Goal: Task Accomplishment & Management: Manage account settings

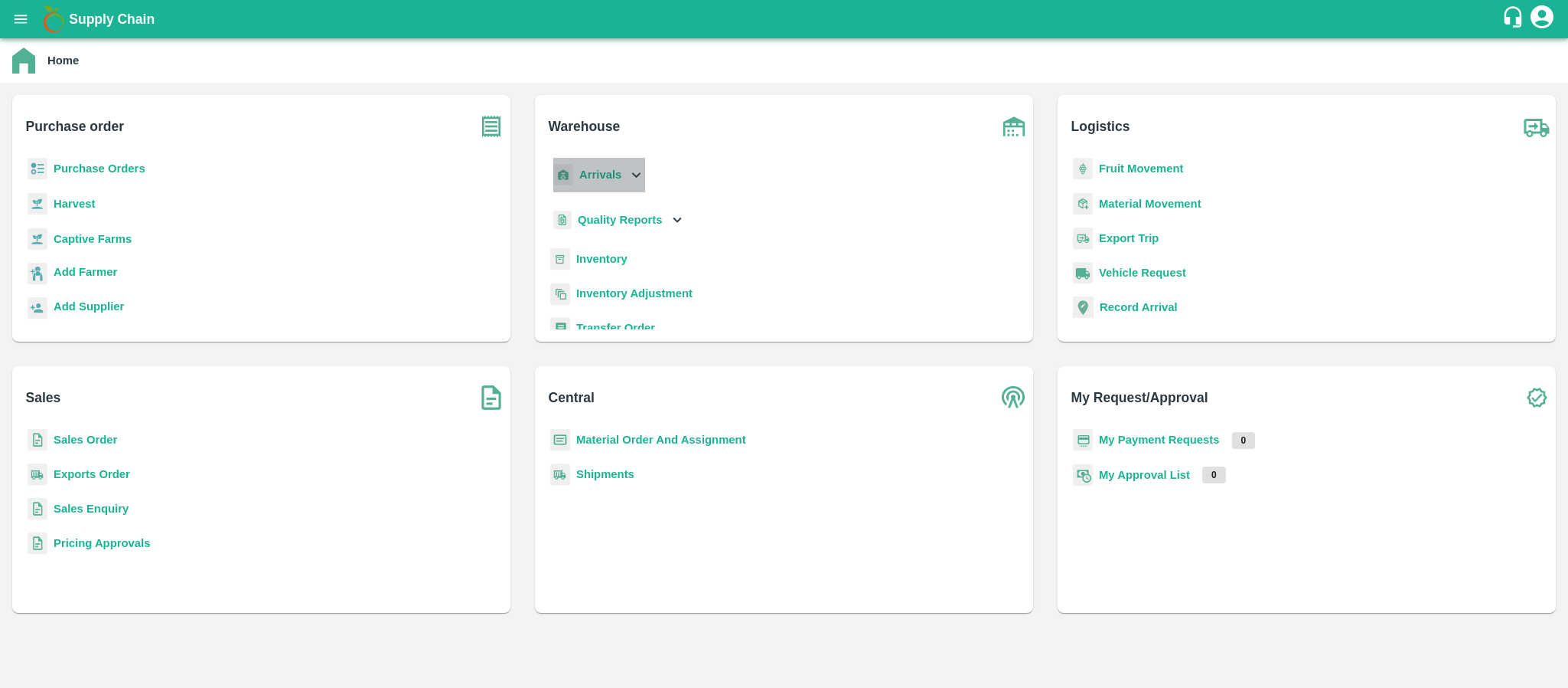
click at [581, 169] on b "Arrivals" at bounding box center [600, 175] width 42 height 12
click at [607, 244] on span "DC Arrivals" at bounding box center [620, 244] width 57 height 17
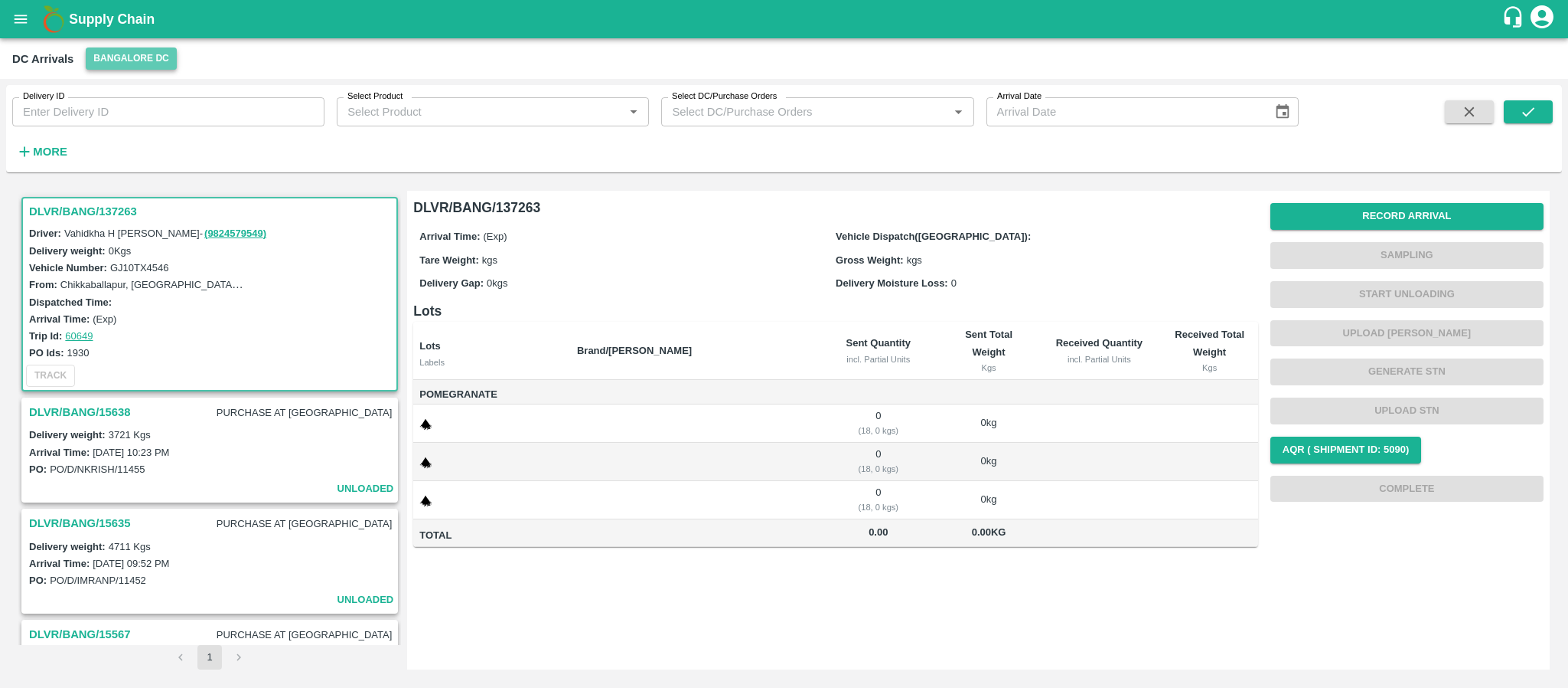
click at [126, 58] on button "Bangalore DC" at bounding box center [131, 58] width 92 height 22
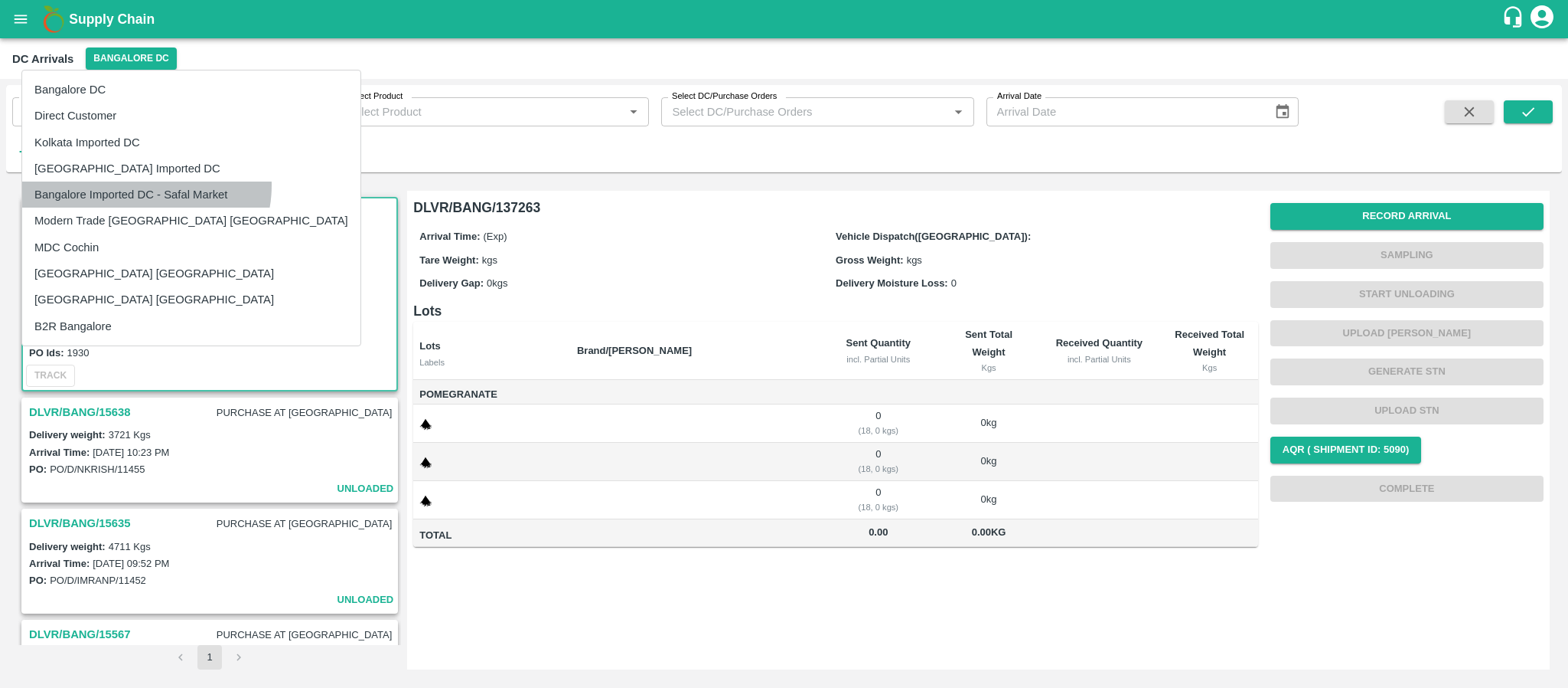
click at [146, 186] on li "Bangalore Imported DC - Safal Market" at bounding box center [191, 194] width 338 height 26
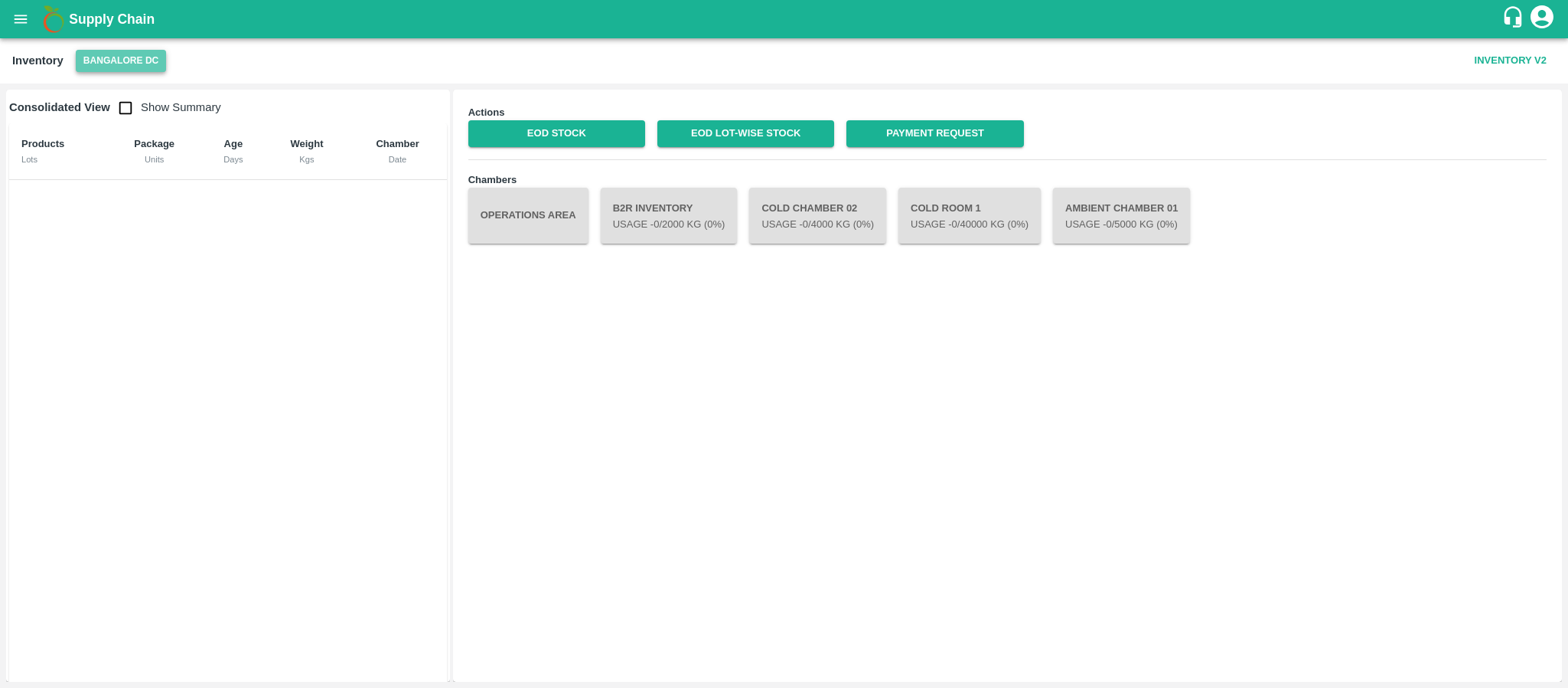
click at [126, 56] on button "Bangalore DC" at bounding box center [121, 60] width 92 height 22
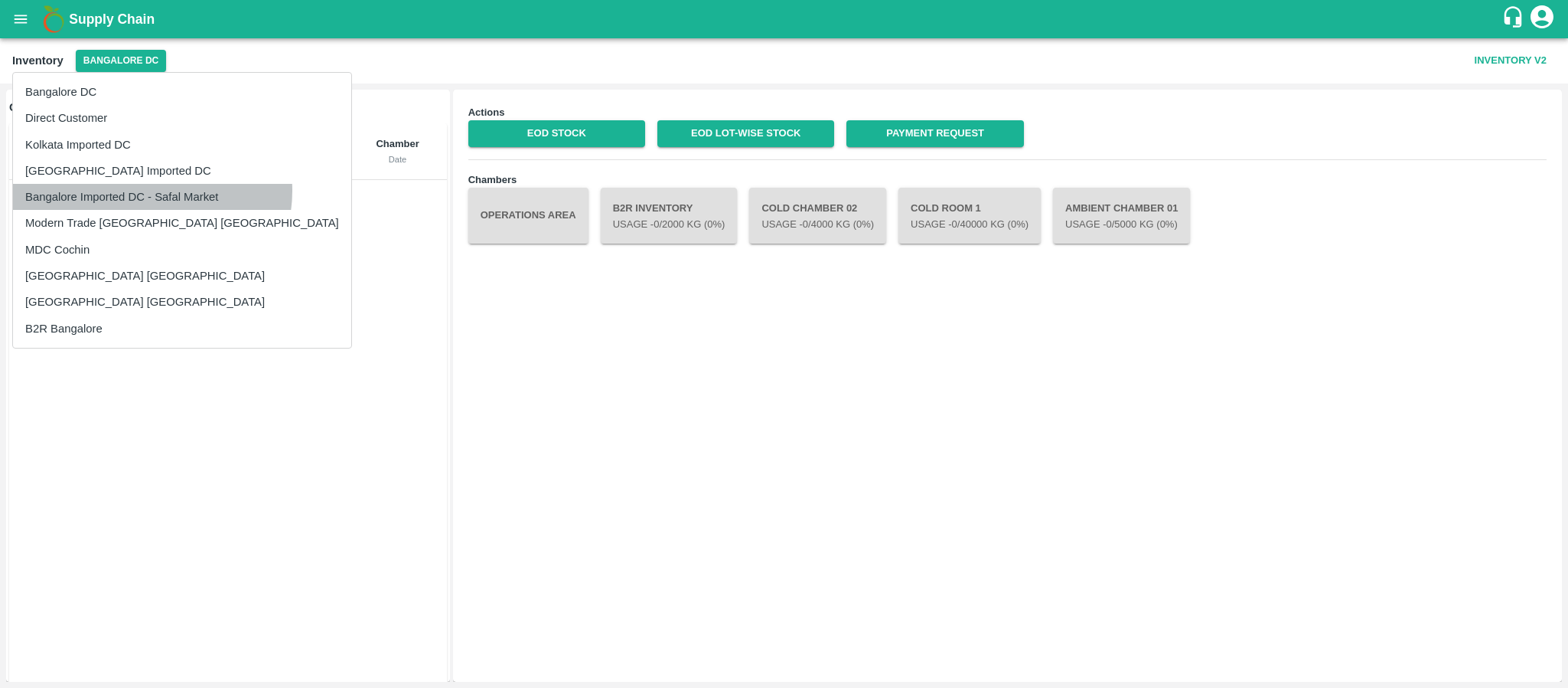
click at [152, 191] on li "Bangalore Imported DC - Safal Market" at bounding box center [182, 196] width 338 height 26
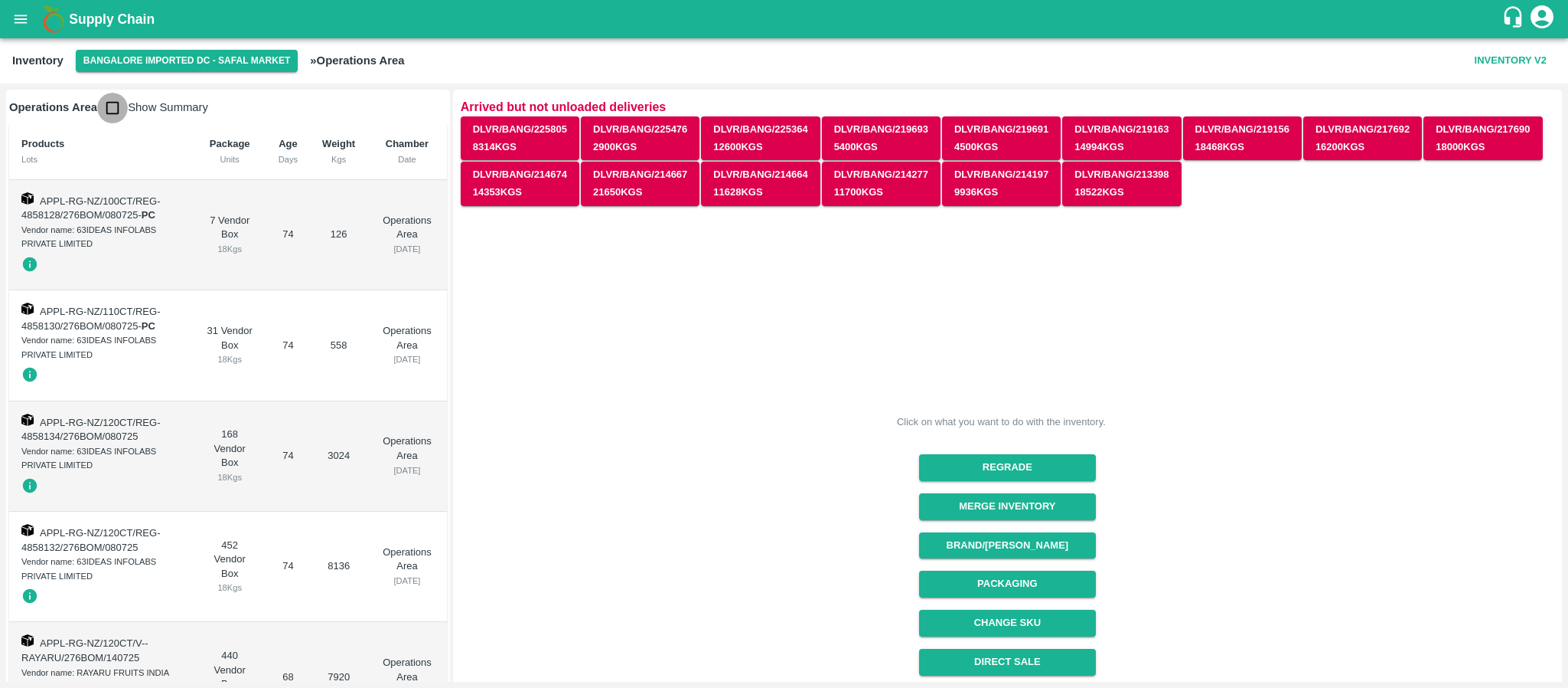
click at [118, 110] on input "checkbox" at bounding box center [112, 108] width 30 height 30
checkbox input "true"
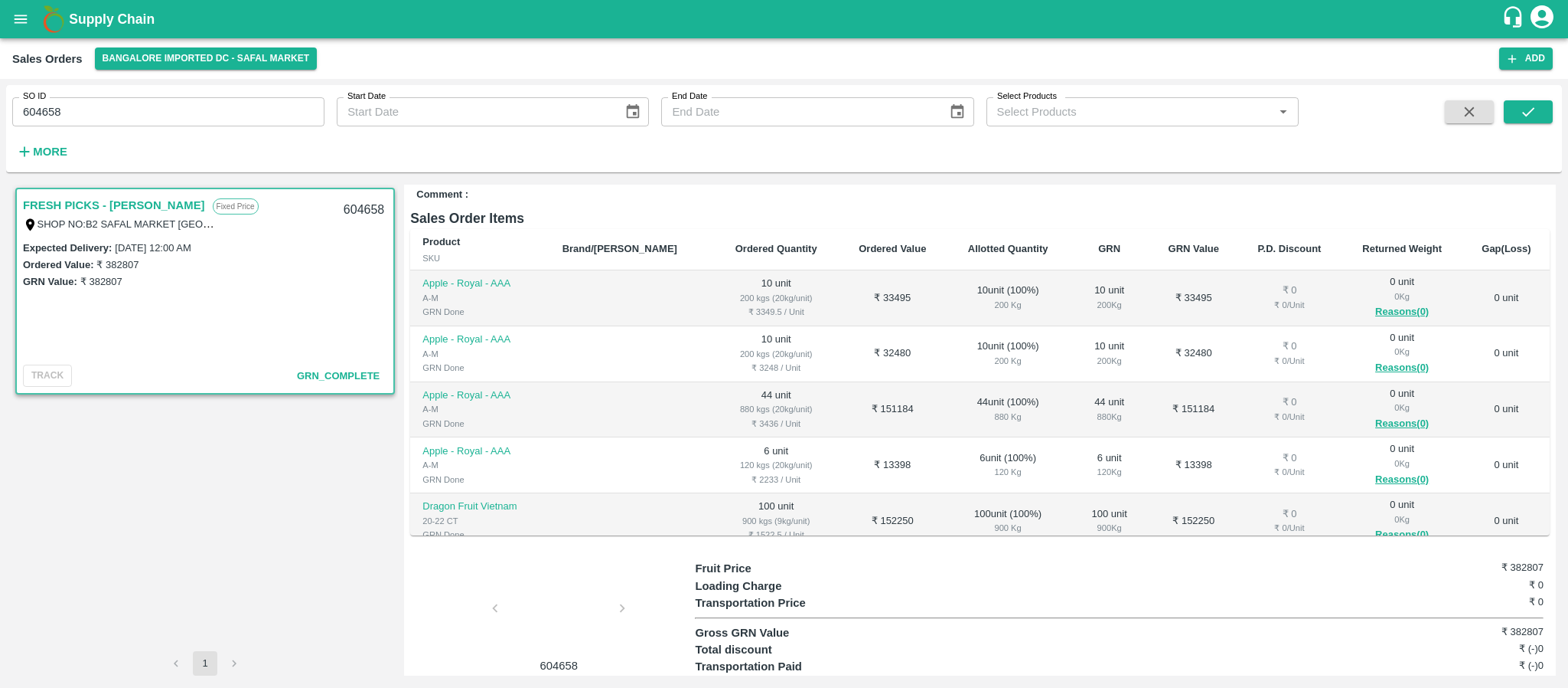
scroll to position [42, 0]
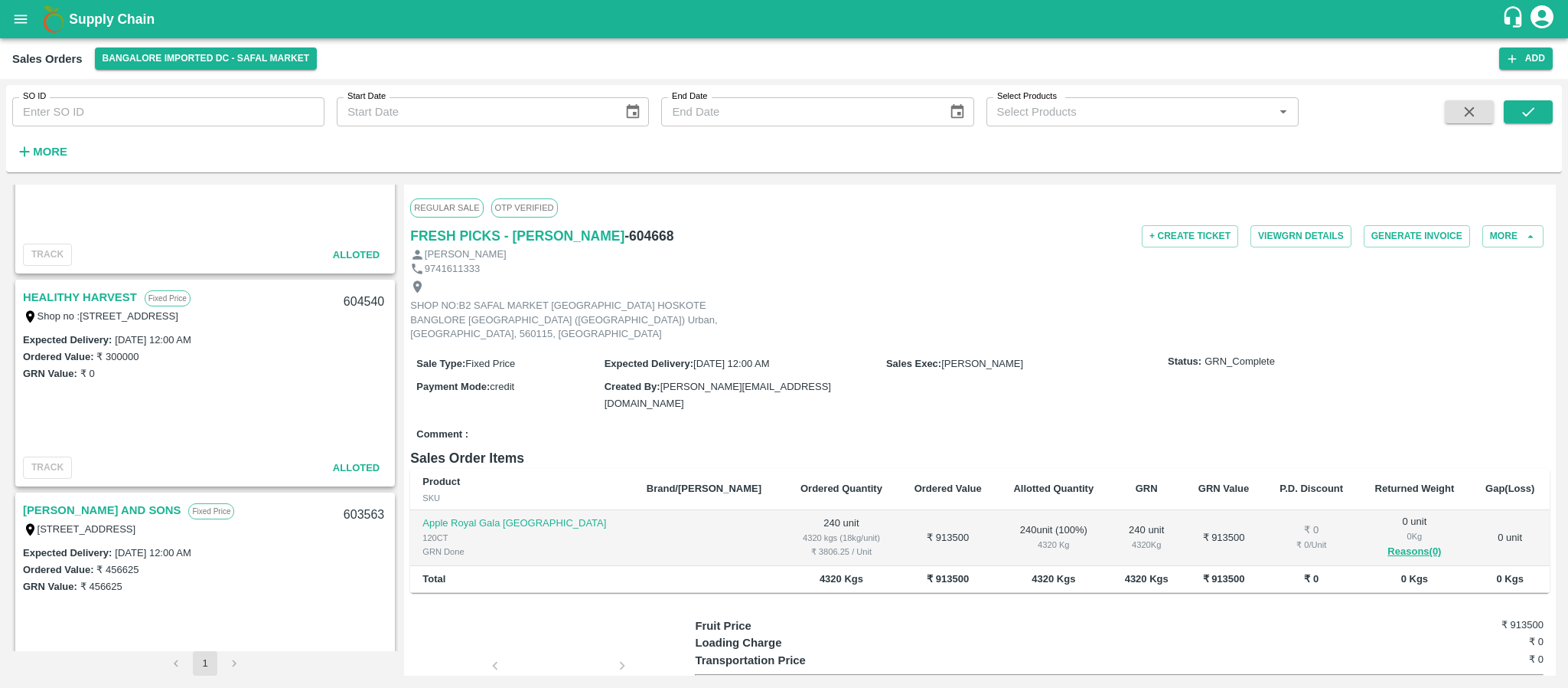
scroll to position [1611, 0]
click at [113, 294] on link "HEALITHY HARVEST" at bounding box center [80, 298] width 114 height 20
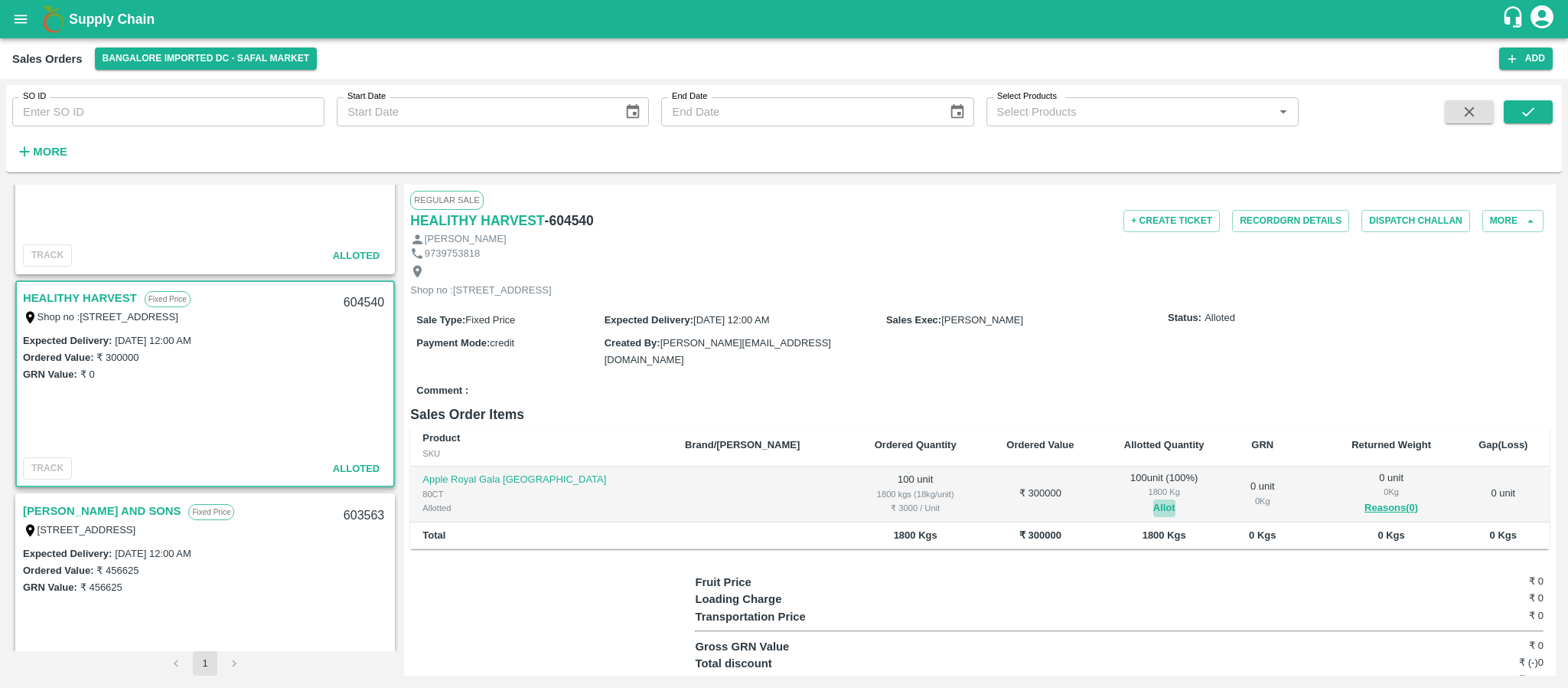
click at [1153, 517] on button "Allot" at bounding box center [1164, 508] width 22 height 18
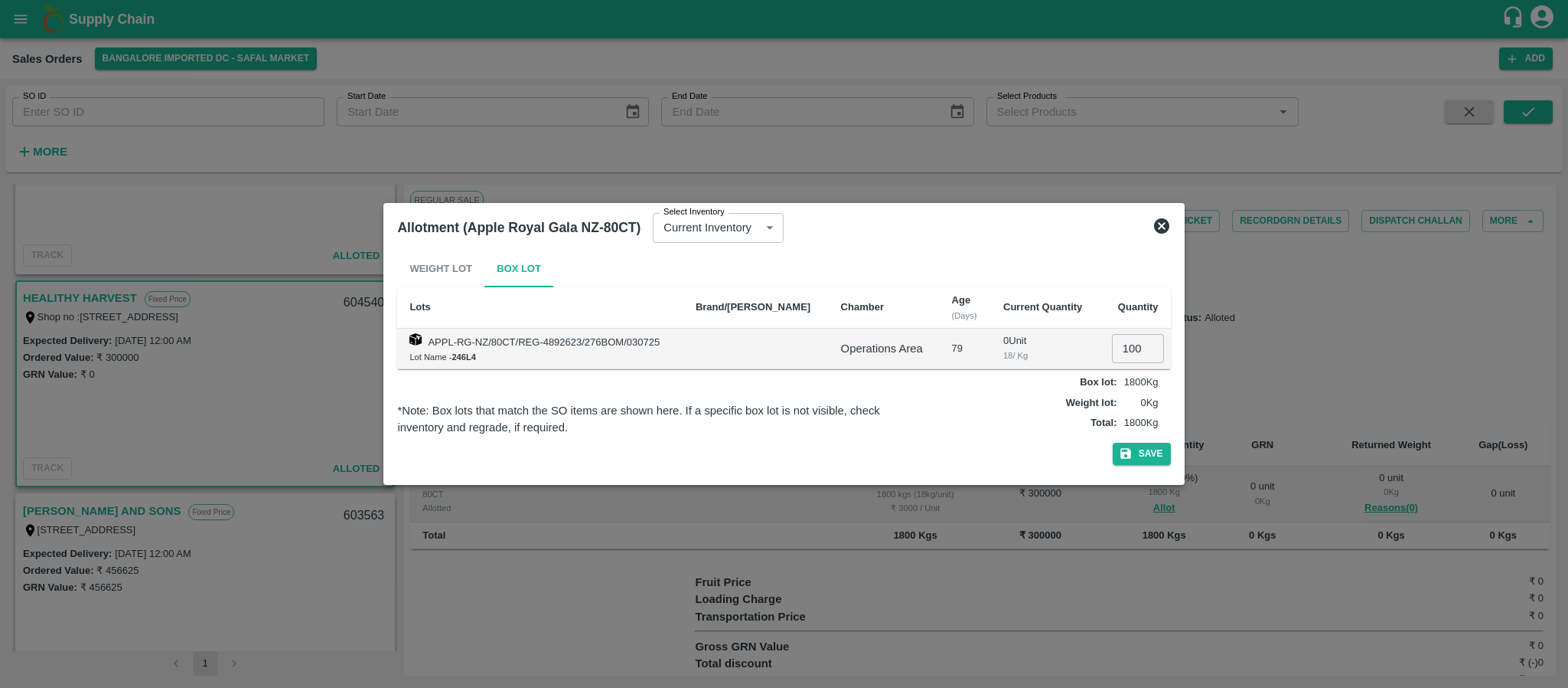
click at [1285, 283] on div at bounding box center [784, 344] width 1568 height 688
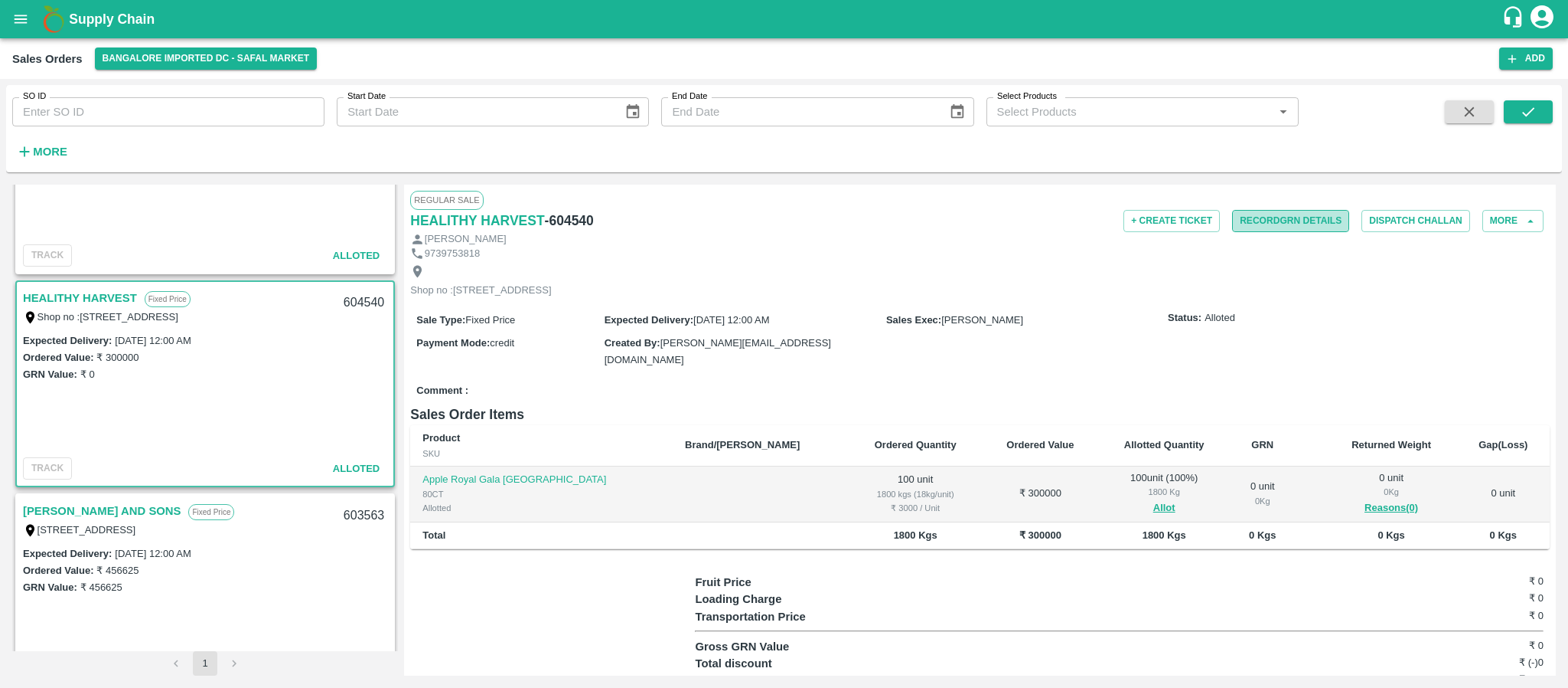
click at [1277, 228] on button "Record GRN Details" at bounding box center [1291, 220] width 117 height 22
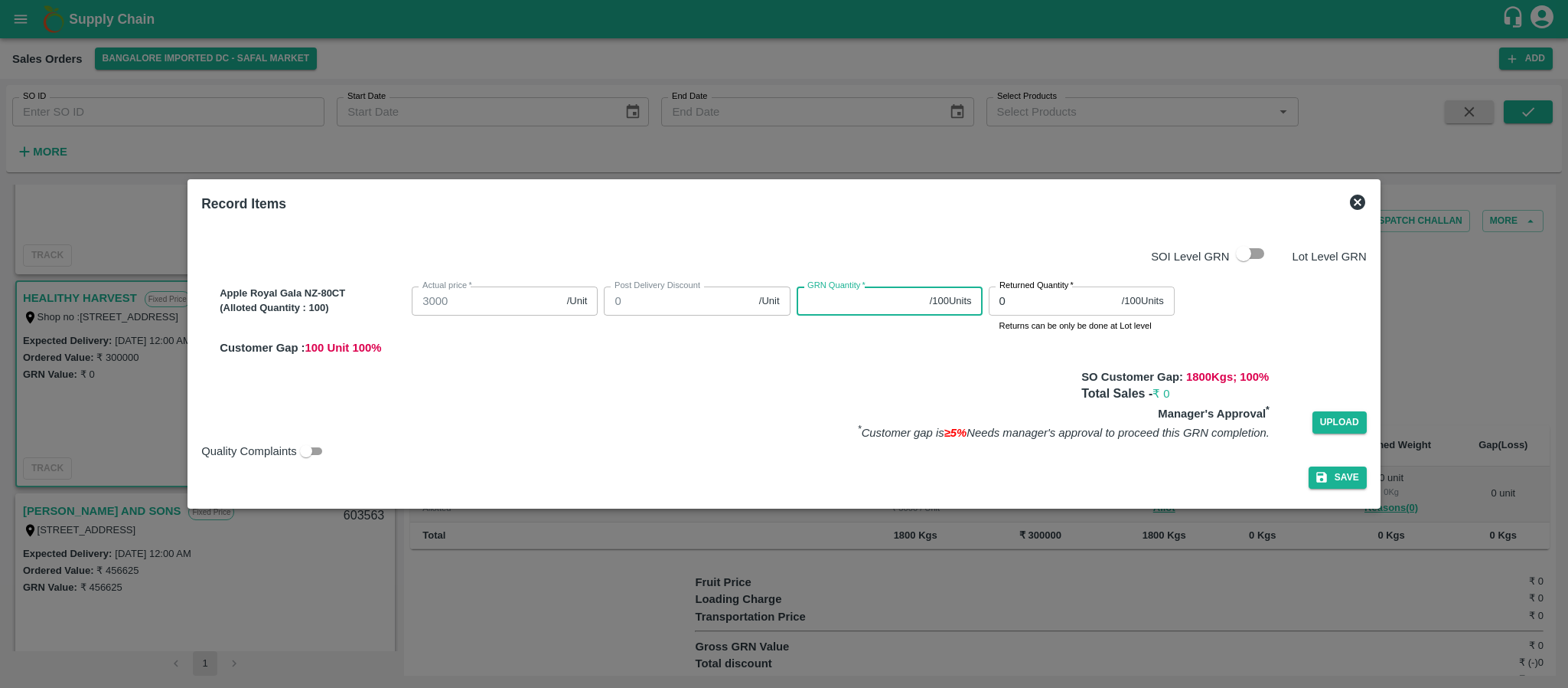
click at [854, 315] on input "GRN Quantity   *" at bounding box center [860, 300] width 127 height 29
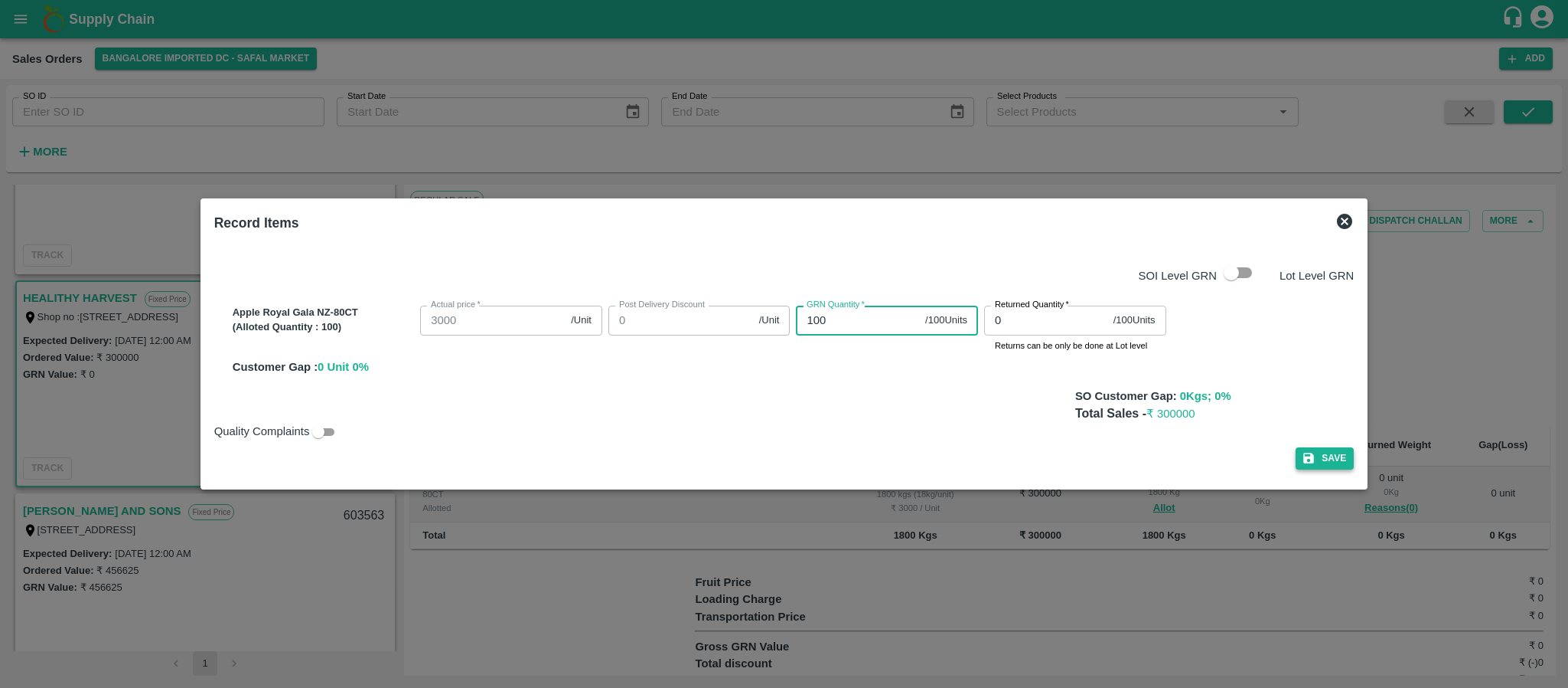
type input "100"
click at [1297, 448] on button "Save" at bounding box center [1324, 458] width 58 height 22
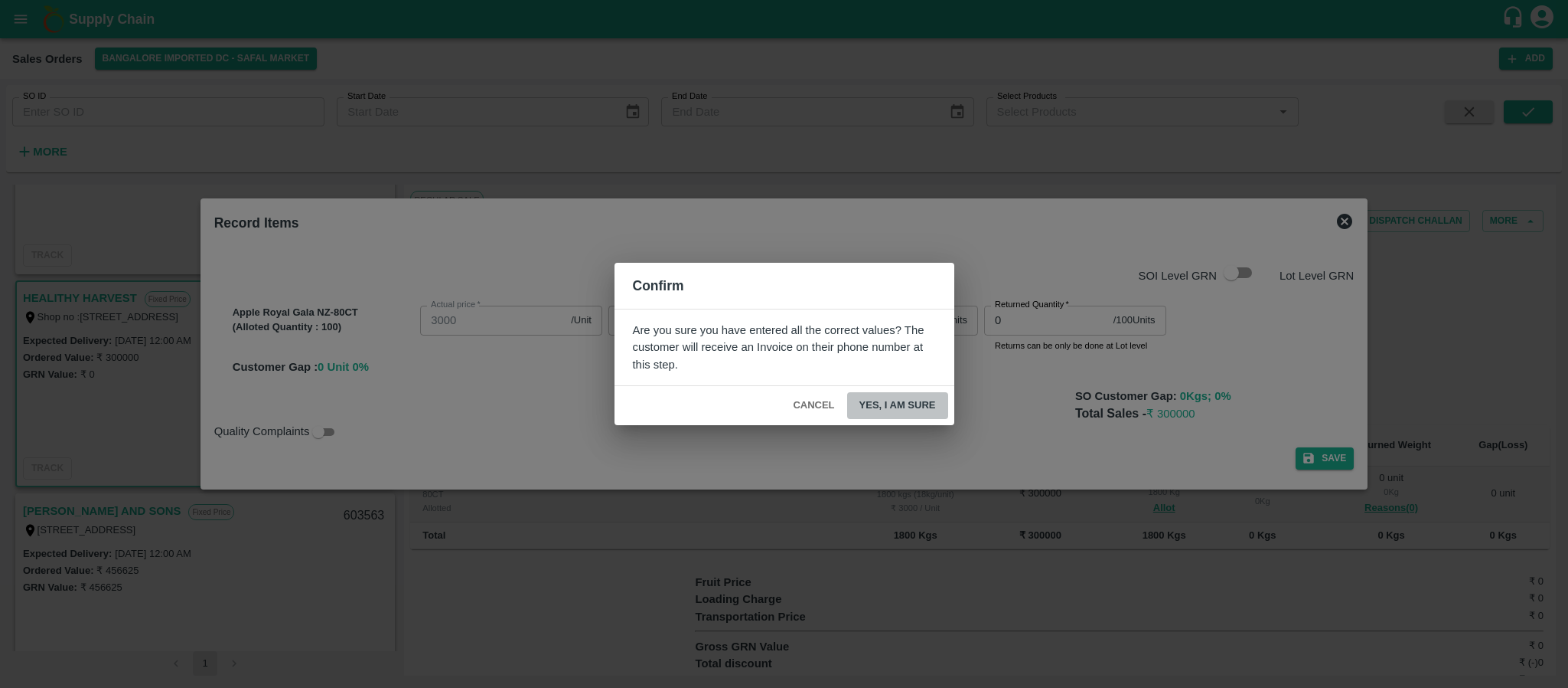
click at [927, 412] on button "Yes, I am sure" at bounding box center [898, 405] width 101 height 27
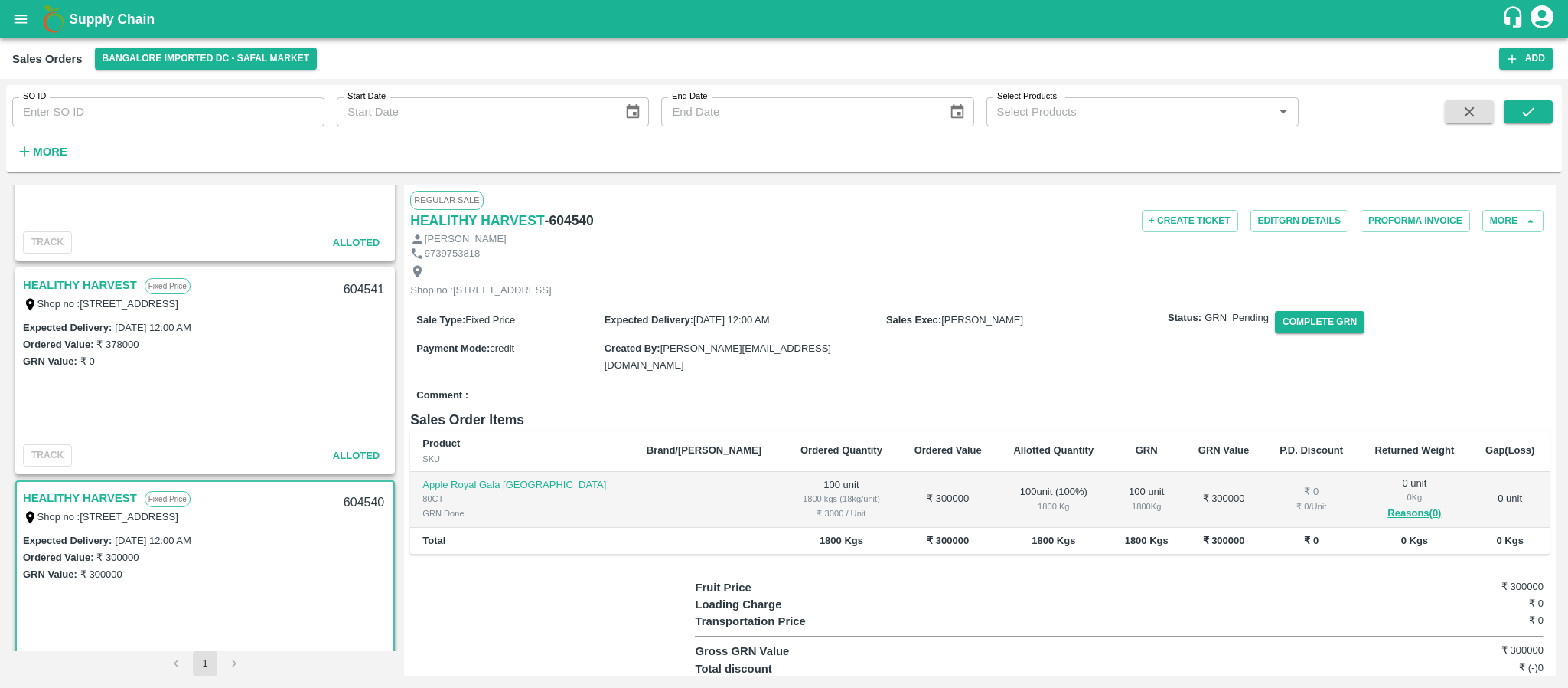
scroll to position [1404, 0]
click at [124, 287] on link "HEALITHY HARVEST" at bounding box center [80, 291] width 114 height 20
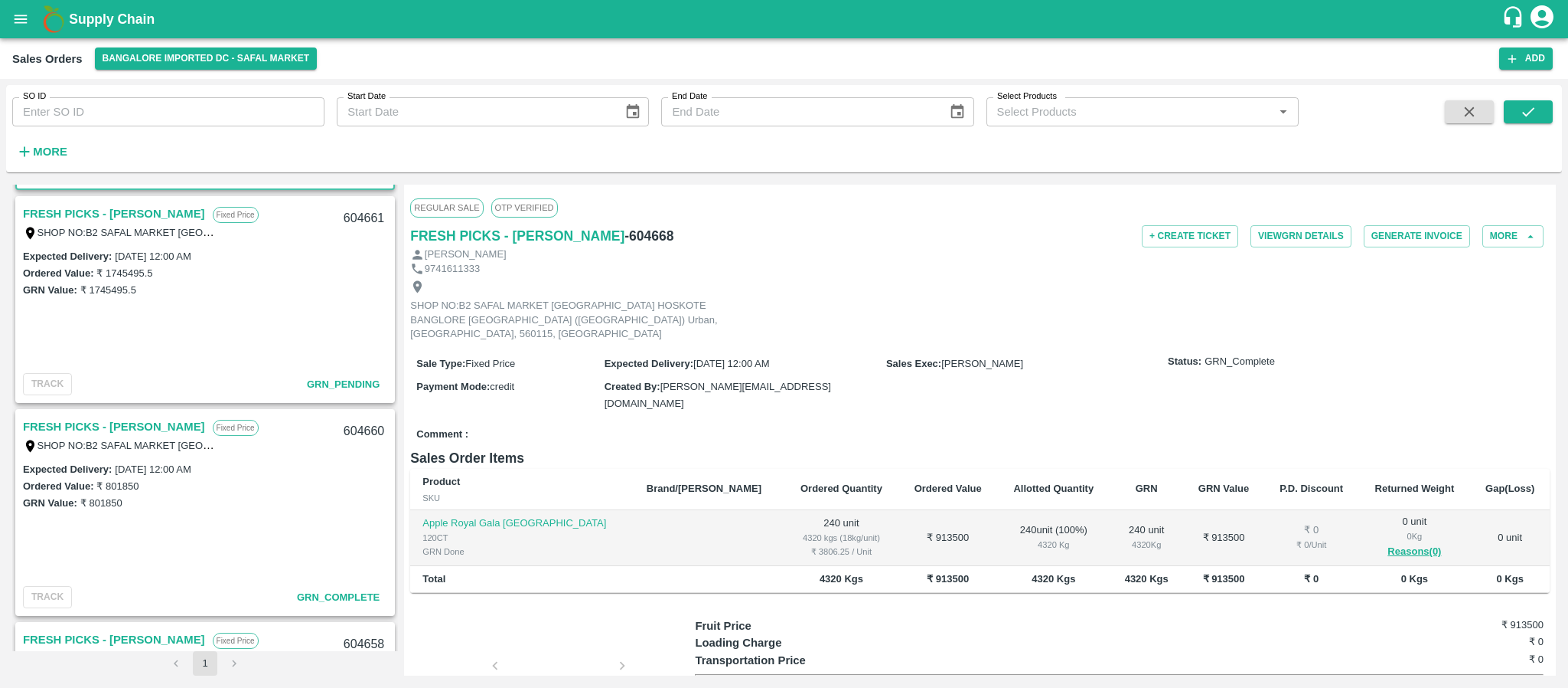
scroll to position [202, 0]
click at [119, 219] on link "FRESH PICKS - [PERSON_NAME]" at bounding box center [114, 216] width 182 height 20
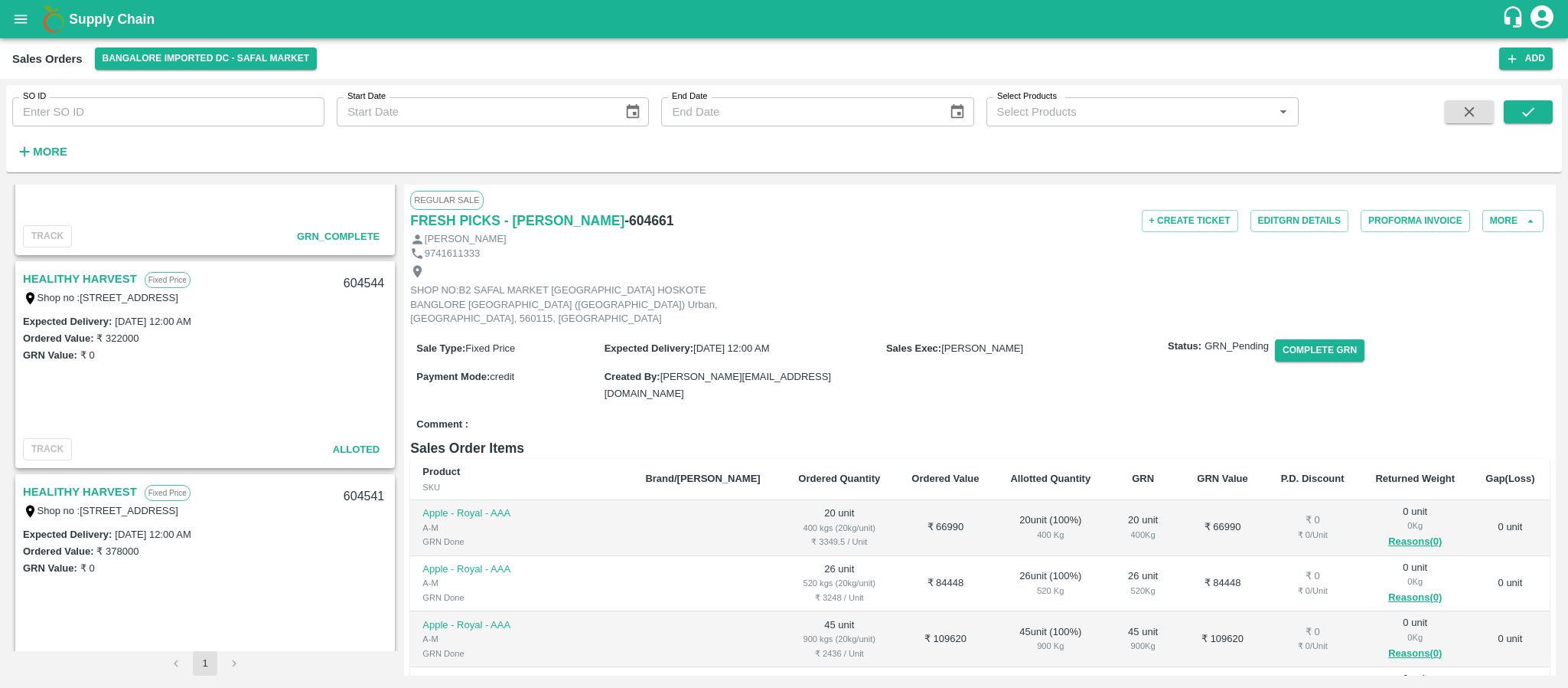
scroll to position [1225, 0]
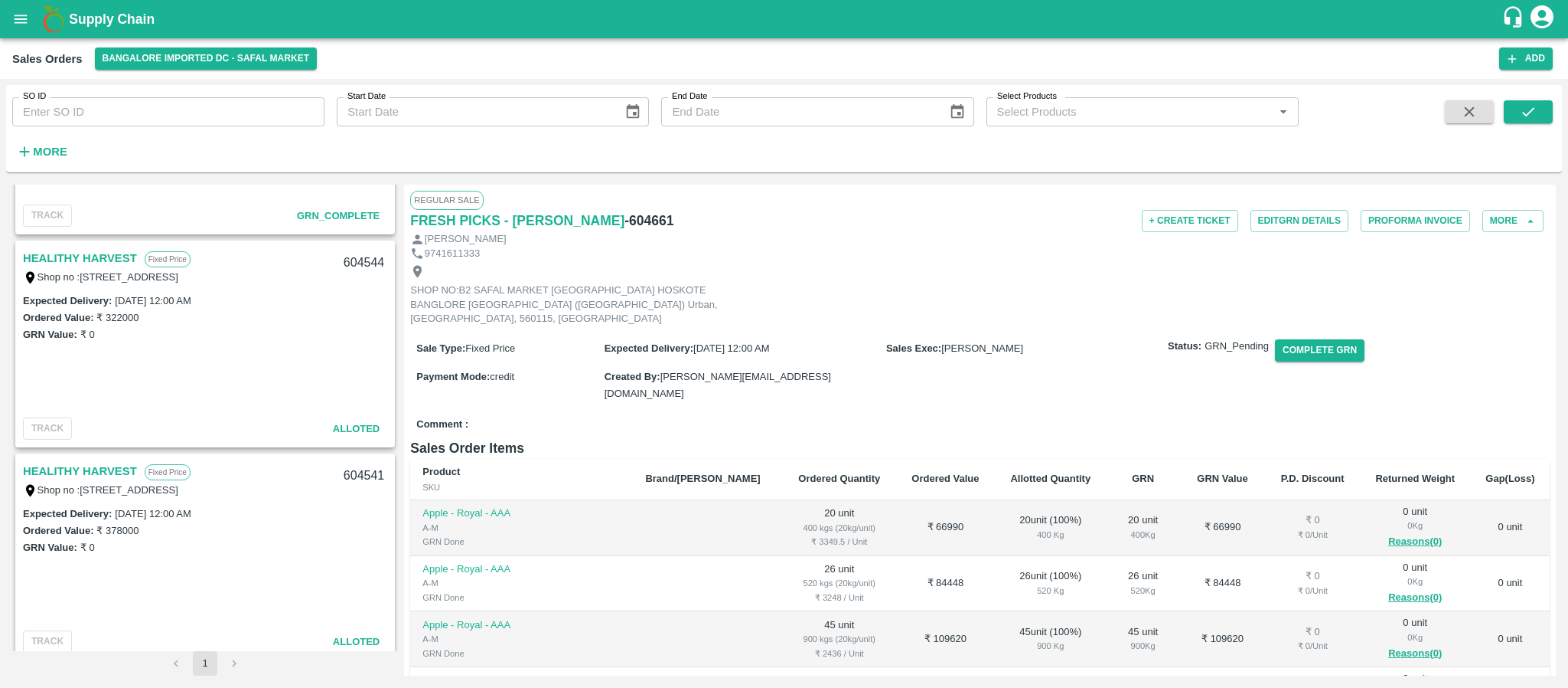
click at [103, 253] on link "HEALITHY HARVEST" at bounding box center [80, 258] width 114 height 20
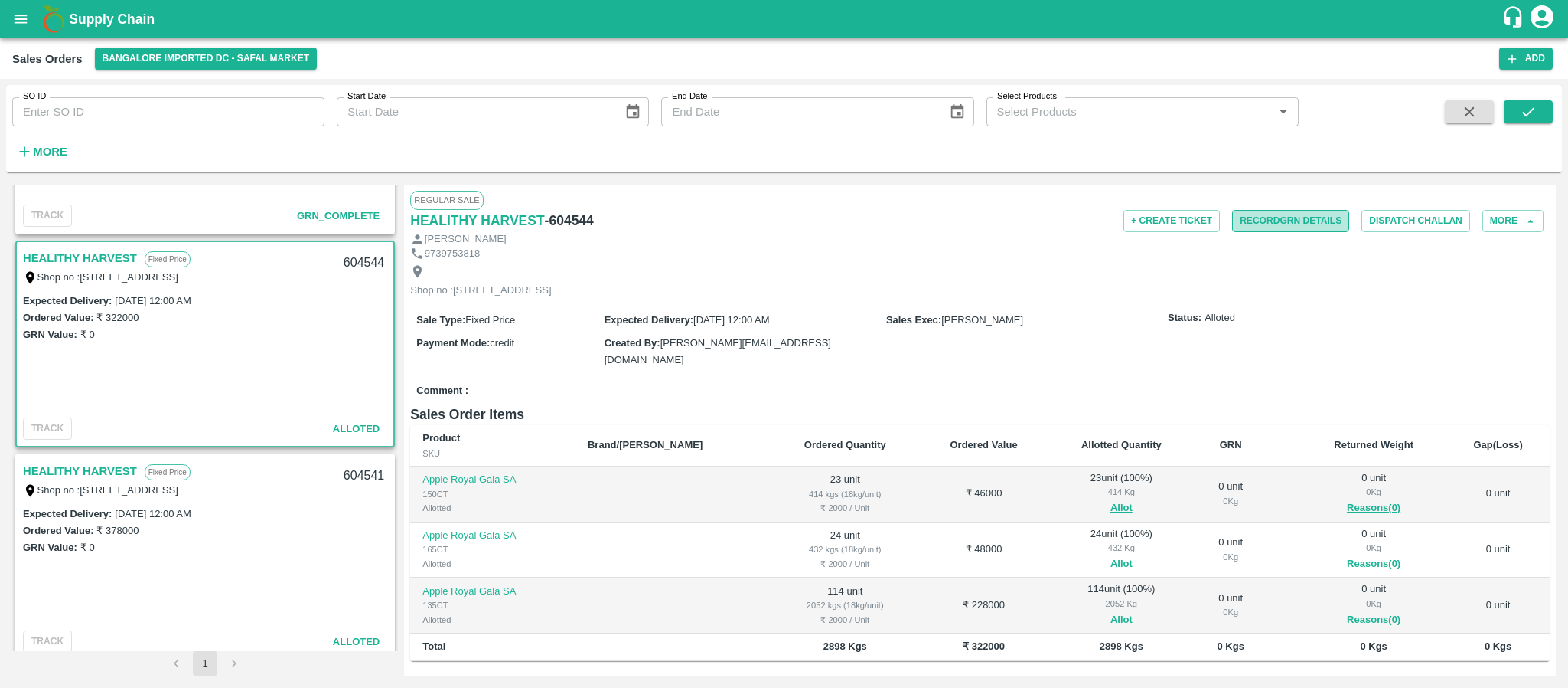
click at [1325, 221] on button "Record GRN Details" at bounding box center [1291, 220] width 117 height 22
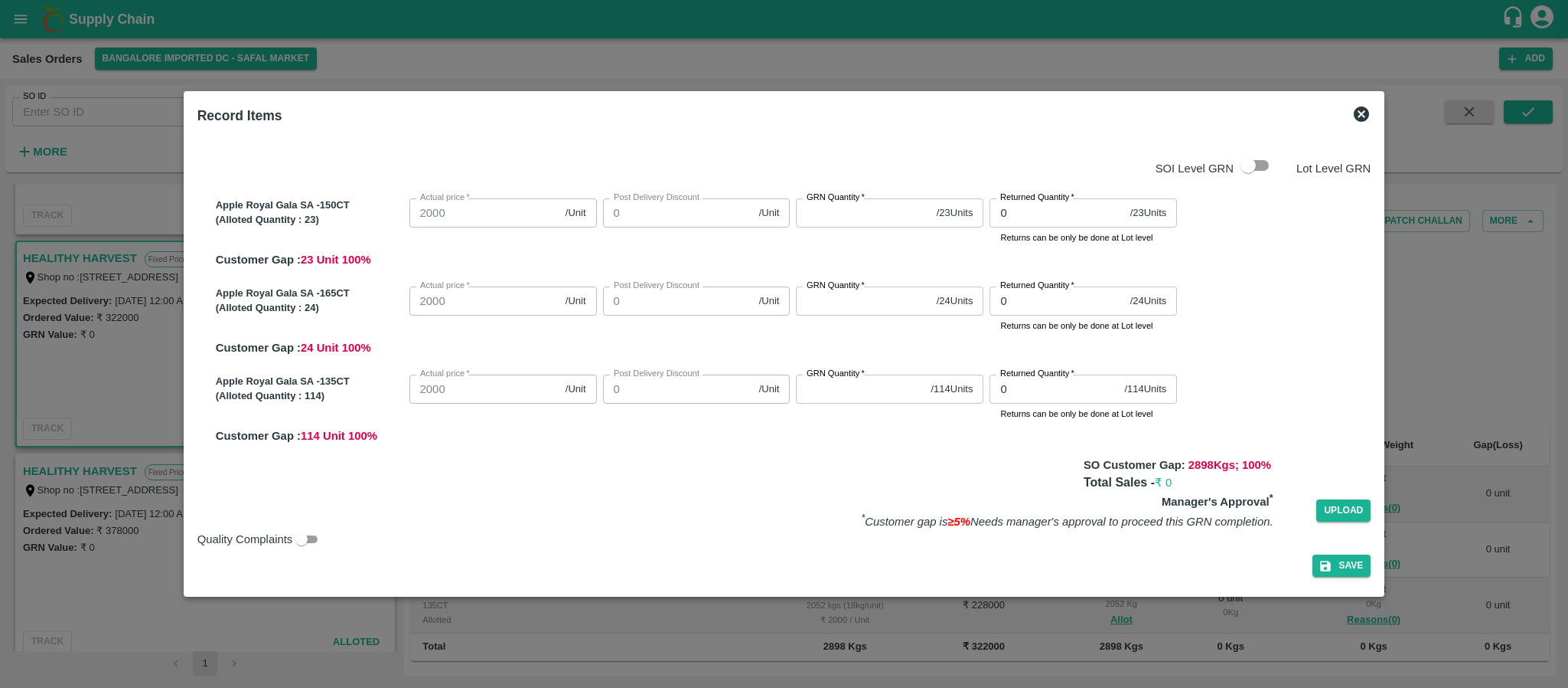
click at [849, 201] on label "GRN Quantity   *" at bounding box center [835, 197] width 58 height 12
click at [849, 201] on input "GRN Quantity   *" at bounding box center [863, 212] width 134 height 29
click at [849, 201] on label "GRN Quantity   *" at bounding box center [835, 197] width 58 height 12
click at [849, 201] on input "GRN Quantity   *" at bounding box center [863, 212] width 134 height 29
type input "23"
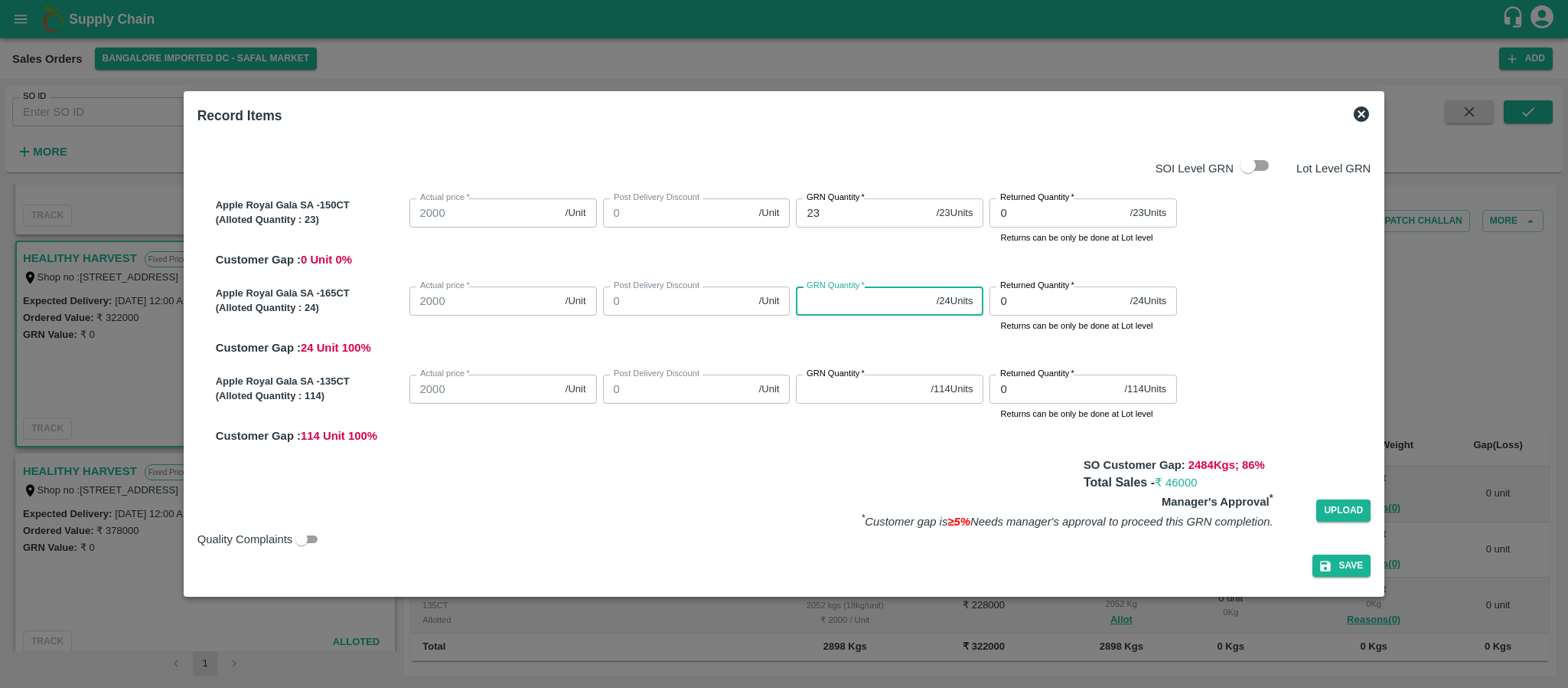
click at [830, 297] on input "GRN Quantity   *" at bounding box center [863, 300] width 134 height 29
type input "24"
click at [821, 393] on input "GRN Quantity   *" at bounding box center [860, 388] width 129 height 29
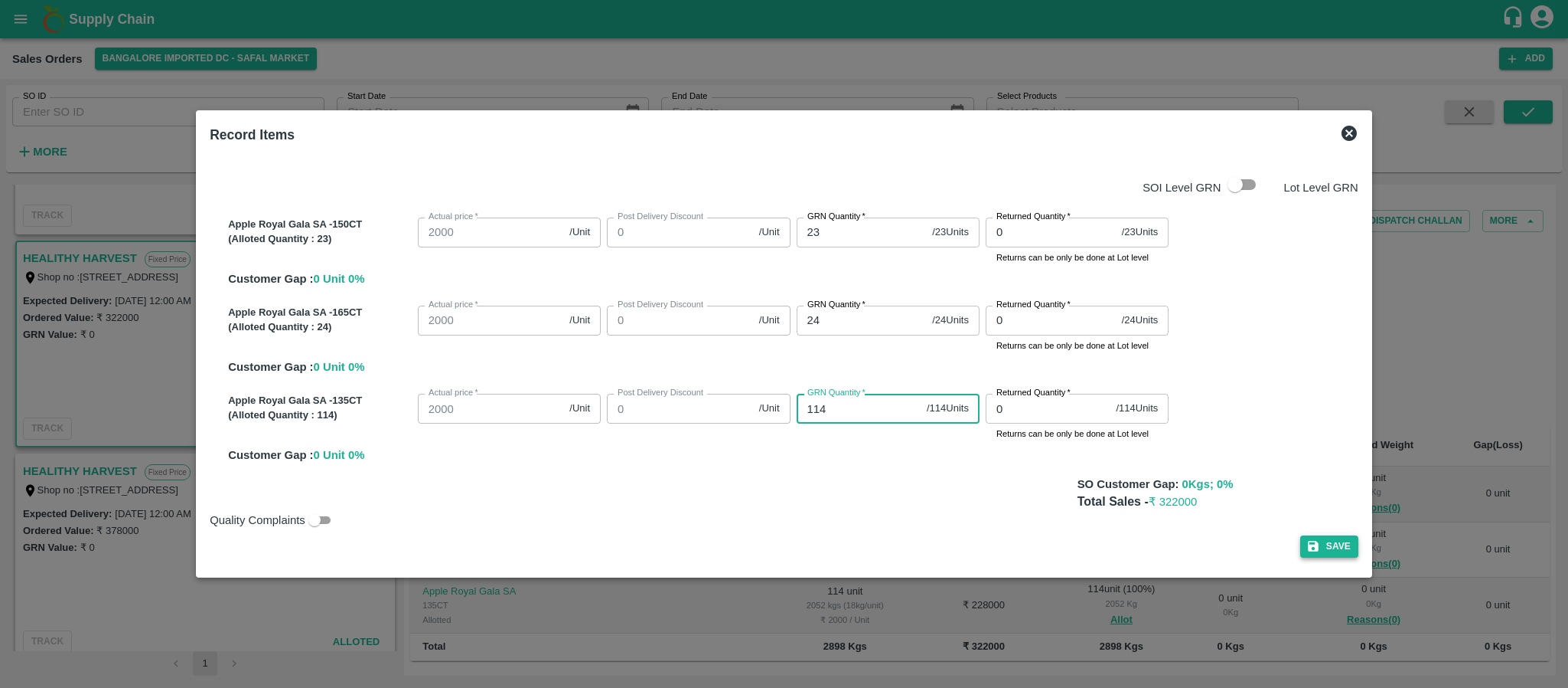
type input "114"
click at [1323, 545] on button "Save" at bounding box center [1329, 546] width 58 height 22
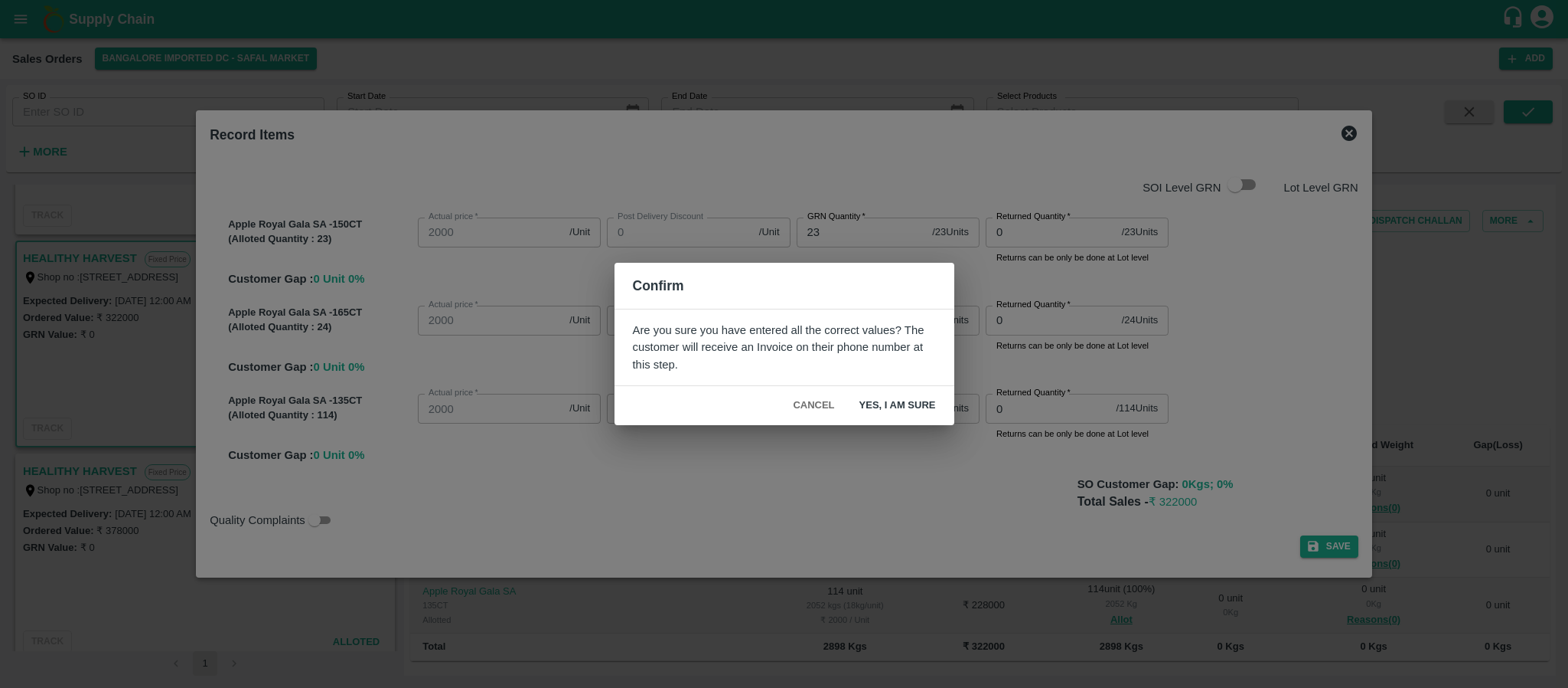
click at [917, 402] on button "Yes, I am sure" at bounding box center [898, 405] width 101 height 27
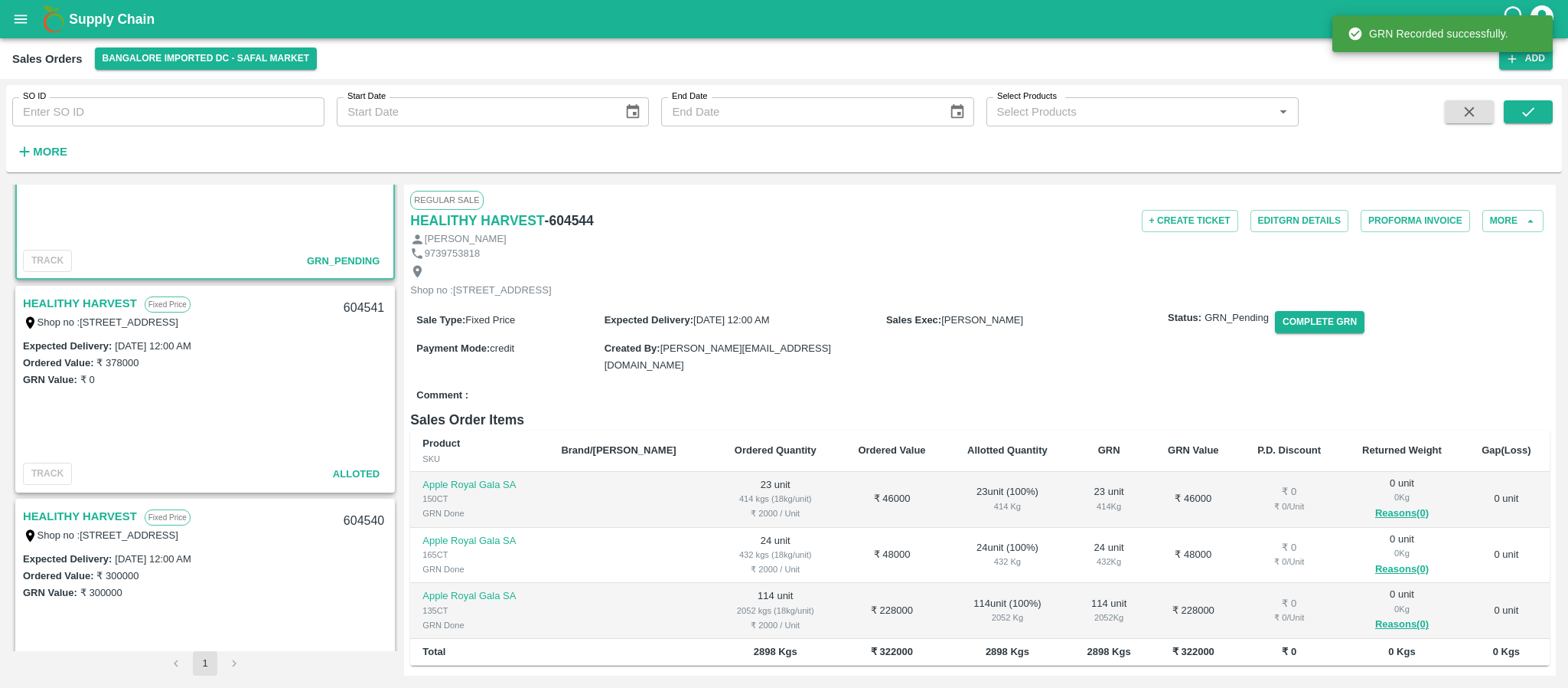
scroll to position [1393, 0]
click at [113, 304] on link "HEALITHY HARVEST" at bounding box center [80, 302] width 114 height 20
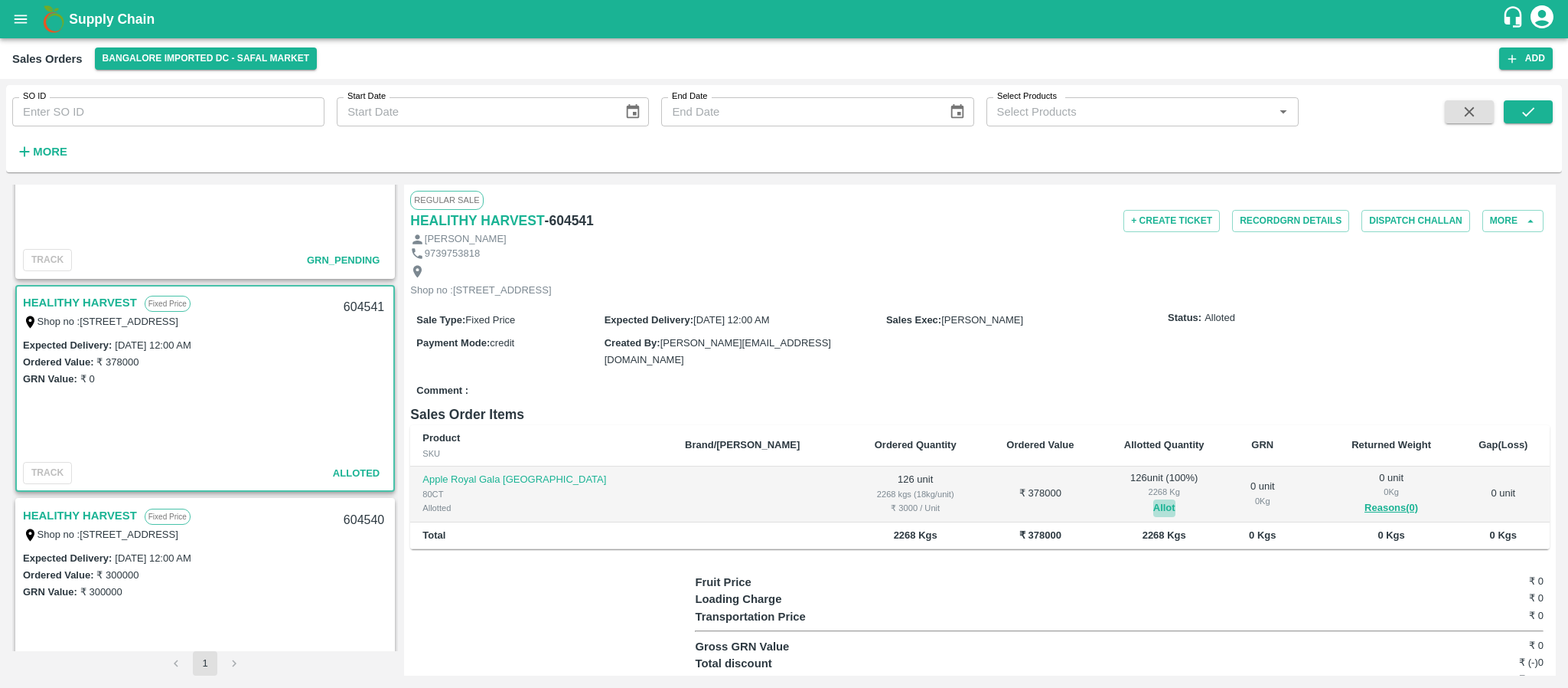
click at [1153, 517] on button "Allot" at bounding box center [1164, 508] width 22 height 18
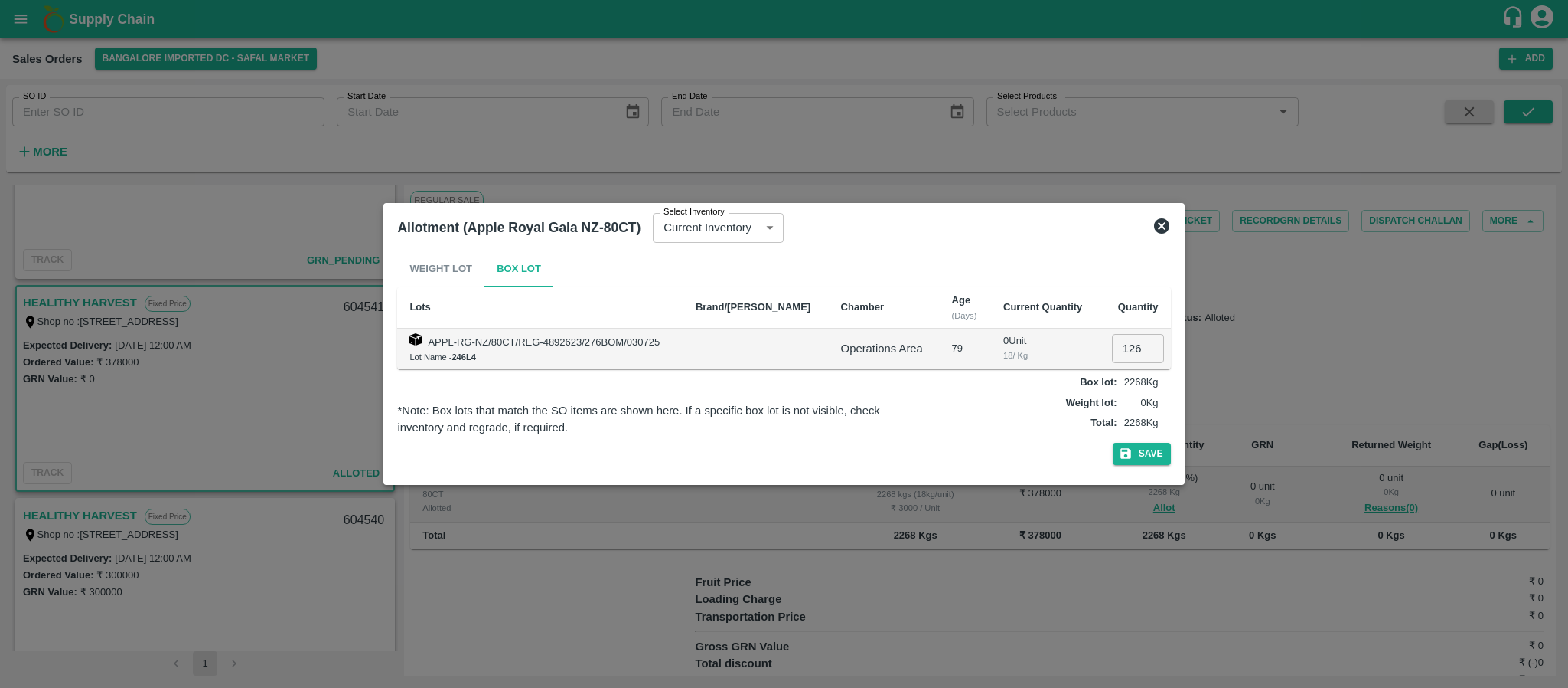
click at [1160, 229] on icon at bounding box center [1161, 226] width 15 height 15
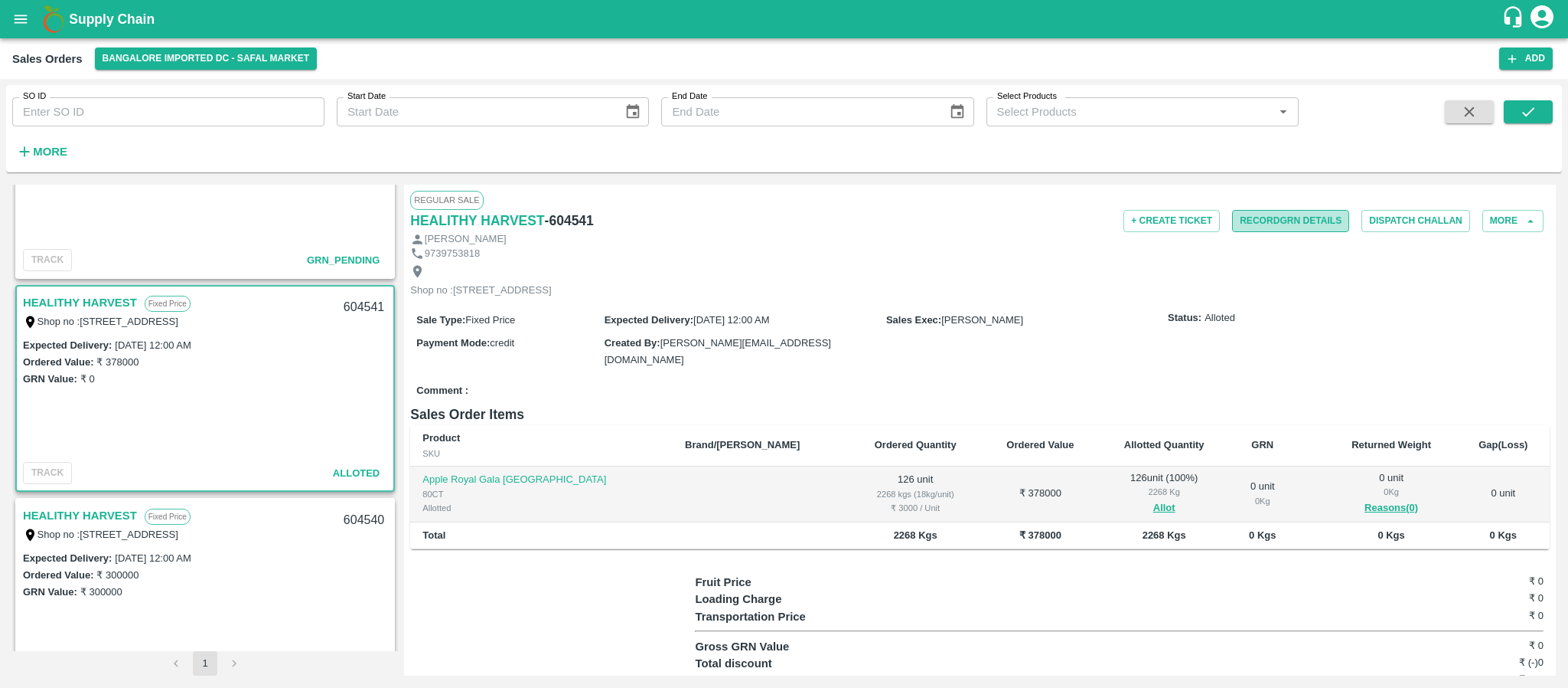
click at [1309, 216] on button "Record GRN Details" at bounding box center [1291, 220] width 117 height 22
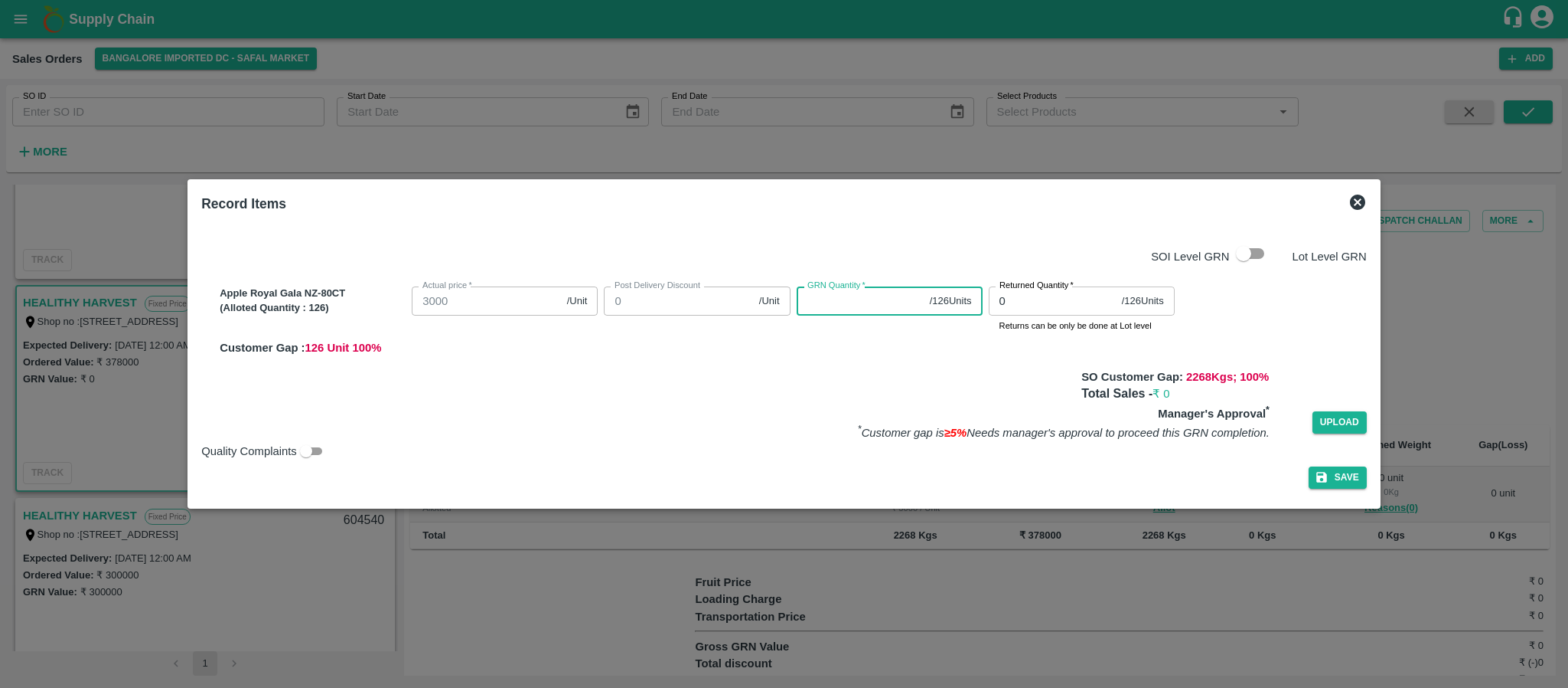
click at [826, 300] on input "GRN Quantity   *" at bounding box center [860, 300] width 127 height 29
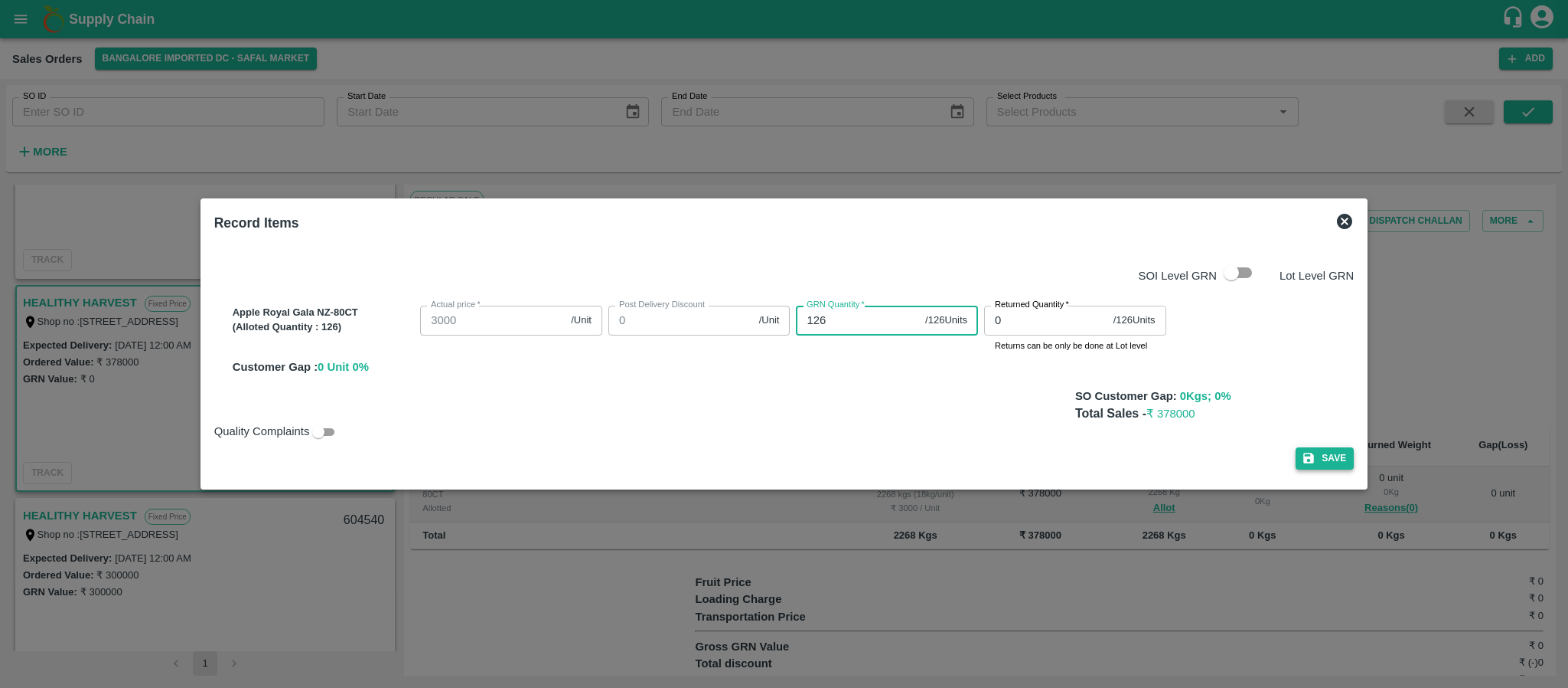
type input "126"
click at [1309, 456] on button "Save" at bounding box center [1324, 458] width 58 height 22
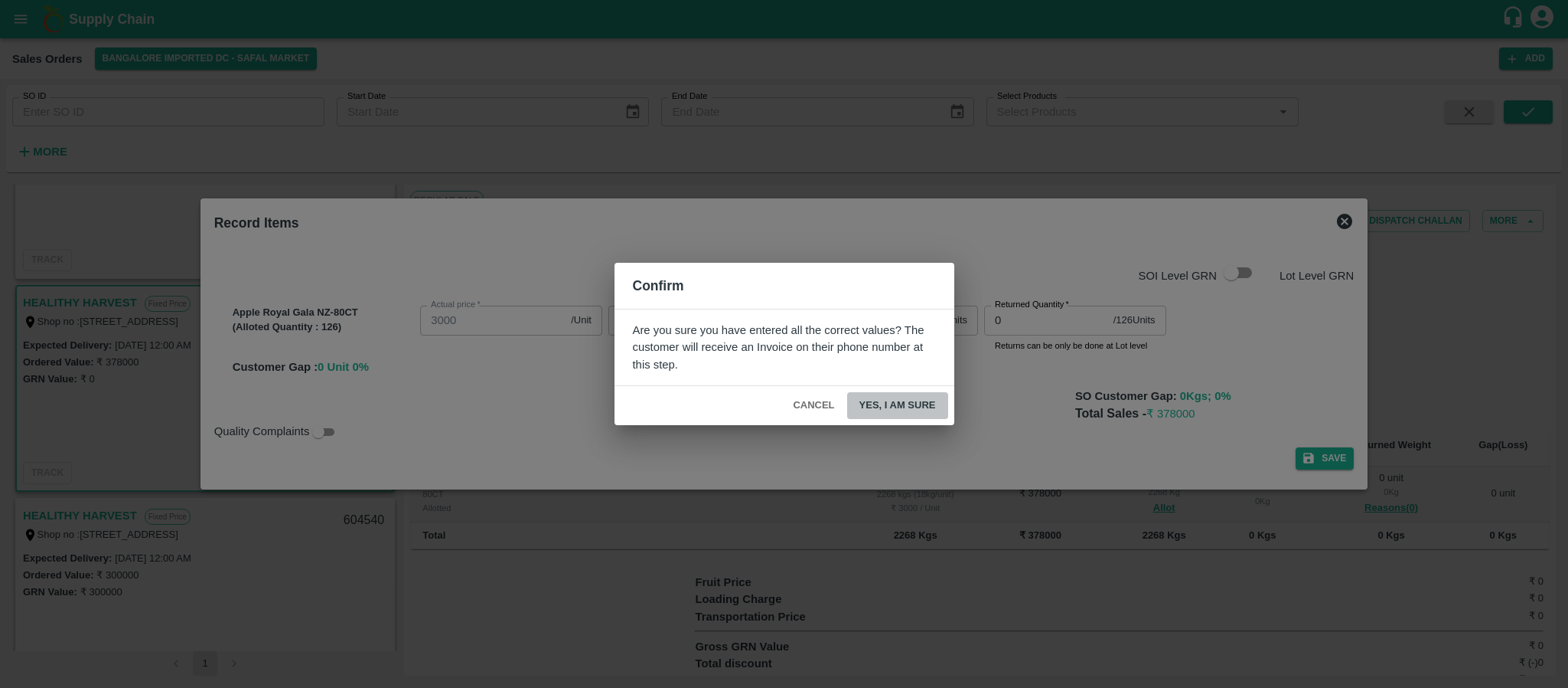
click at [891, 401] on button "Yes, I am sure" at bounding box center [898, 405] width 101 height 27
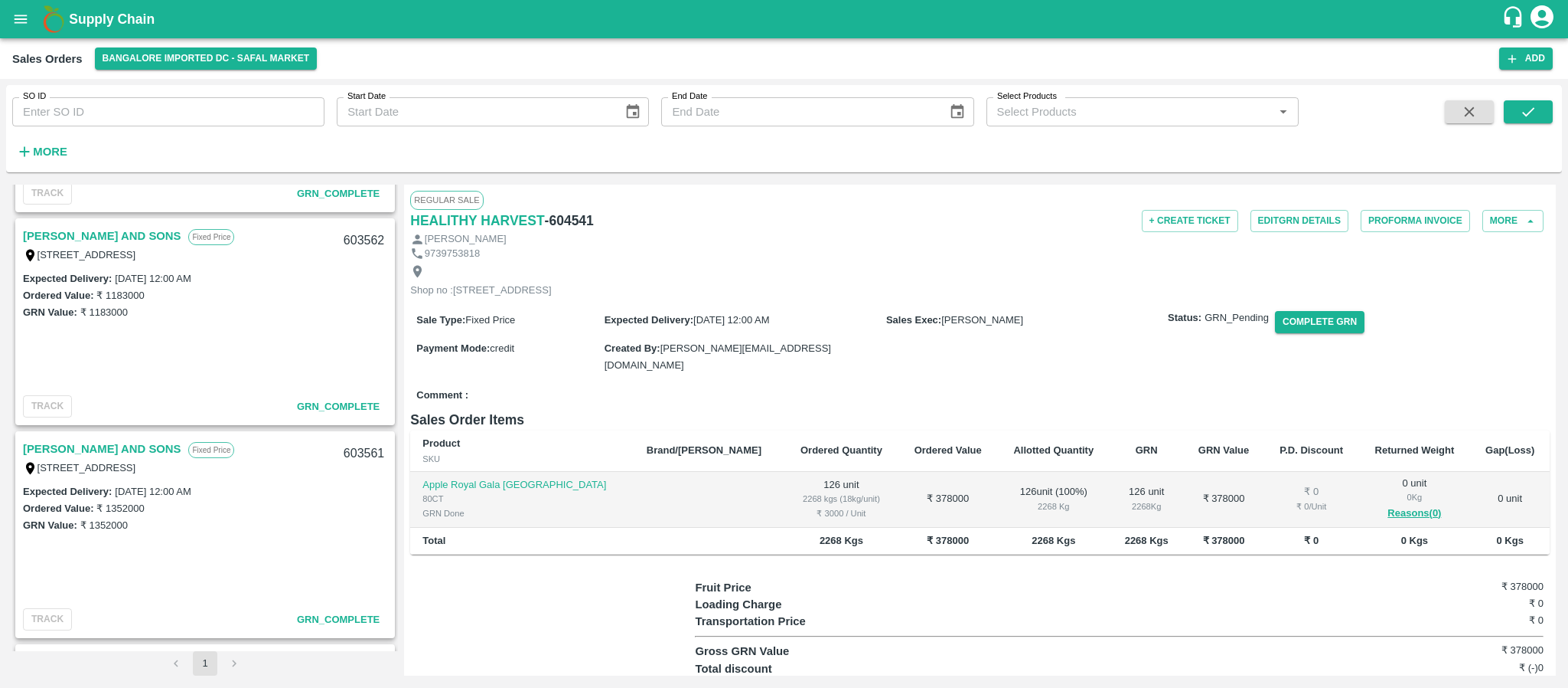
scroll to position [2073, 0]
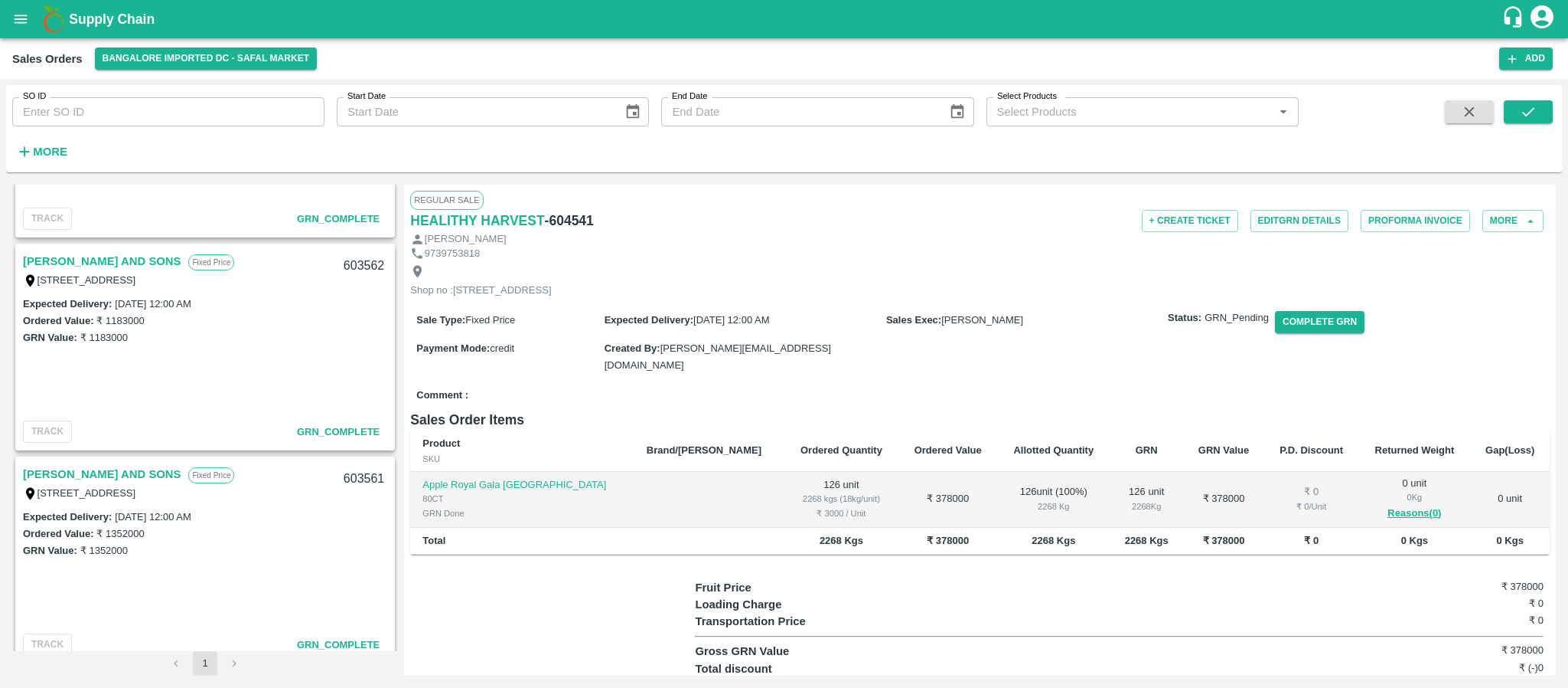
click at [149, 476] on link "[PERSON_NAME] AND SONS" at bounding box center [101, 474] width 157 height 20
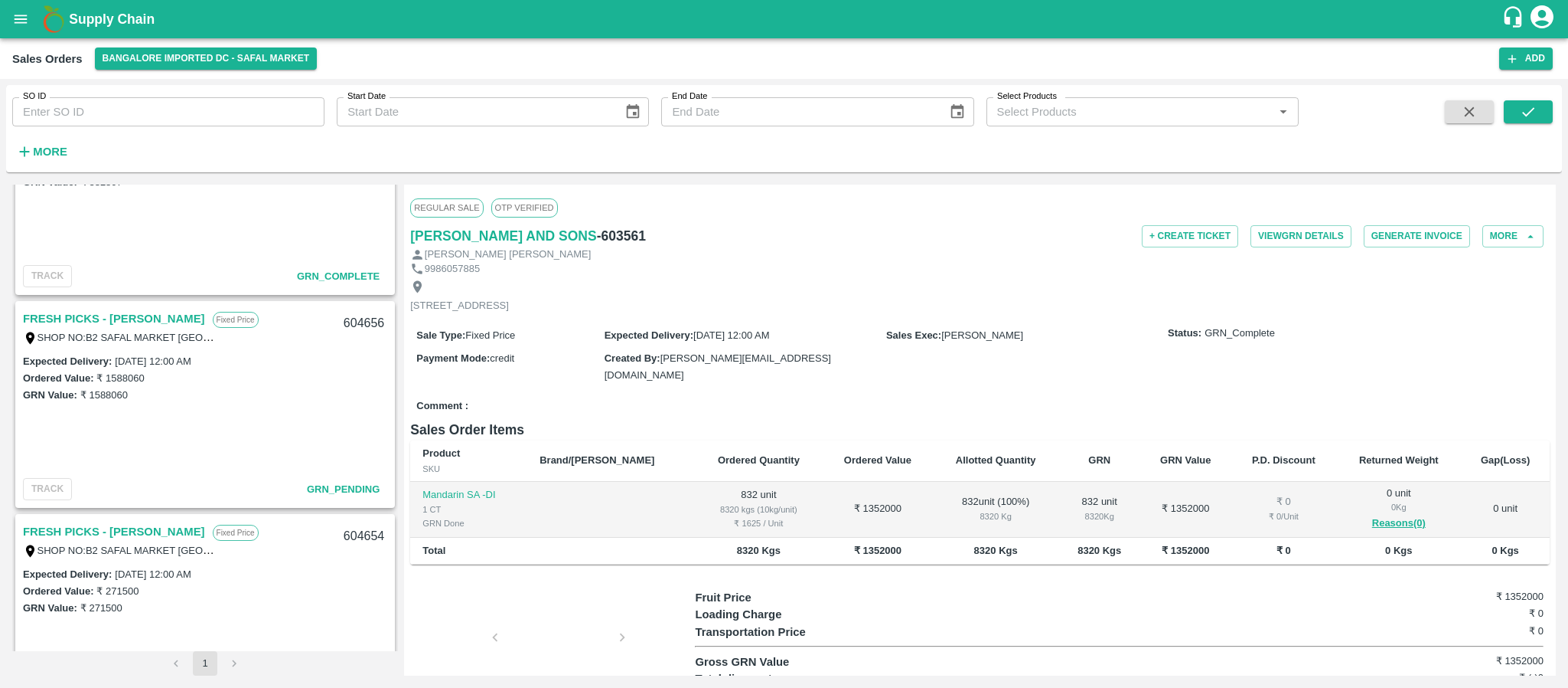
scroll to position [455, 0]
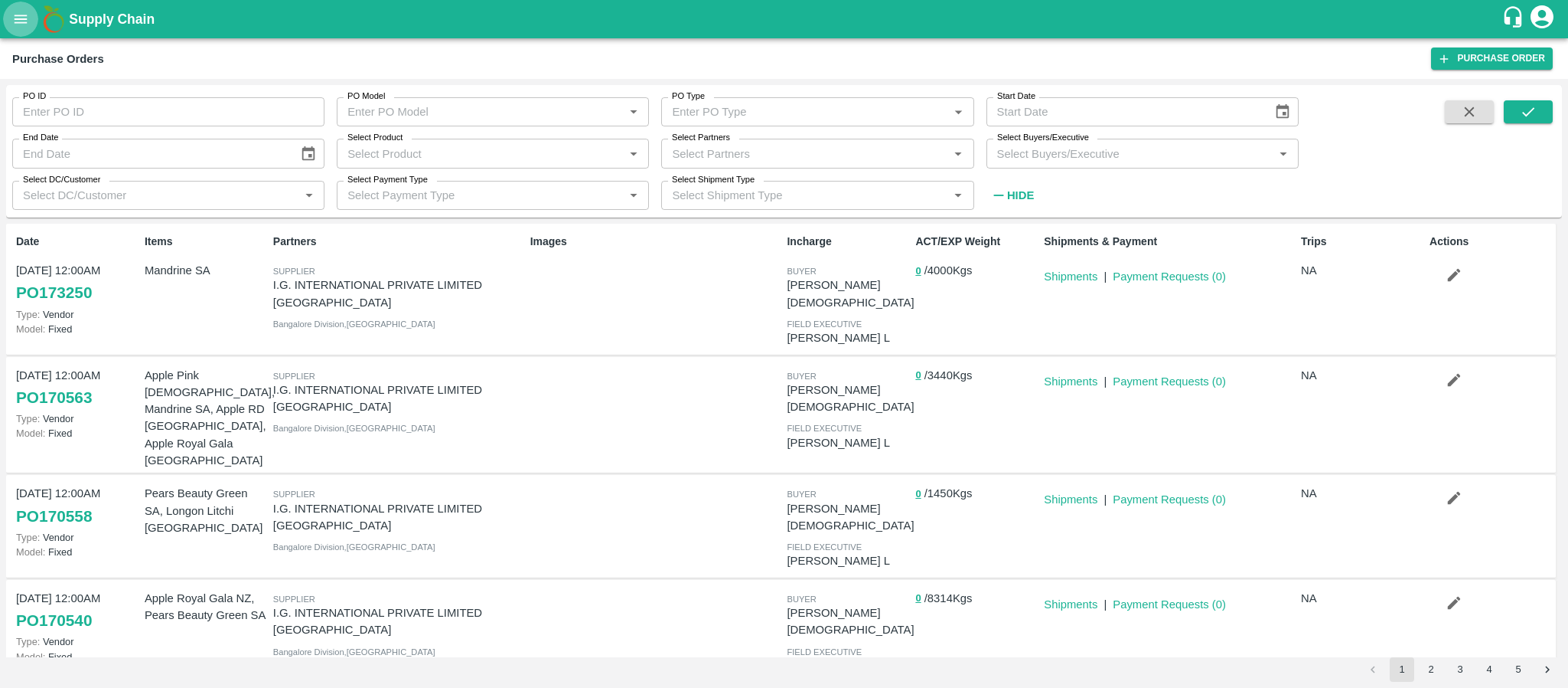
click at [12, 19] on icon "open drawer" at bounding box center [20, 19] width 17 height 17
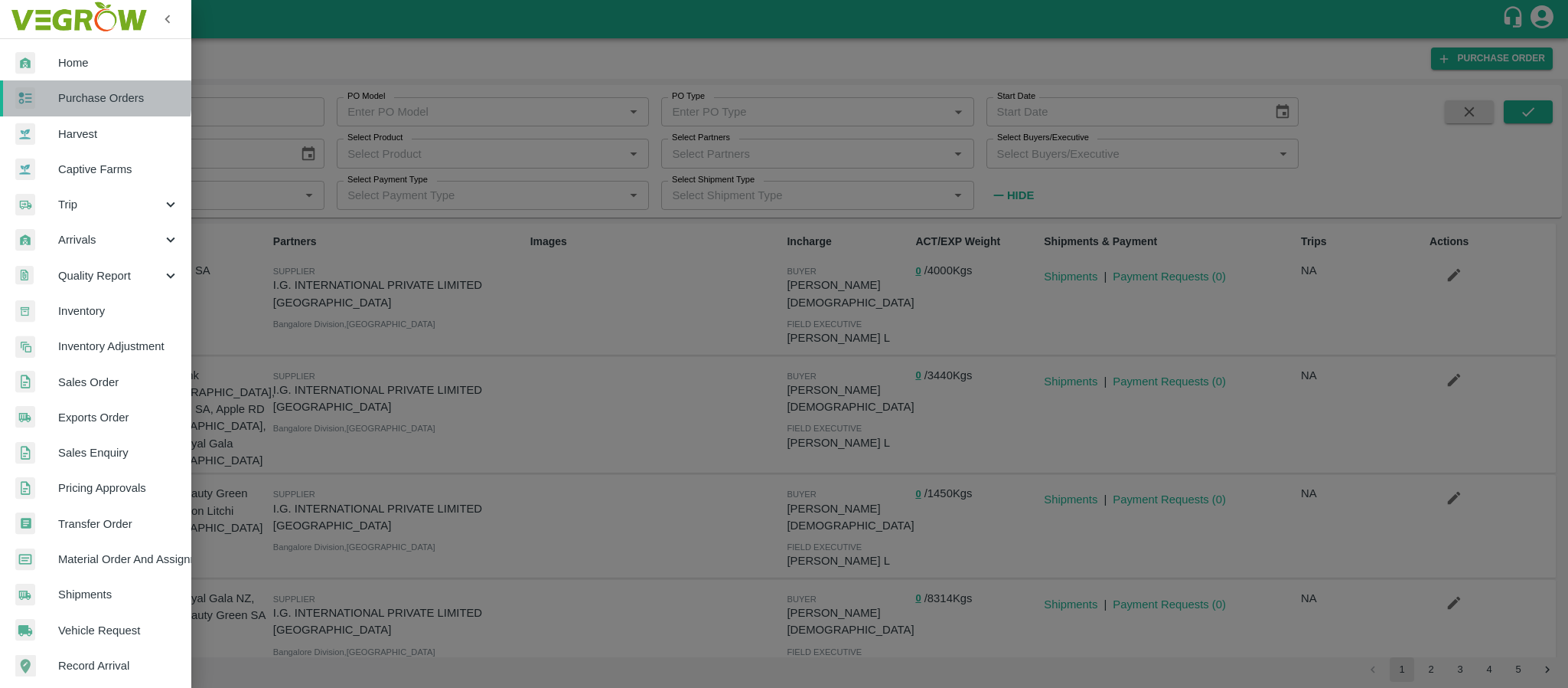
click at [78, 97] on span "Purchase Orders" at bounding box center [118, 98] width 121 height 17
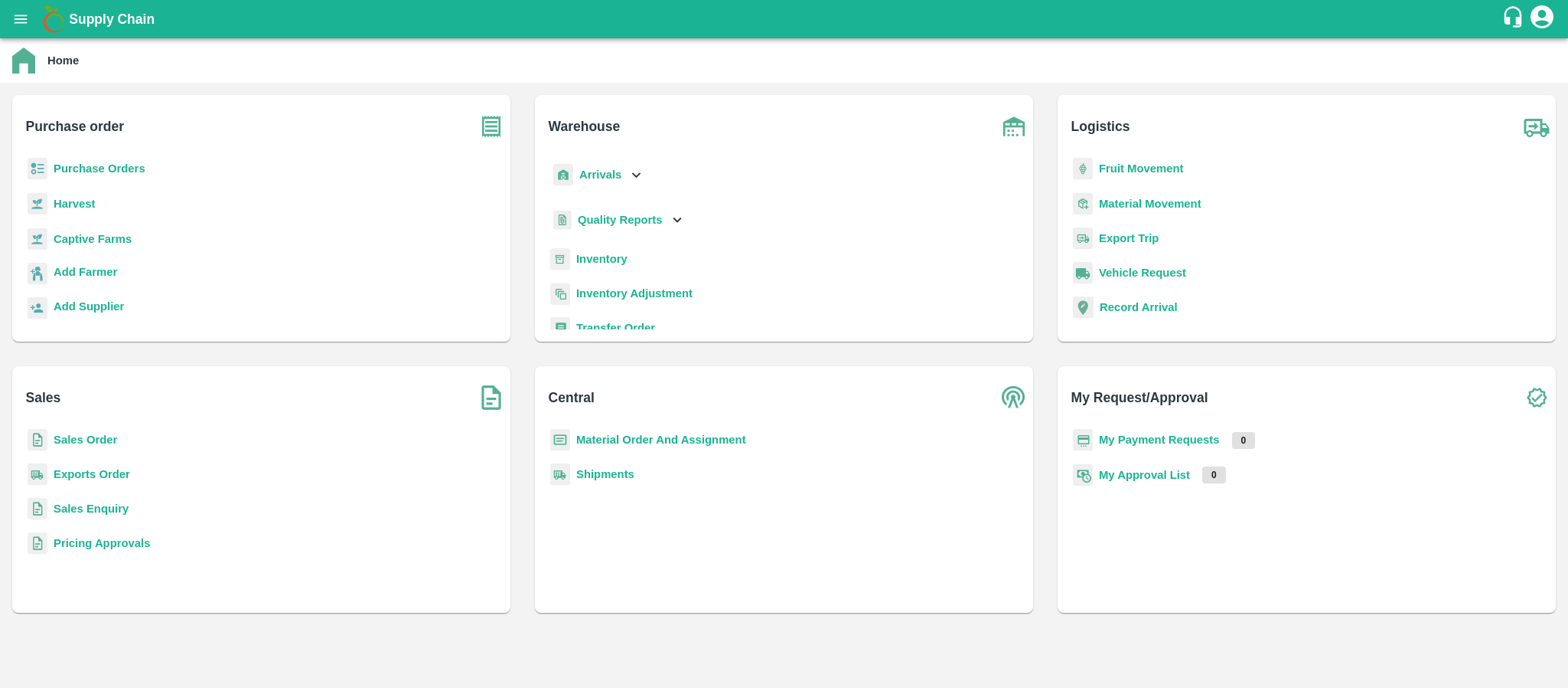
click at [80, 171] on b "Purchase Orders" at bounding box center [99, 169] width 92 height 12
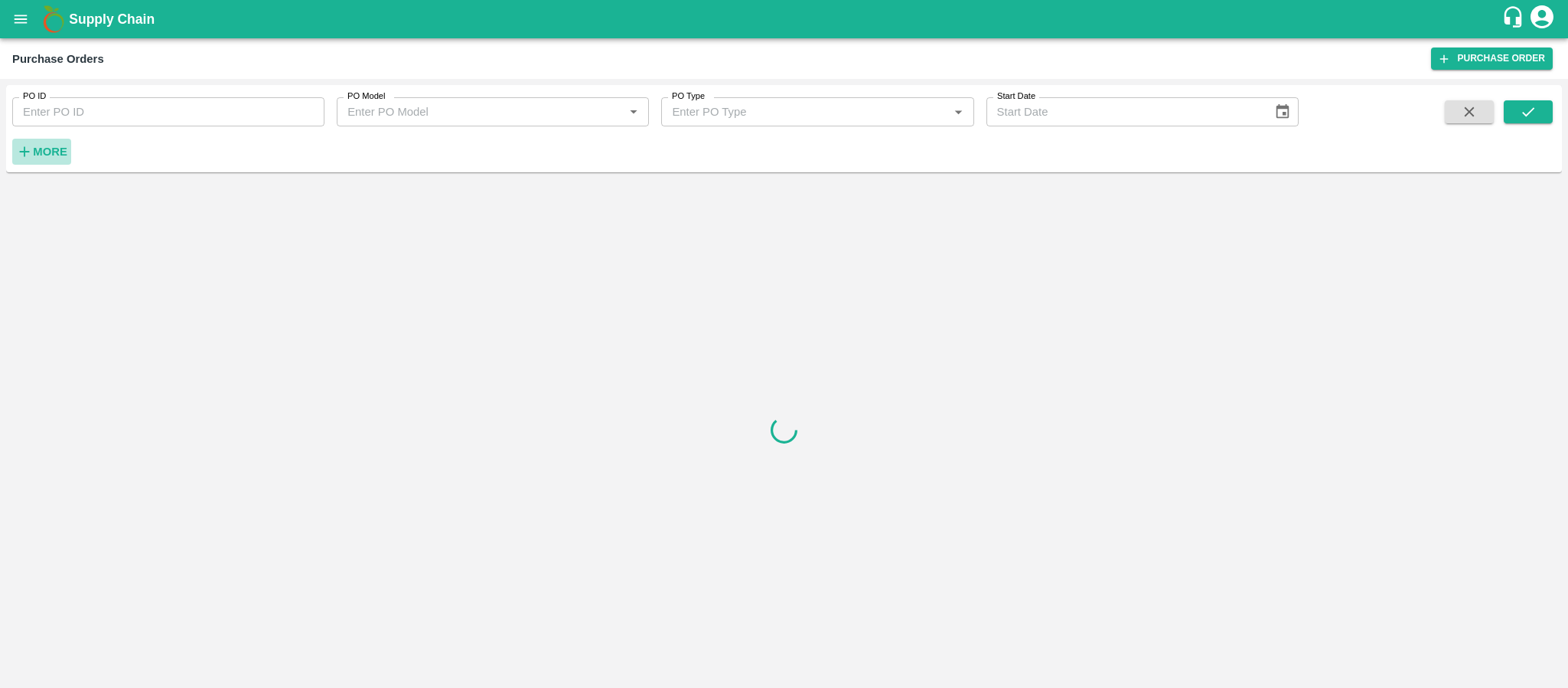
click at [39, 150] on strong "More" at bounding box center [50, 152] width 35 height 12
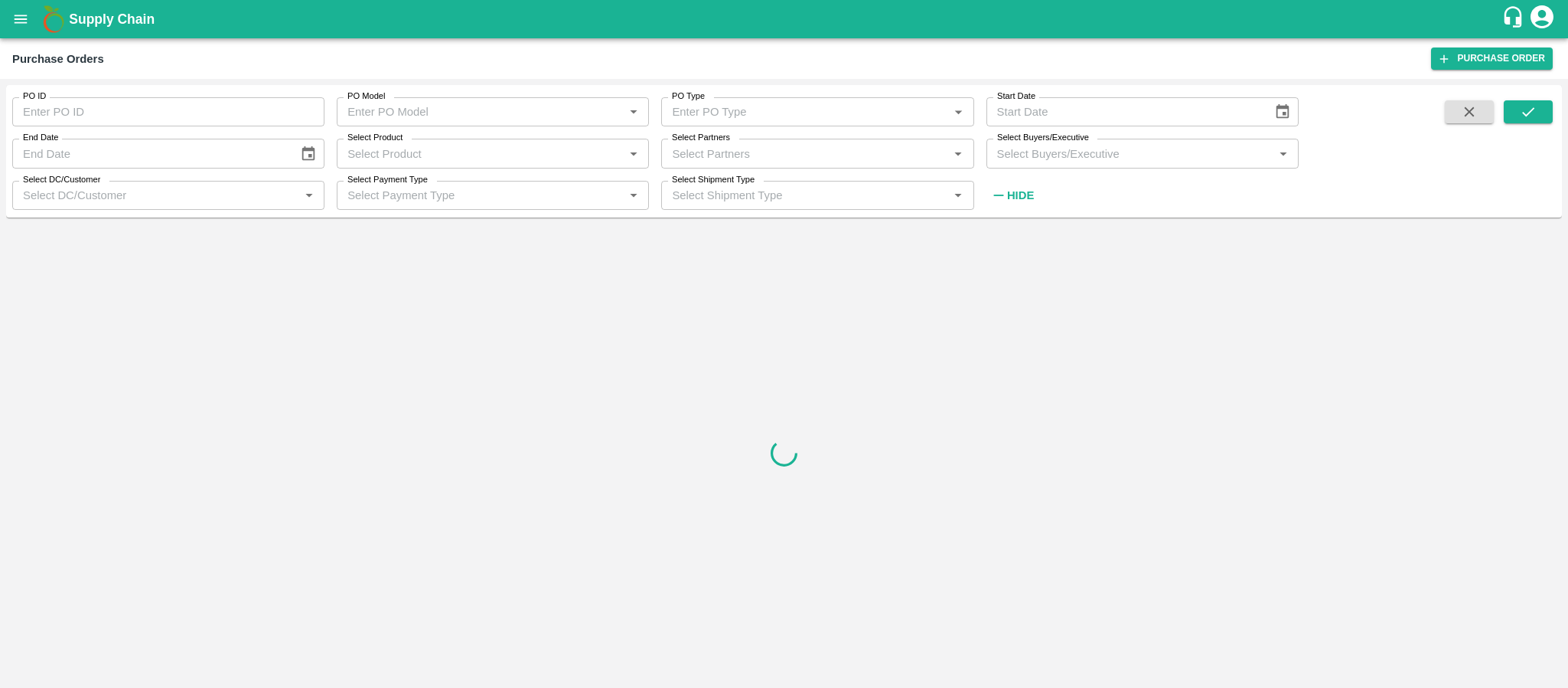
click at [747, 164] on div "Select Partners   *" at bounding box center [816, 153] width 312 height 29
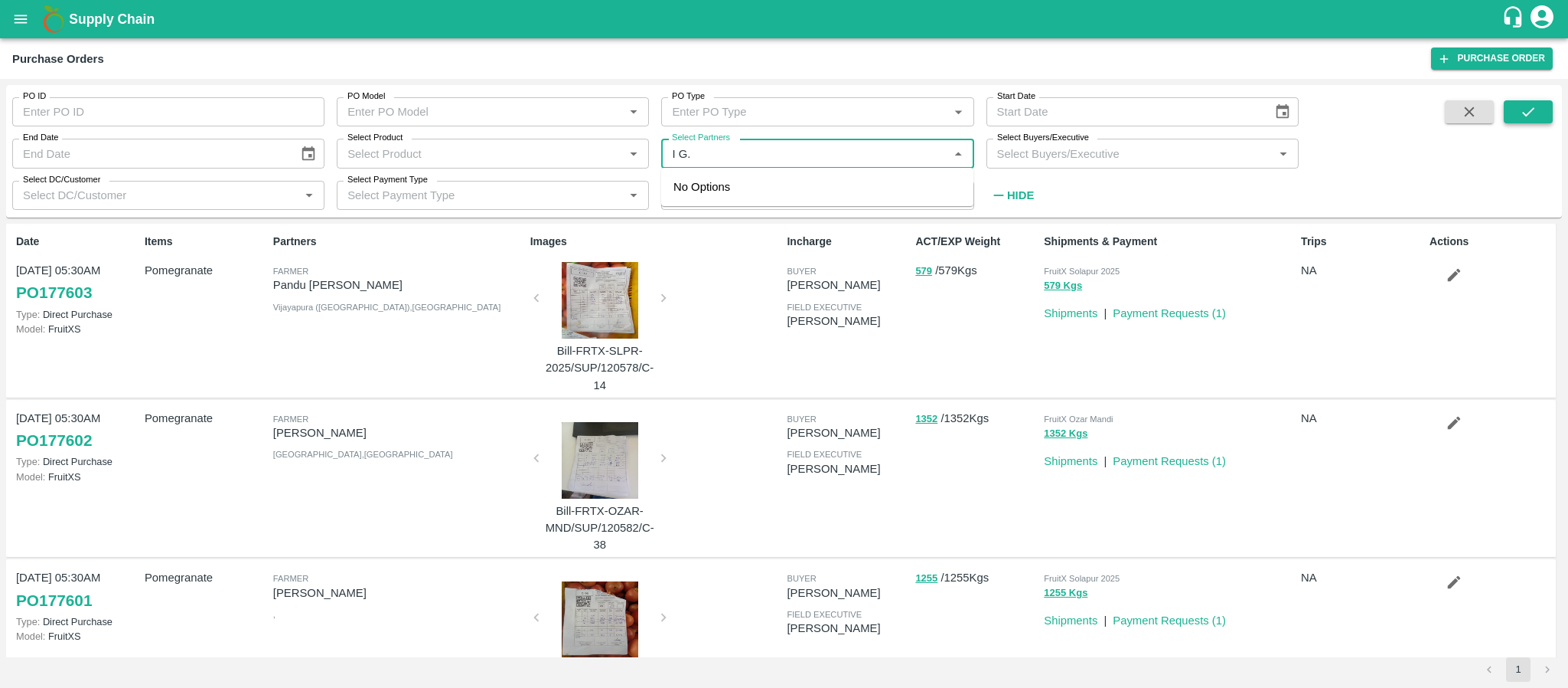
type input "I G."
click at [1528, 115] on icon "submit" at bounding box center [1528, 112] width 12 height 9
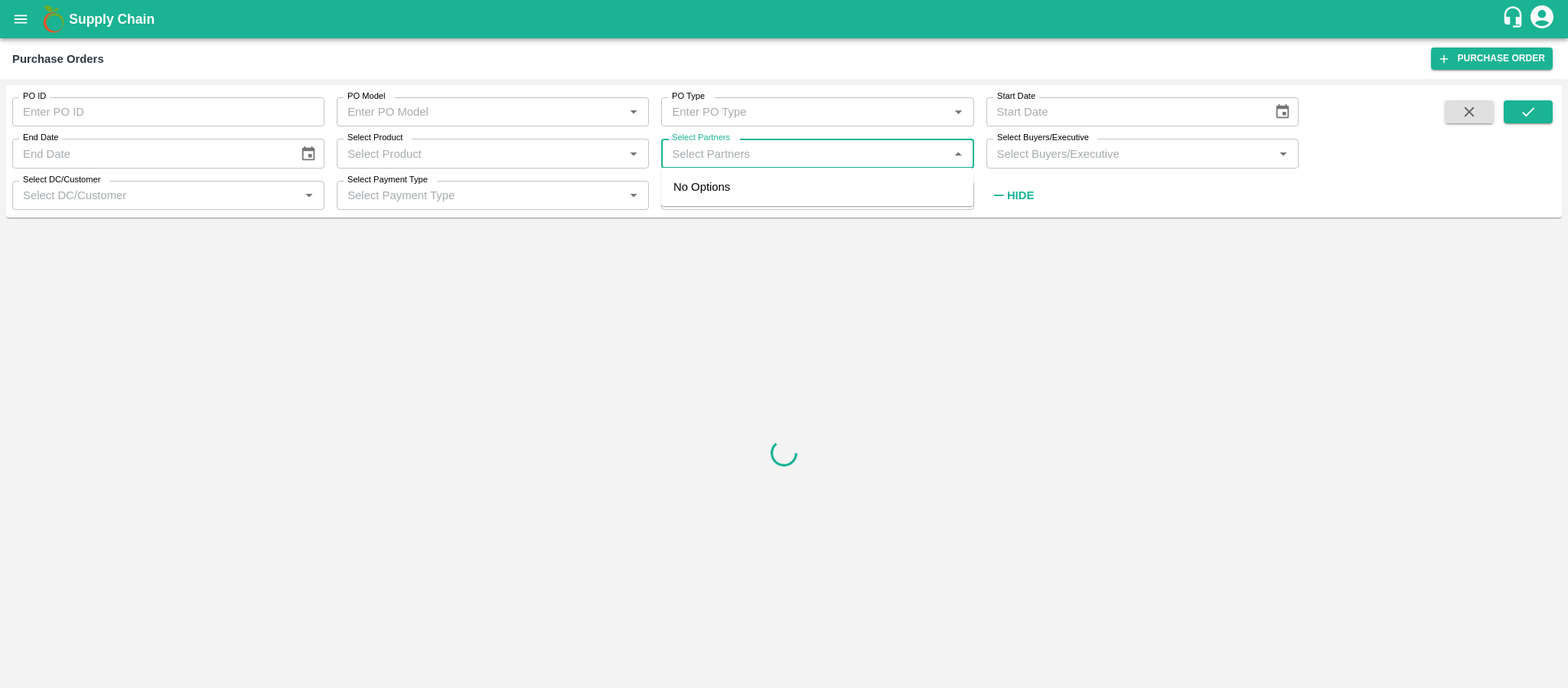
click at [755, 159] on input "Select Partners" at bounding box center [804, 153] width 278 height 20
type input "I.G."
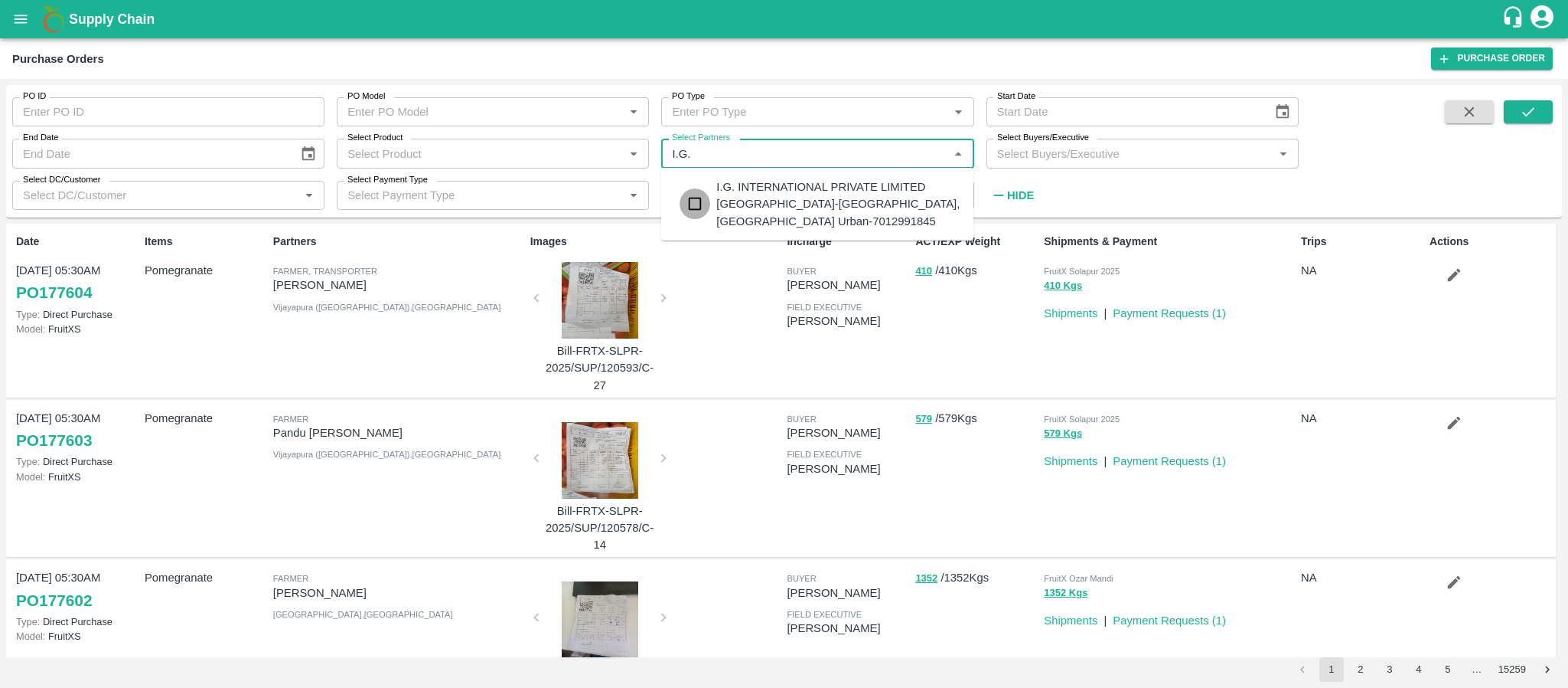
click at [696, 202] on input "checkbox" at bounding box center [695, 204] width 30 height 30
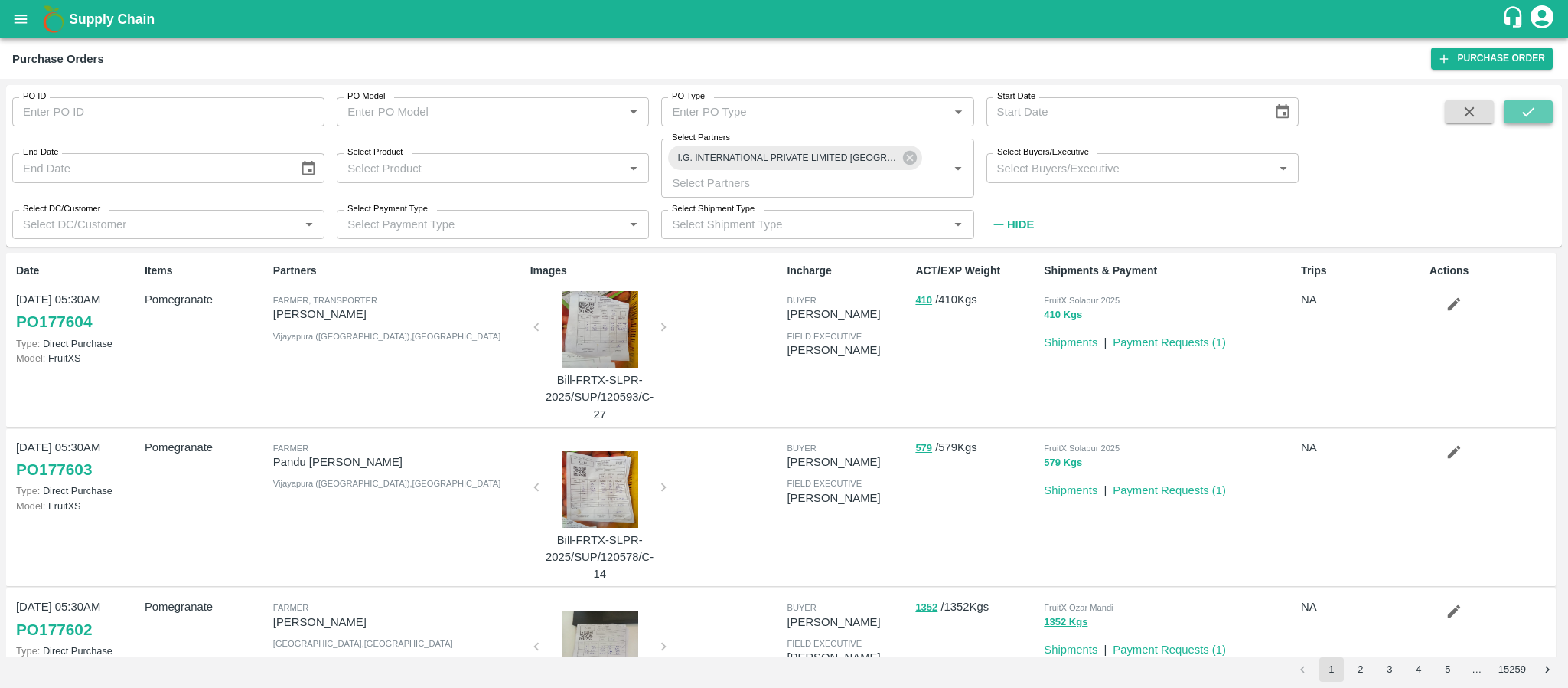
click at [1527, 113] on icon "submit" at bounding box center [1528, 111] width 17 height 17
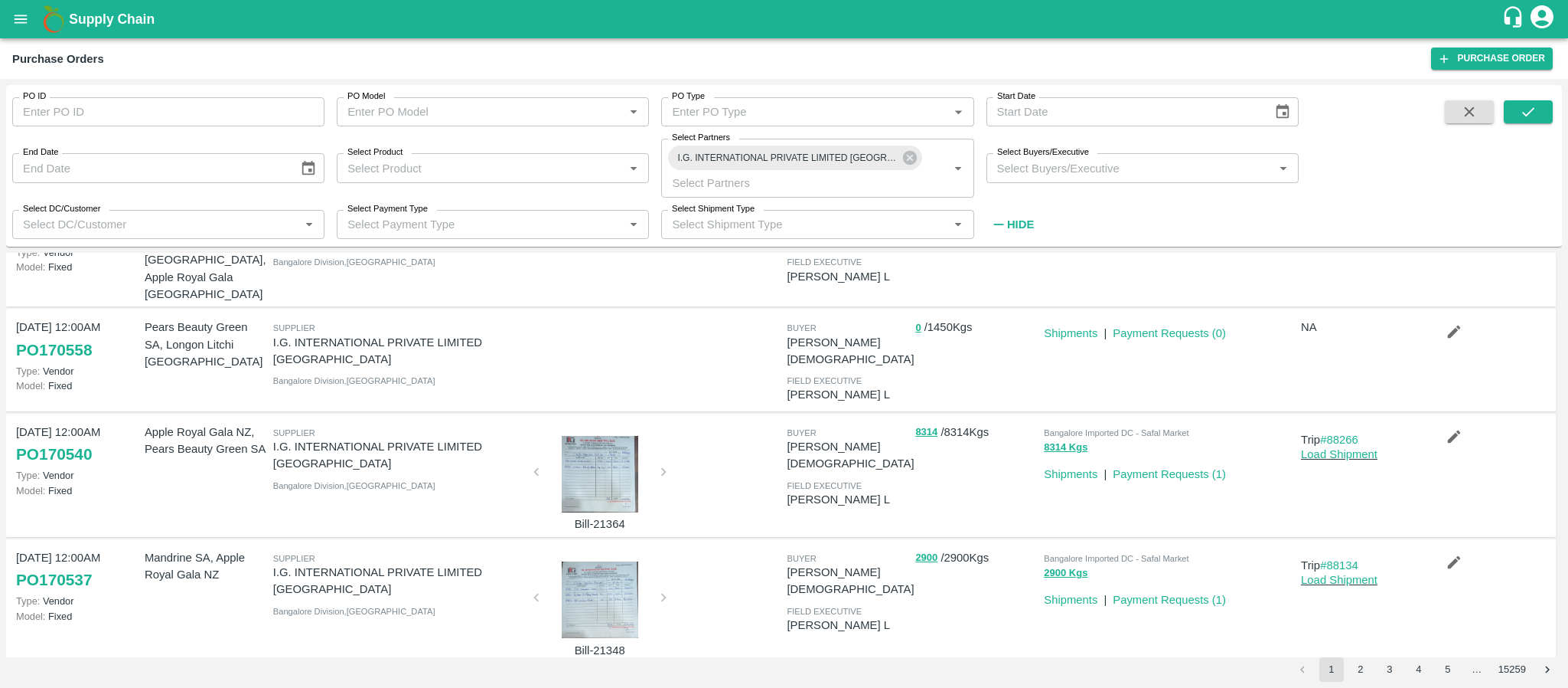
scroll to position [197, 0]
click at [598, 559] on div at bounding box center [600, 597] width 115 height 76
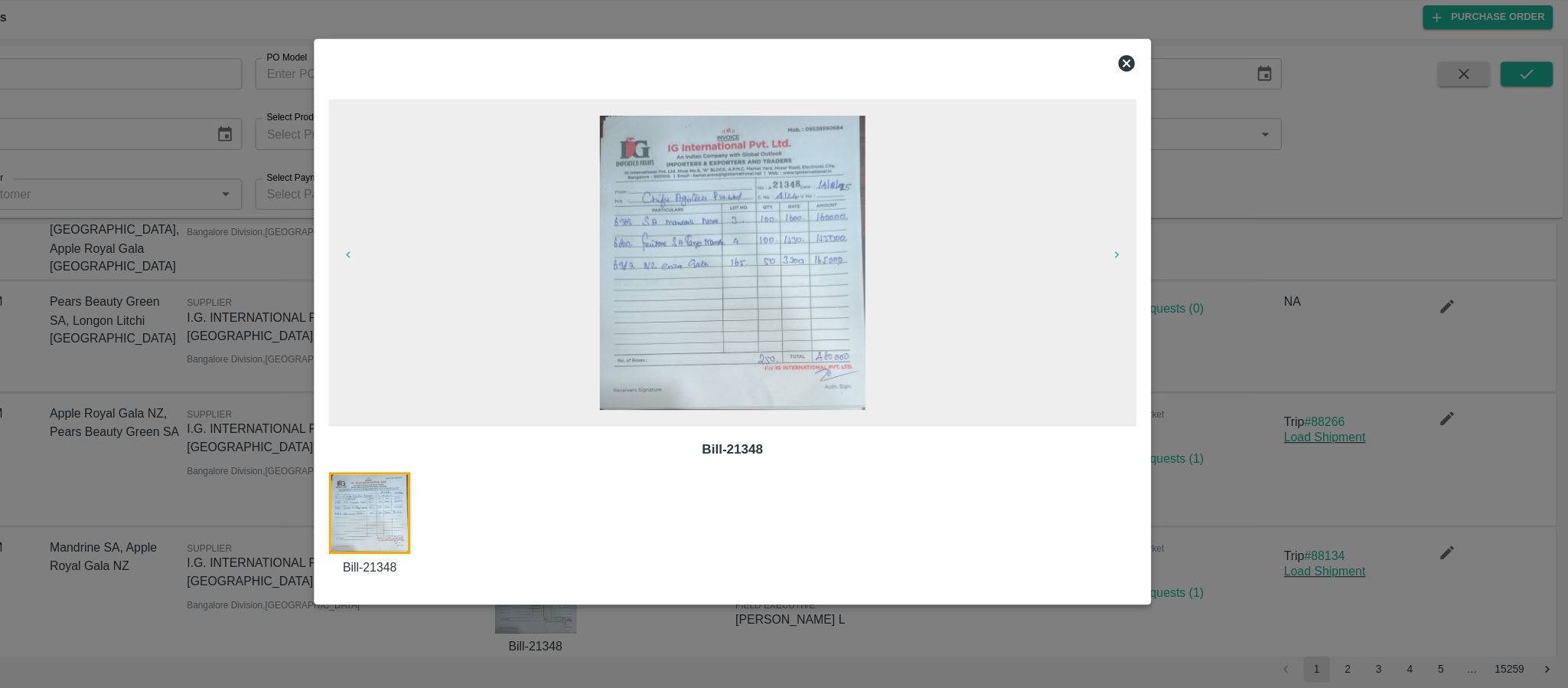
click at [1150, 97] on icon at bounding box center [1153, 101] width 15 height 15
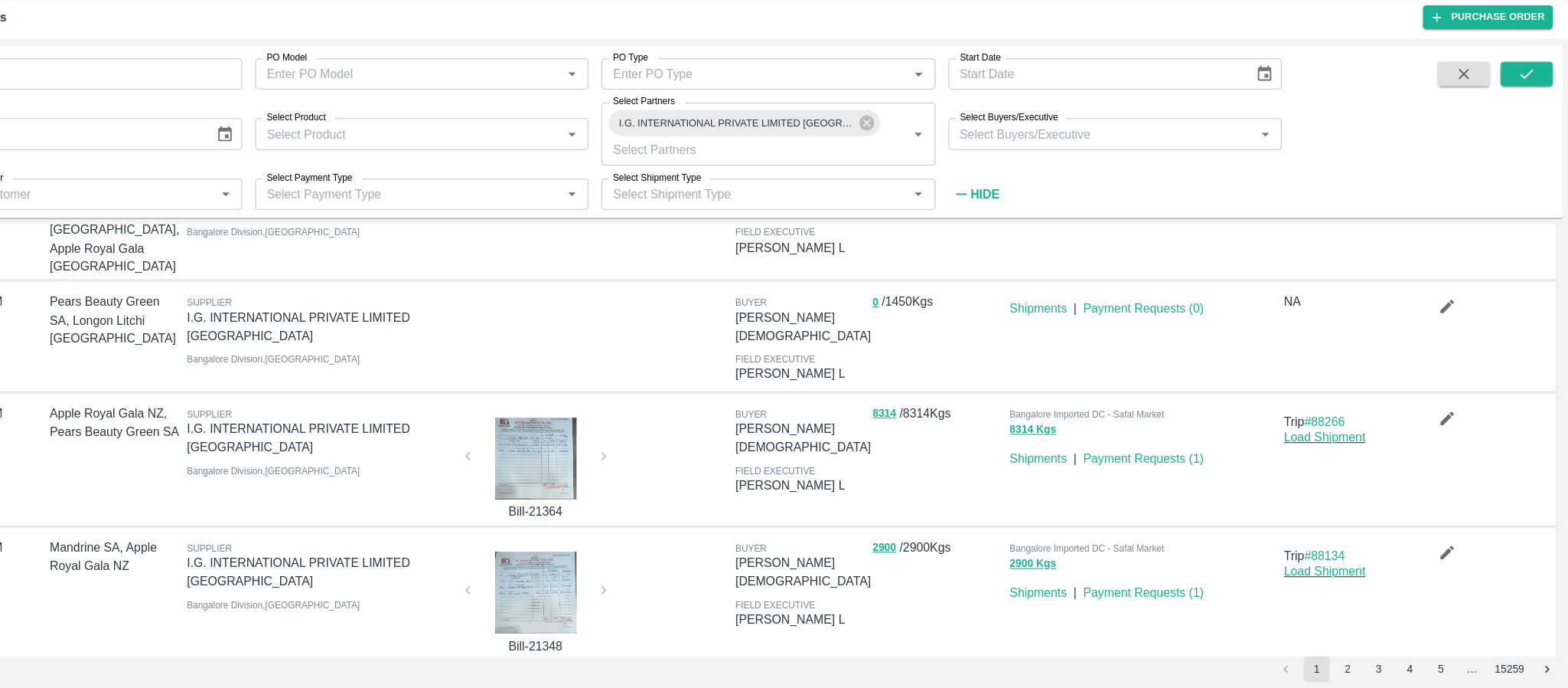
click at [600, 434] on div at bounding box center [600, 472] width 115 height 76
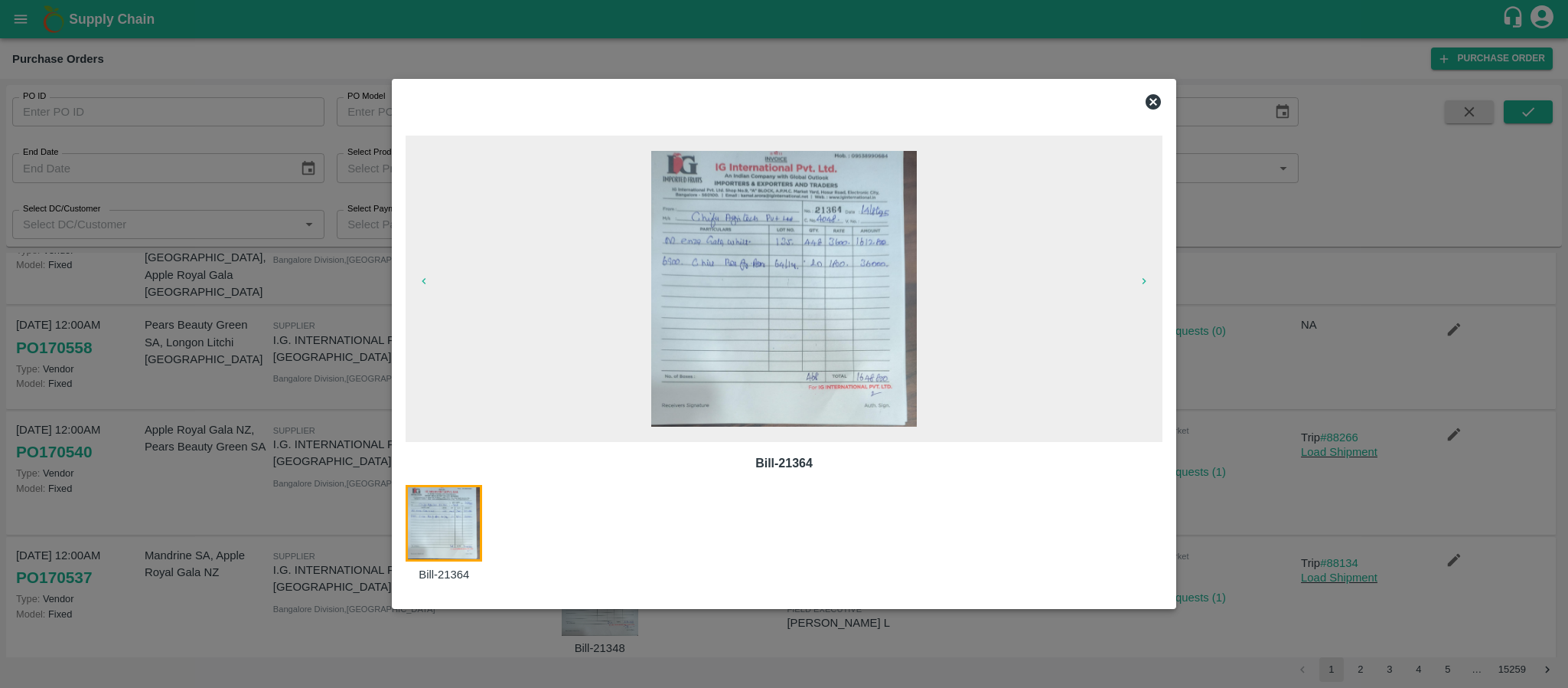
click at [1160, 99] on icon at bounding box center [1153, 101] width 19 height 19
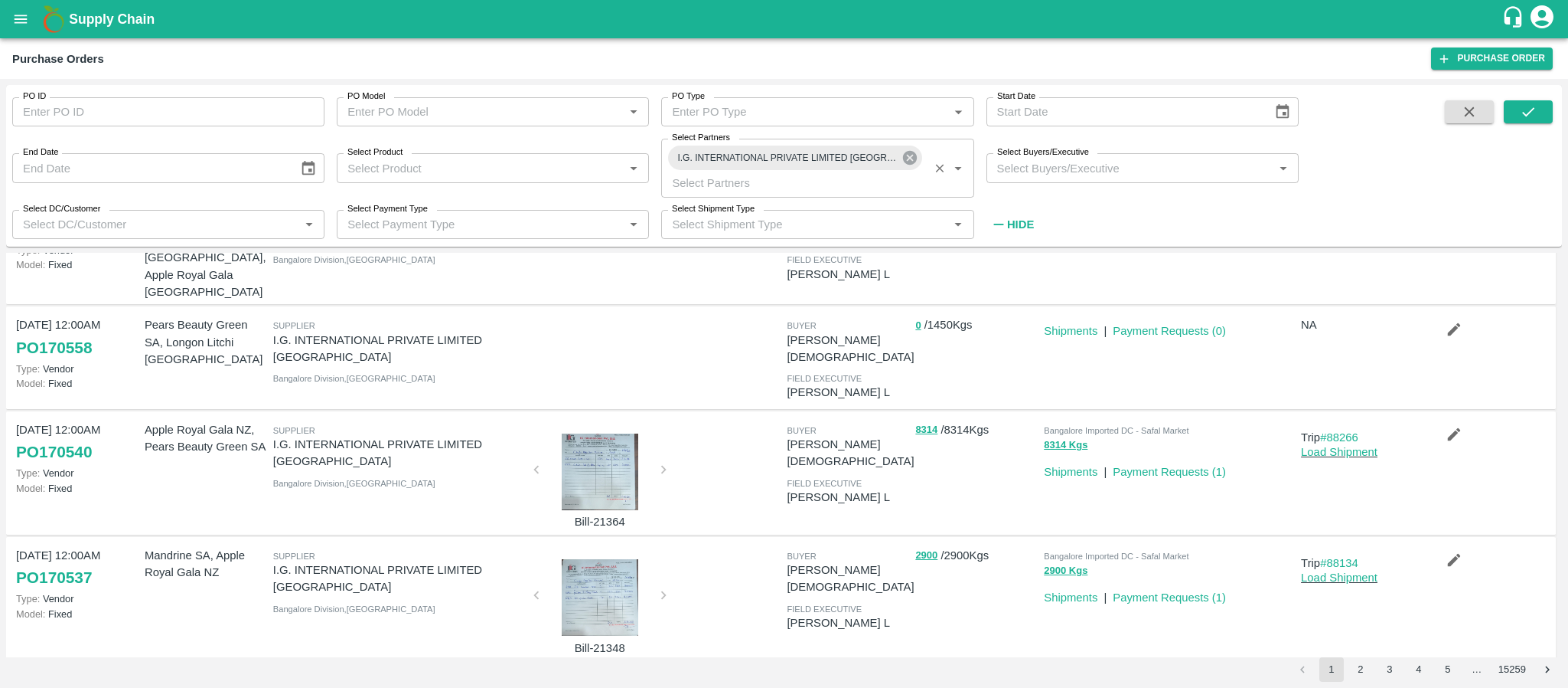
click at [907, 159] on icon at bounding box center [910, 158] width 14 height 14
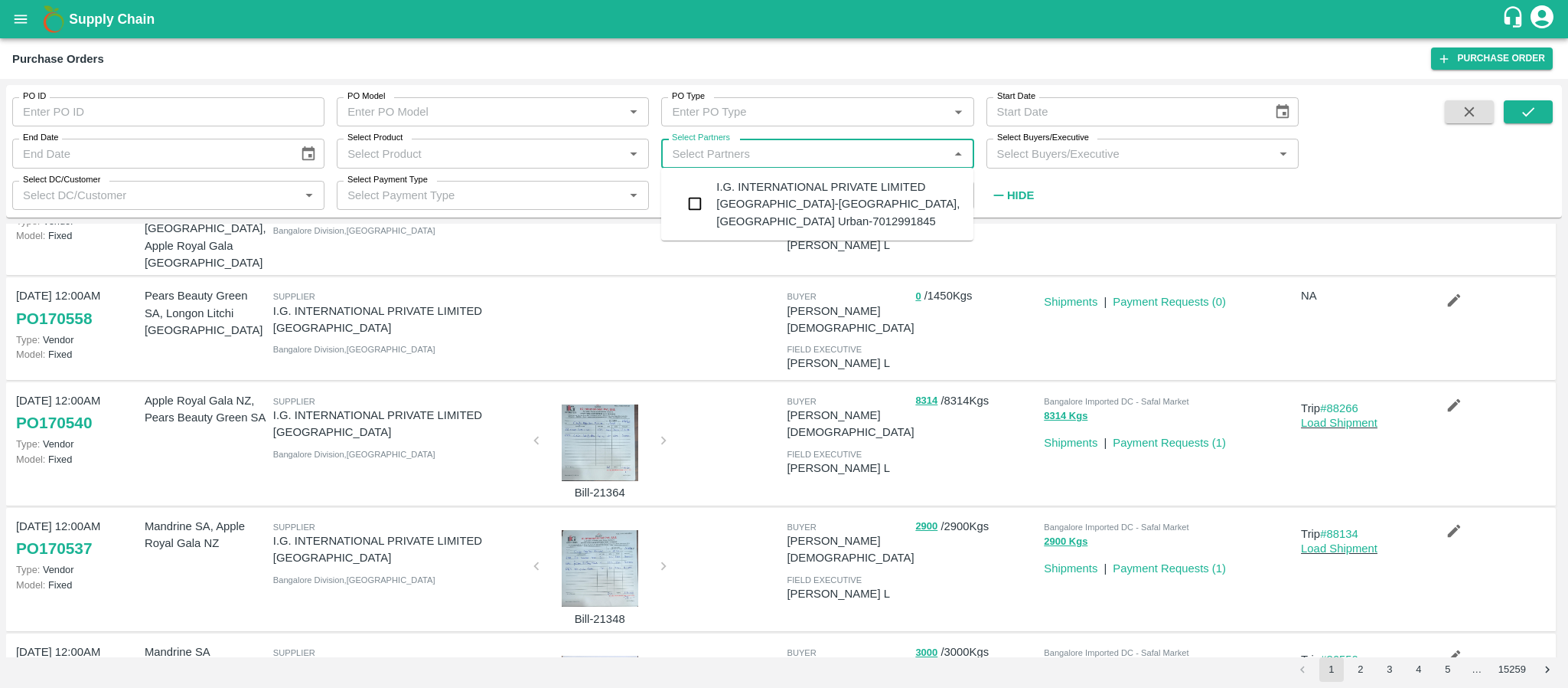
click at [907, 159] on input "Select Partners" at bounding box center [804, 153] width 278 height 20
type input "MOHAMMED SAMI"
click at [699, 188] on input "checkbox" at bounding box center [695, 204] width 30 height 30
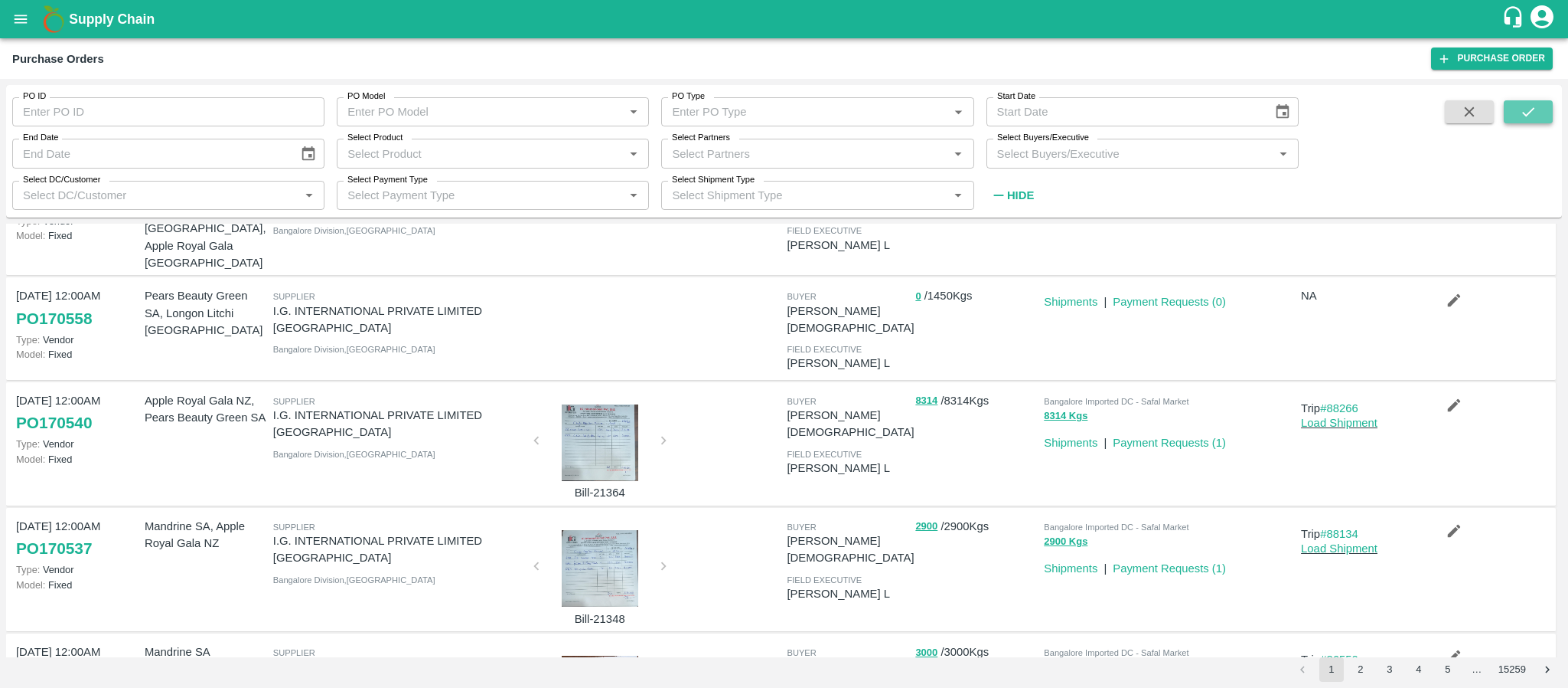
click at [1543, 116] on button "submit" at bounding box center [1528, 112] width 49 height 23
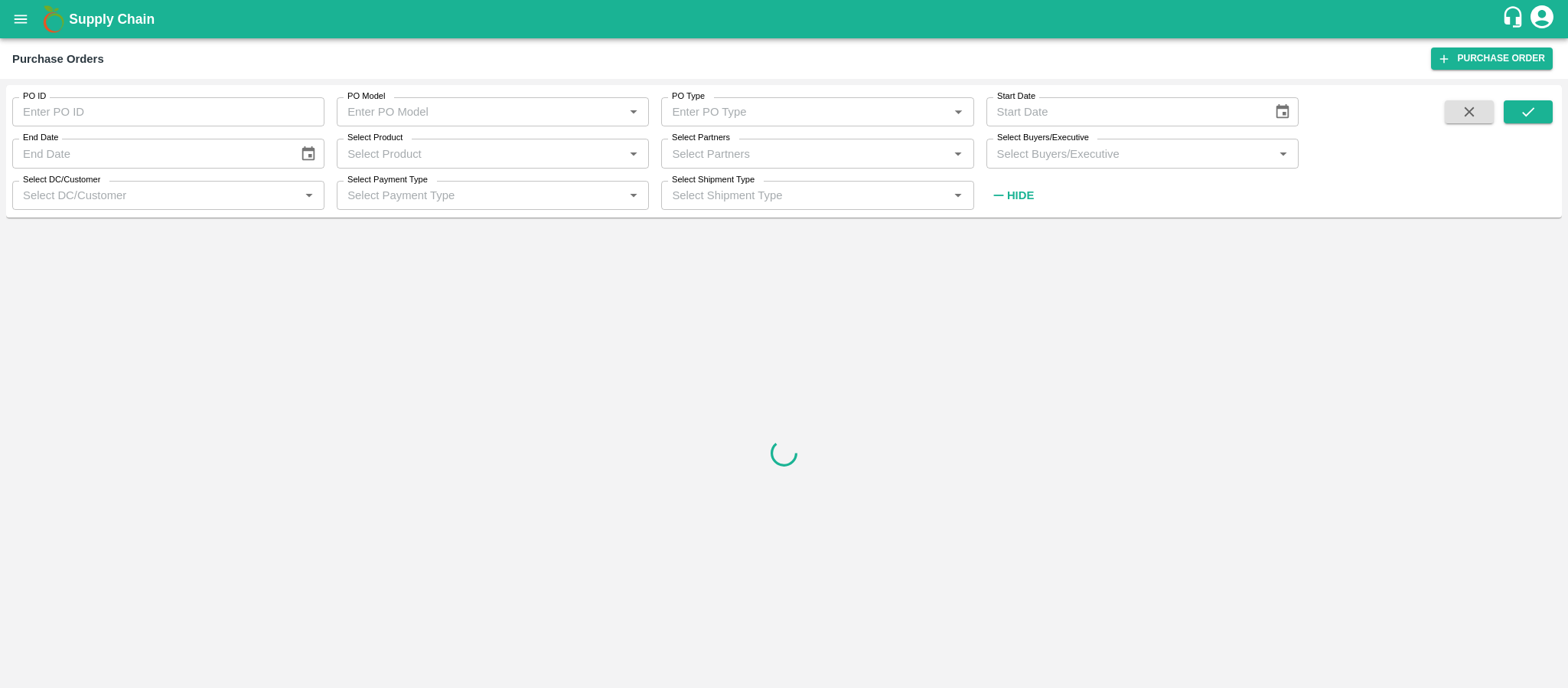
click at [791, 156] on input "Select Partners" at bounding box center [804, 153] width 278 height 20
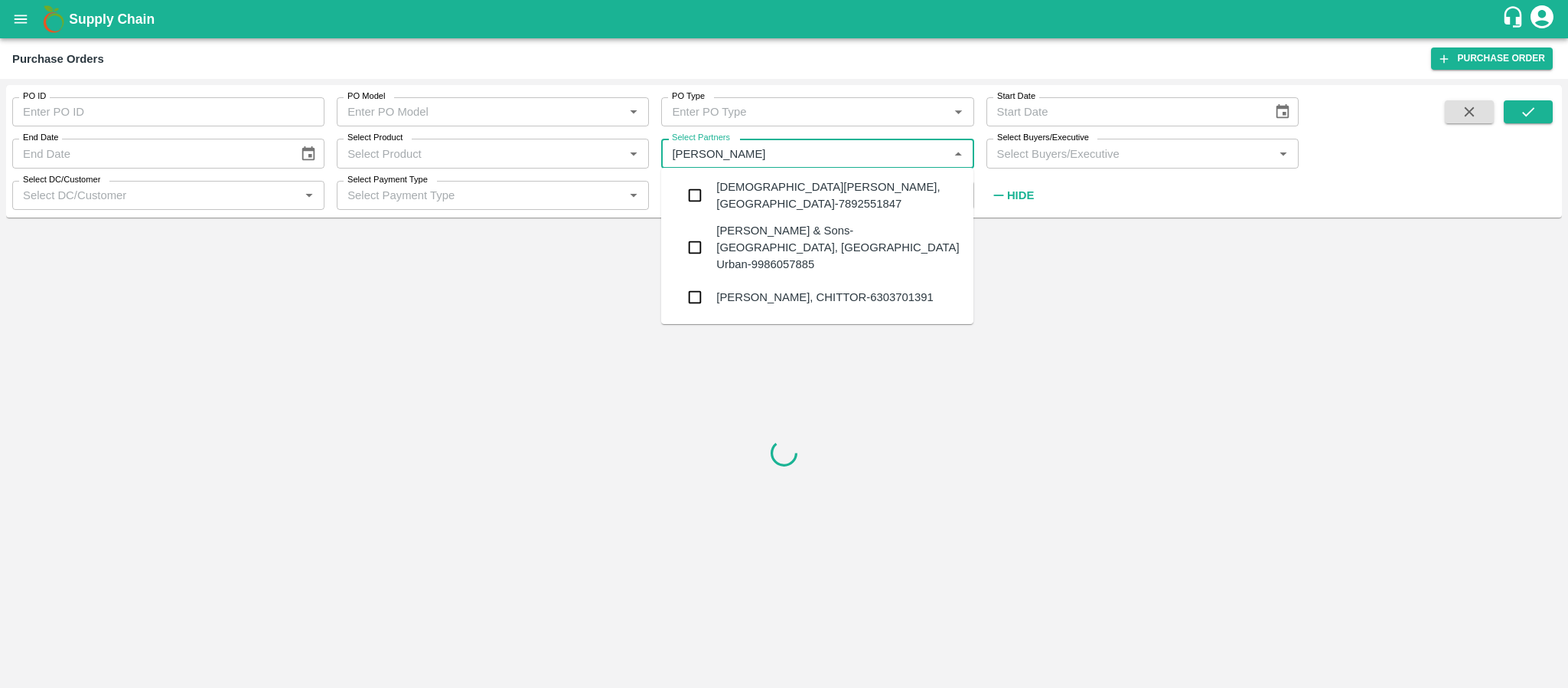
type input "MOHAMMED SAMI"
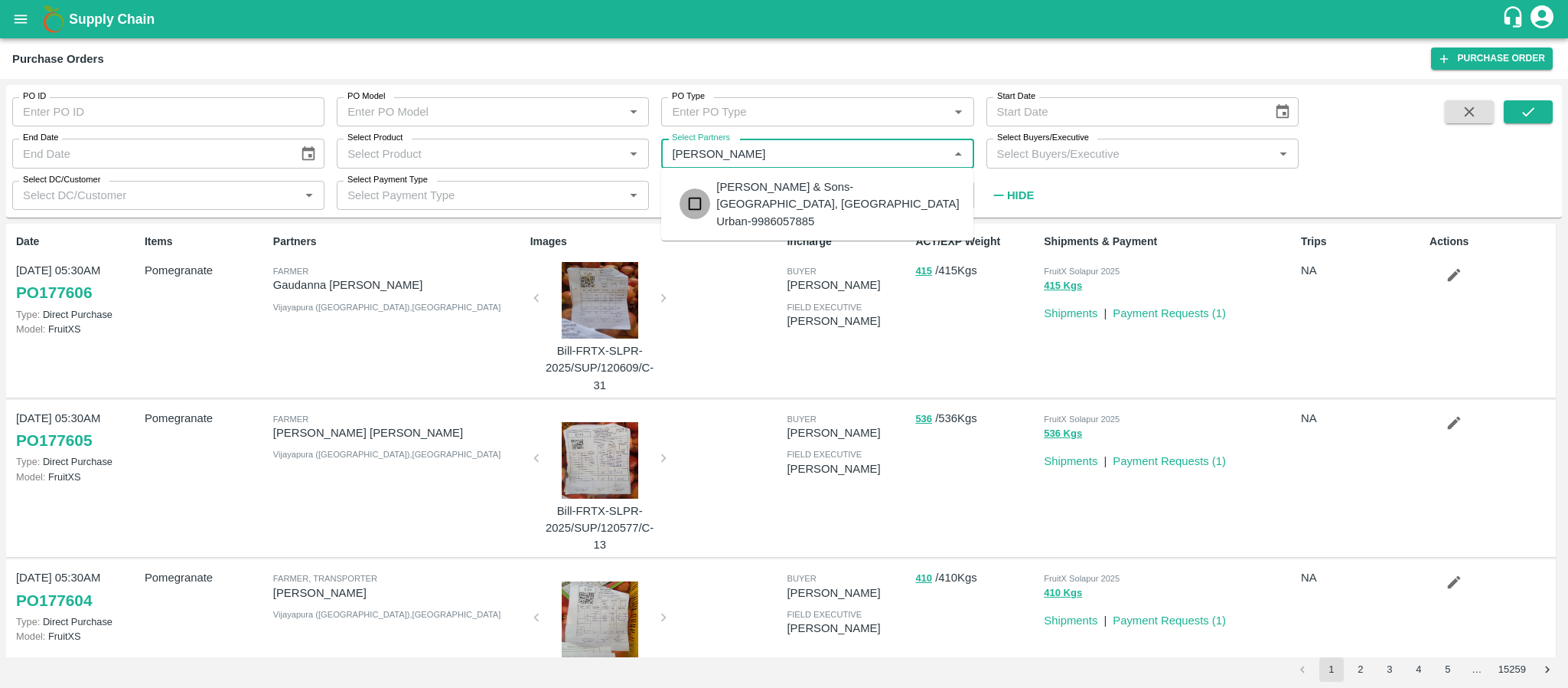
click at [696, 194] on input "checkbox" at bounding box center [695, 204] width 30 height 30
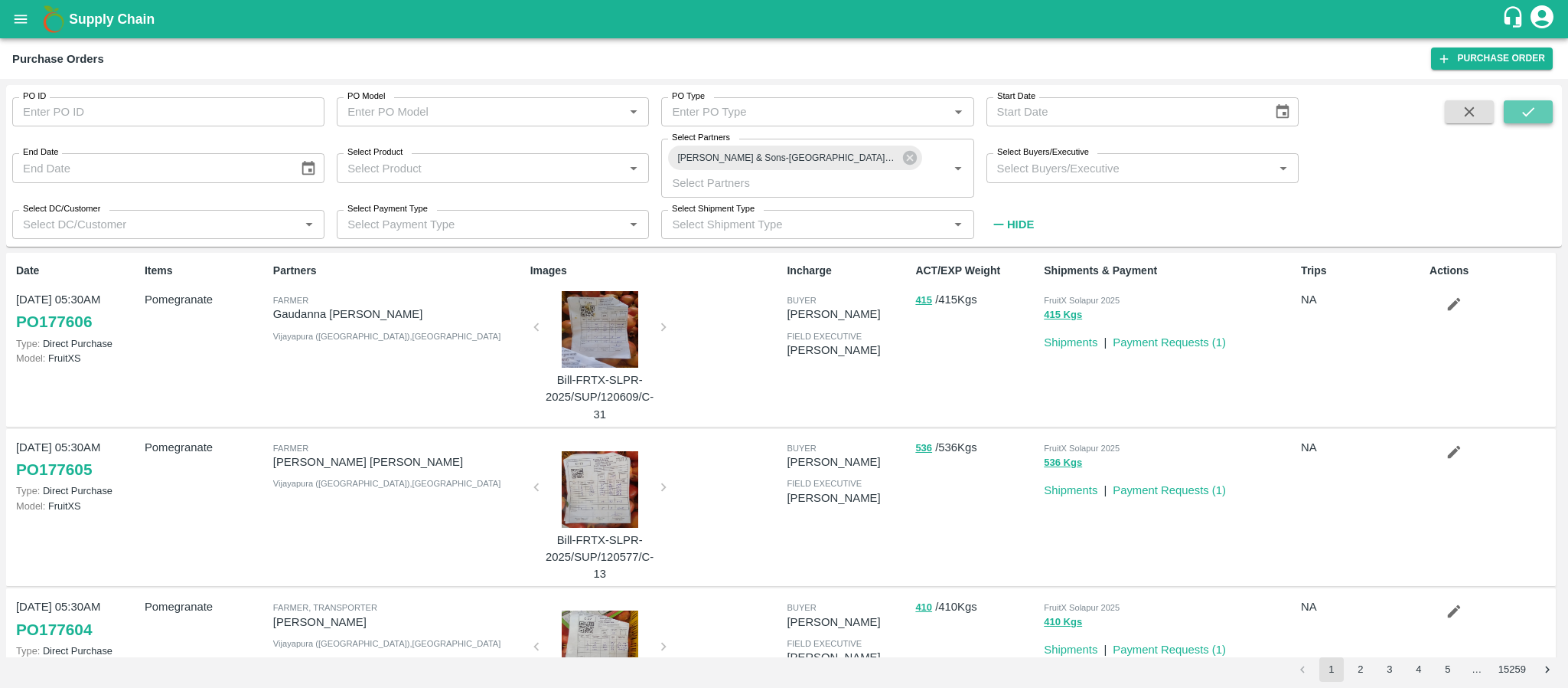
click at [1516, 104] on button "submit" at bounding box center [1528, 112] width 49 height 23
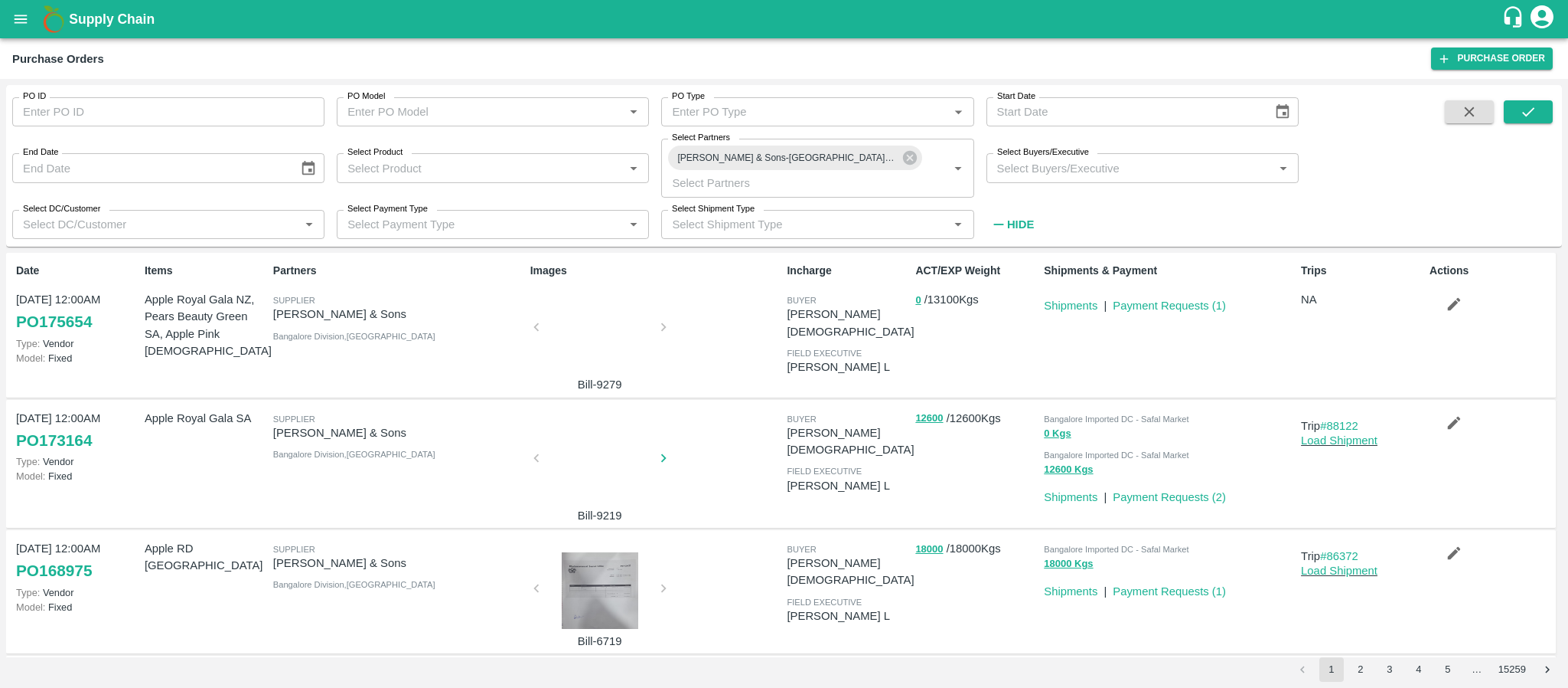
click at [593, 478] on div at bounding box center [600, 462] width 115 height 81
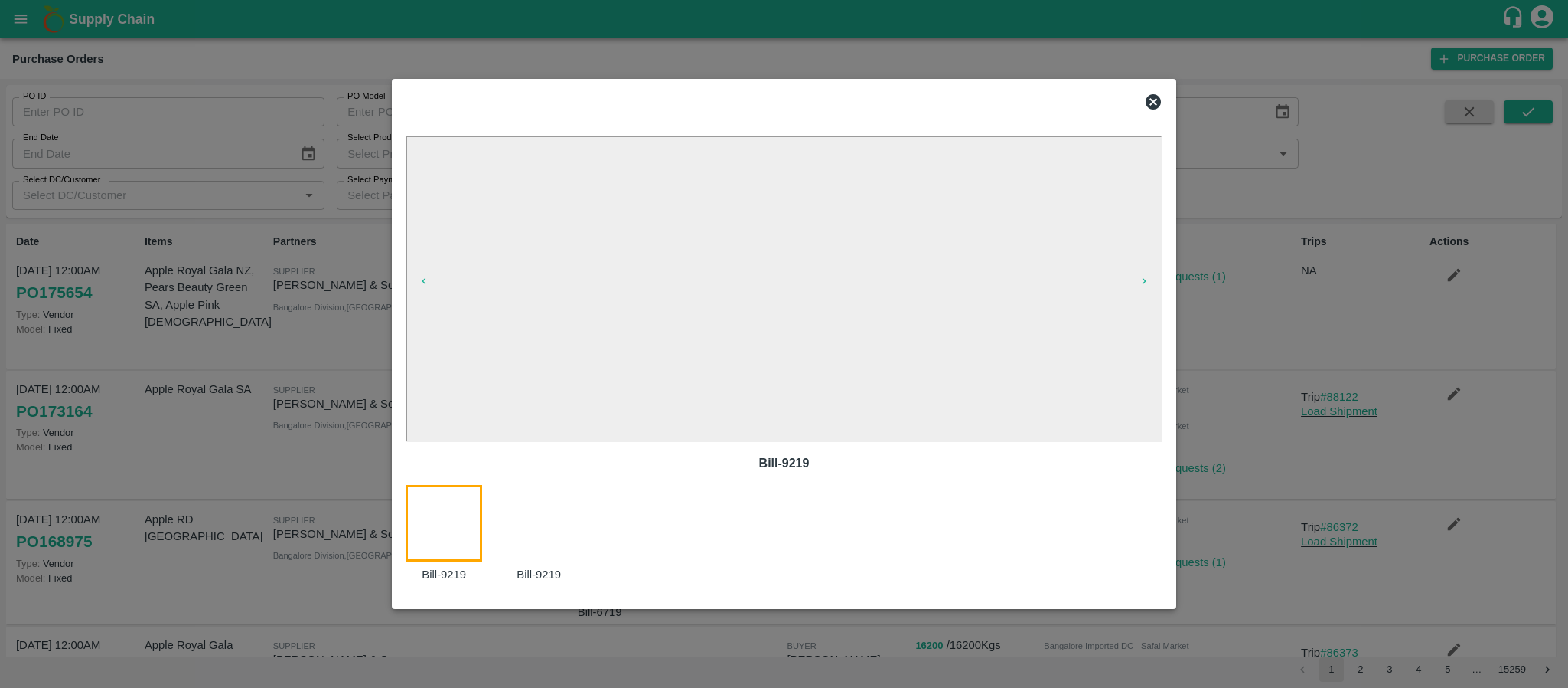
click at [1156, 103] on icon at bounding box center [1153, 101] width 19 height 19
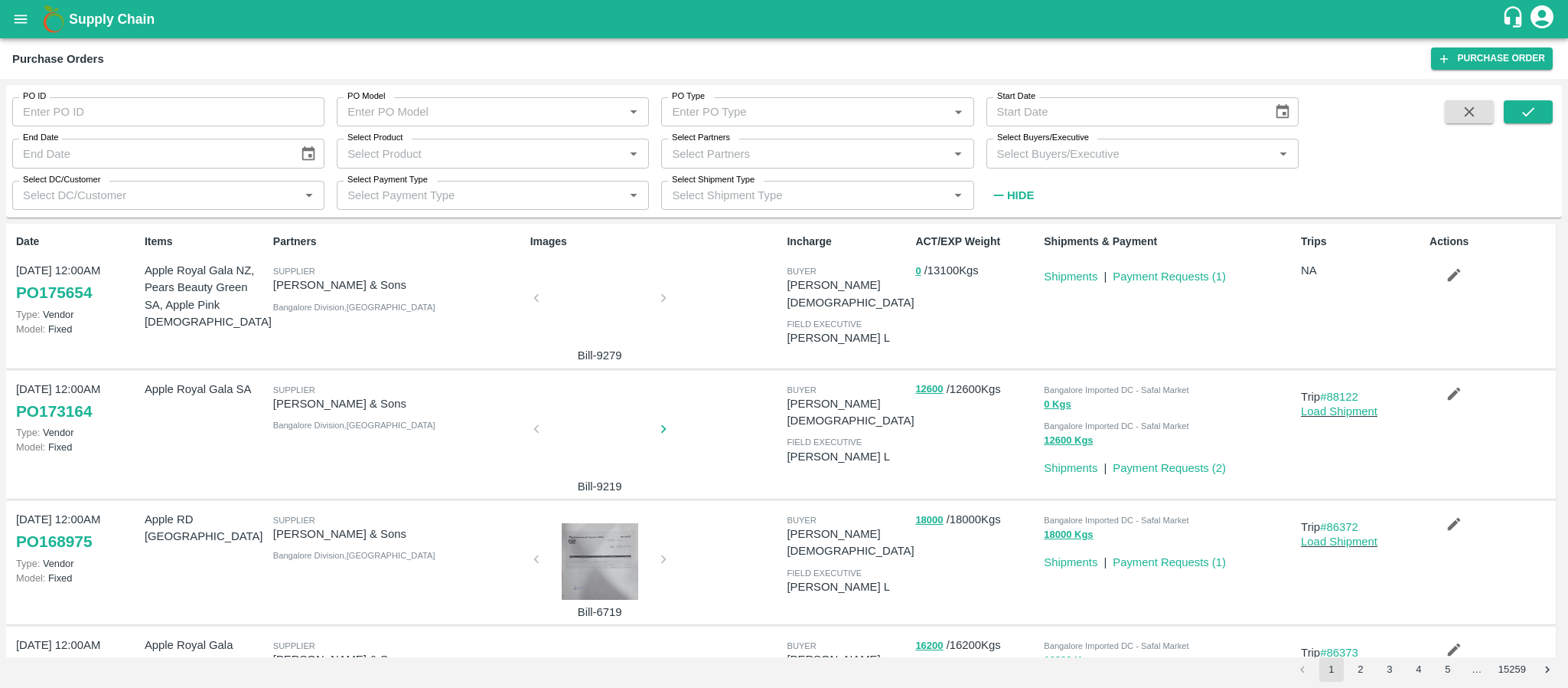
click at [590, 304] on div at bounding box center [600, 302] width 115 height 81
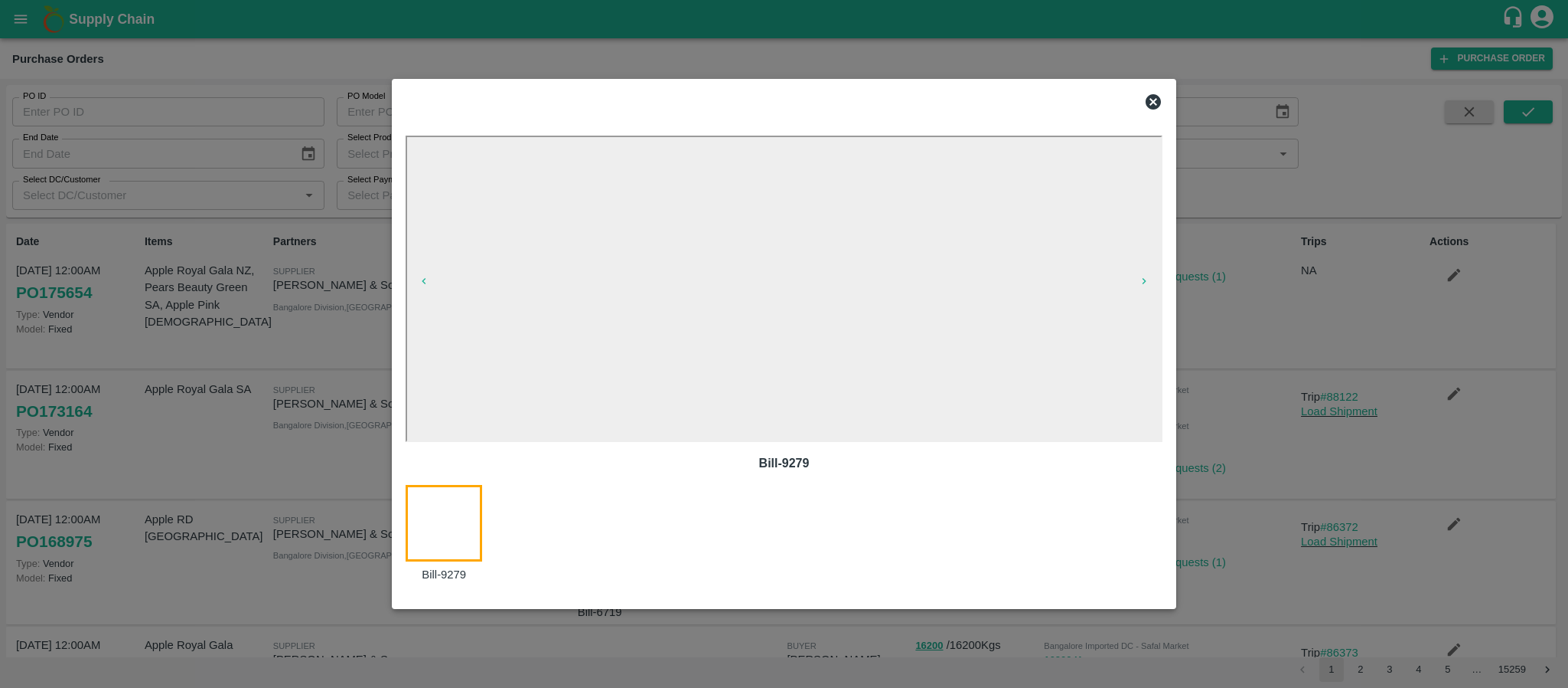
click at [1153, 101] on icon at bounding box center [1153, 101] width 19 height 19
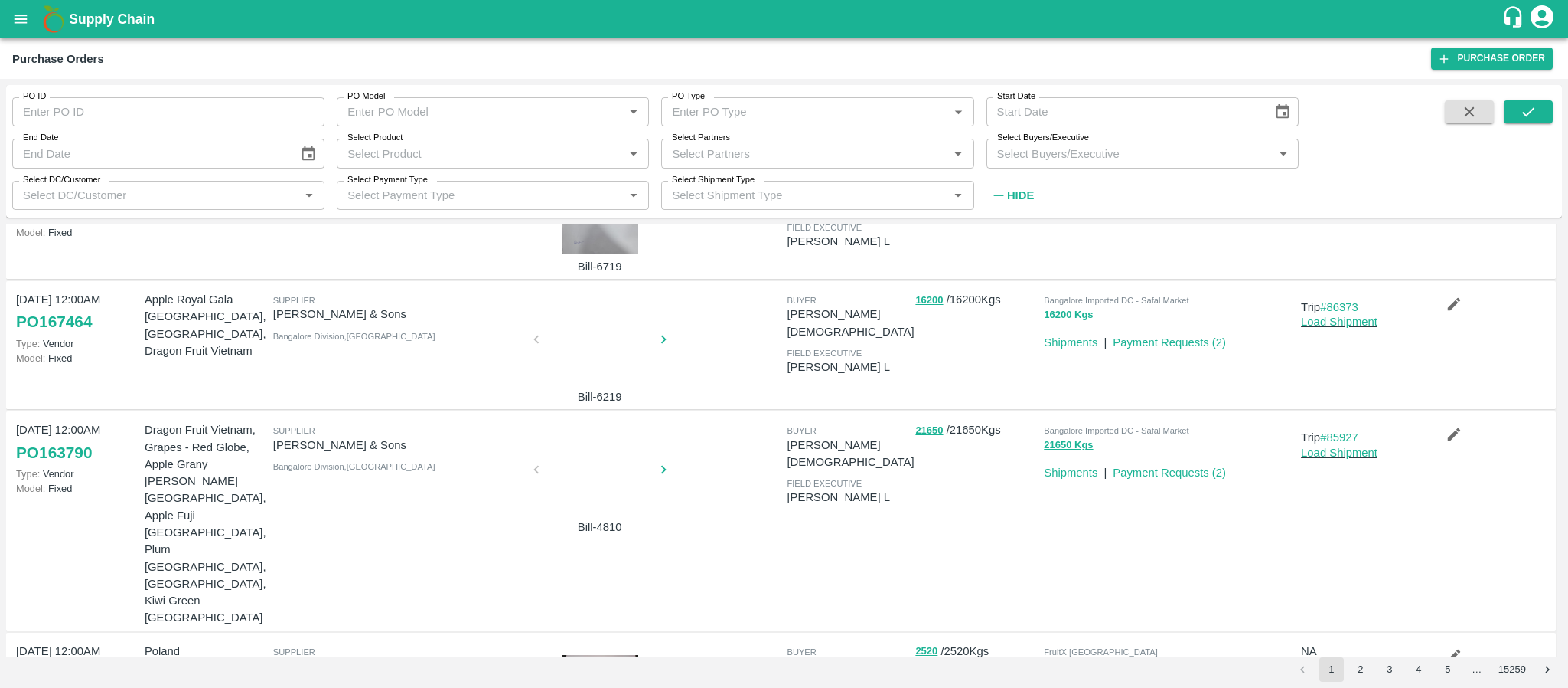
scroll to position [345, 0]
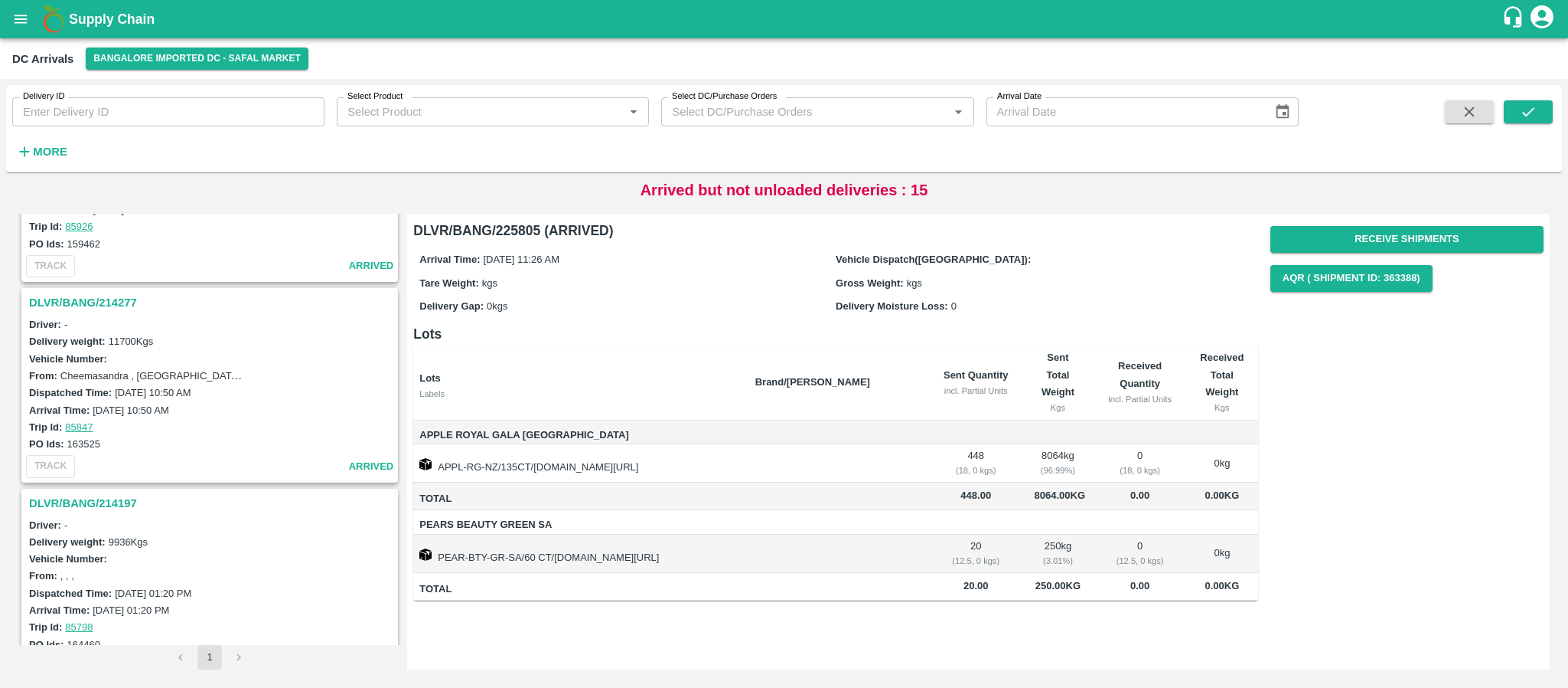
scroll to position [2943, 0]
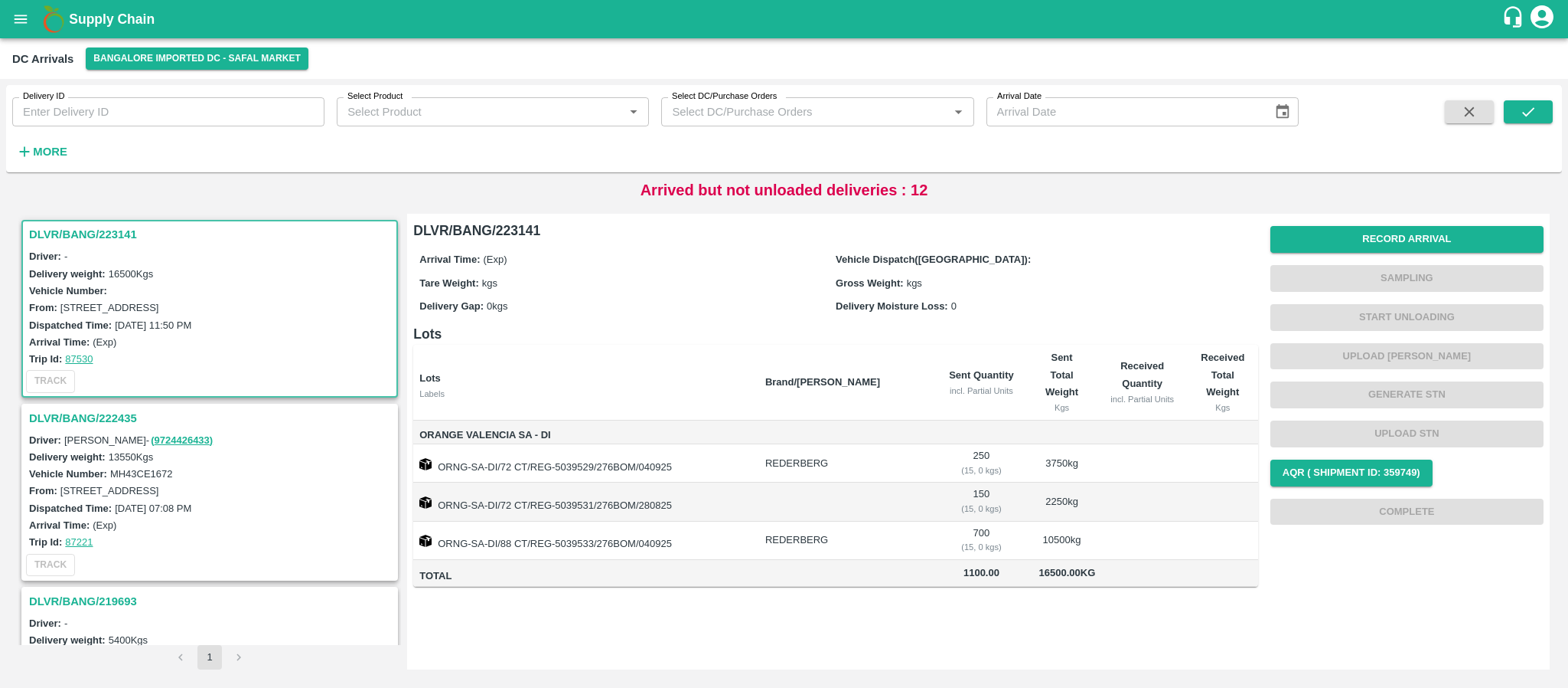
scroll to position [104, 0]
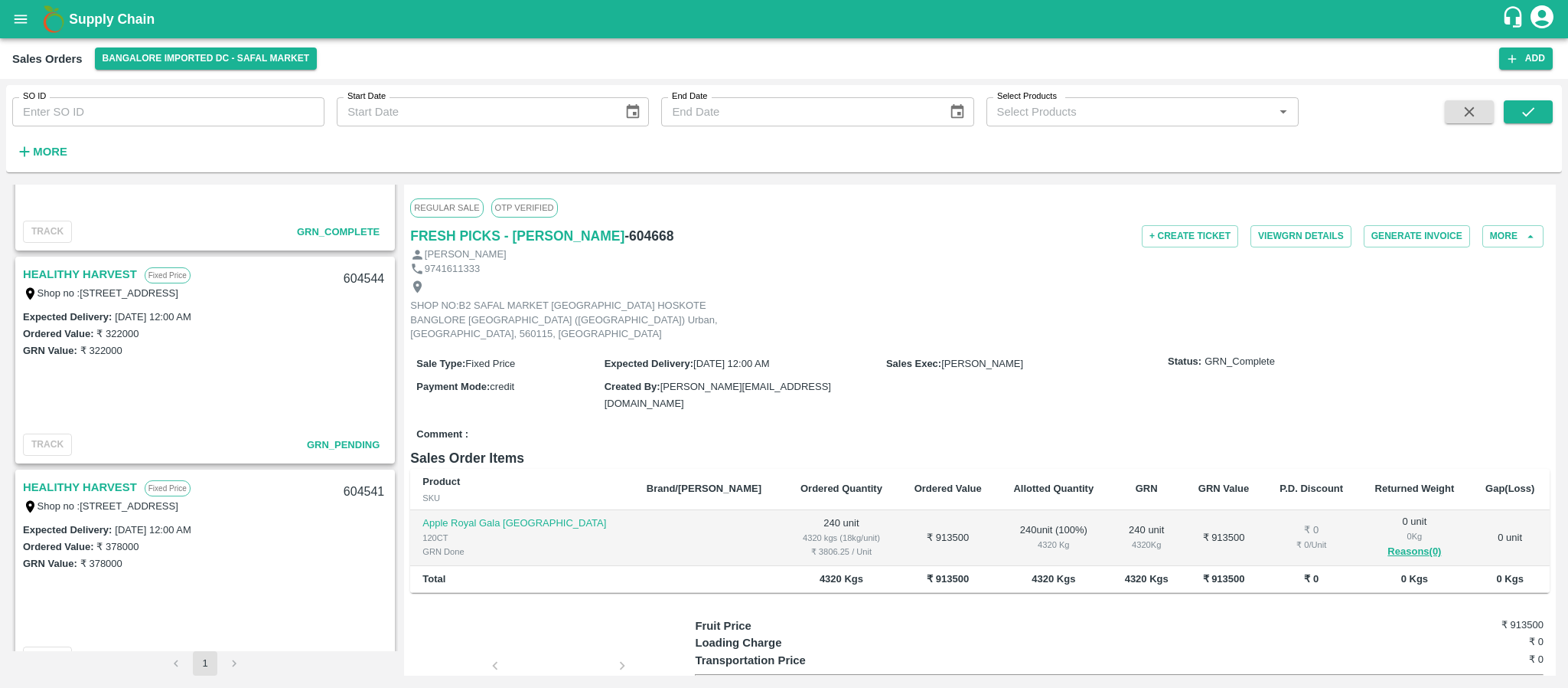
scroll to position [1196, 0]
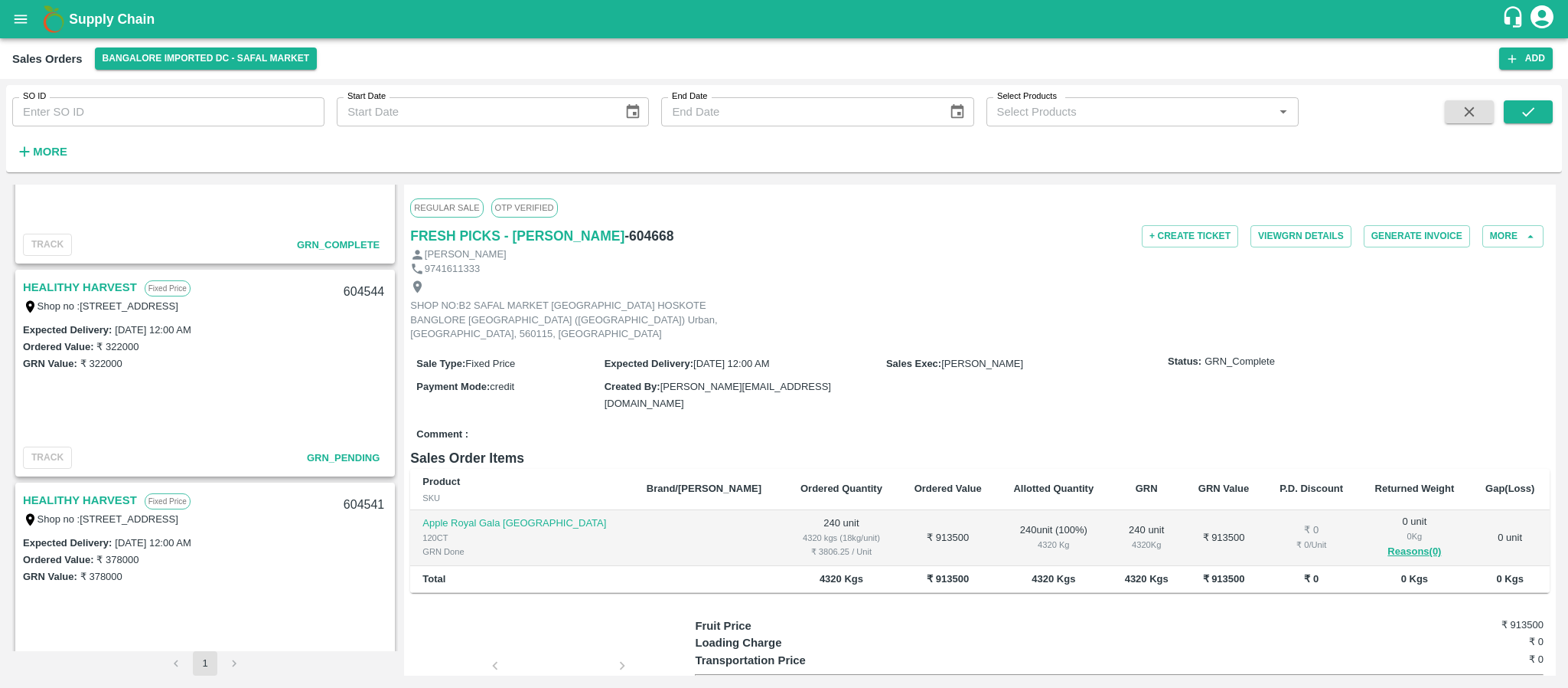
click at [120, 287] on link "HEALITHY HARVEST" at bounding box center [80, 287] width 114 height 20
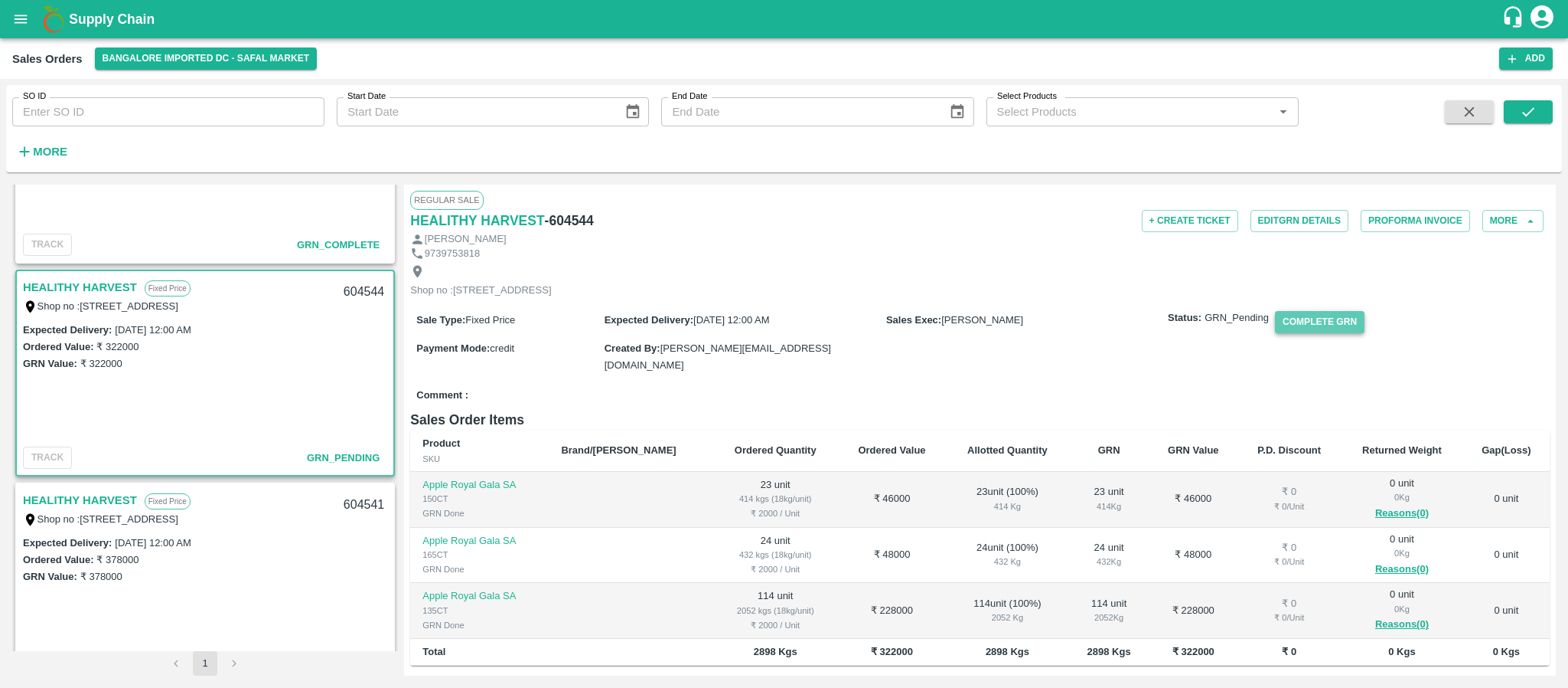
click at [1295, 333] on button "Complete GRN" at bounding box center [1319, 322] width 90 height 22
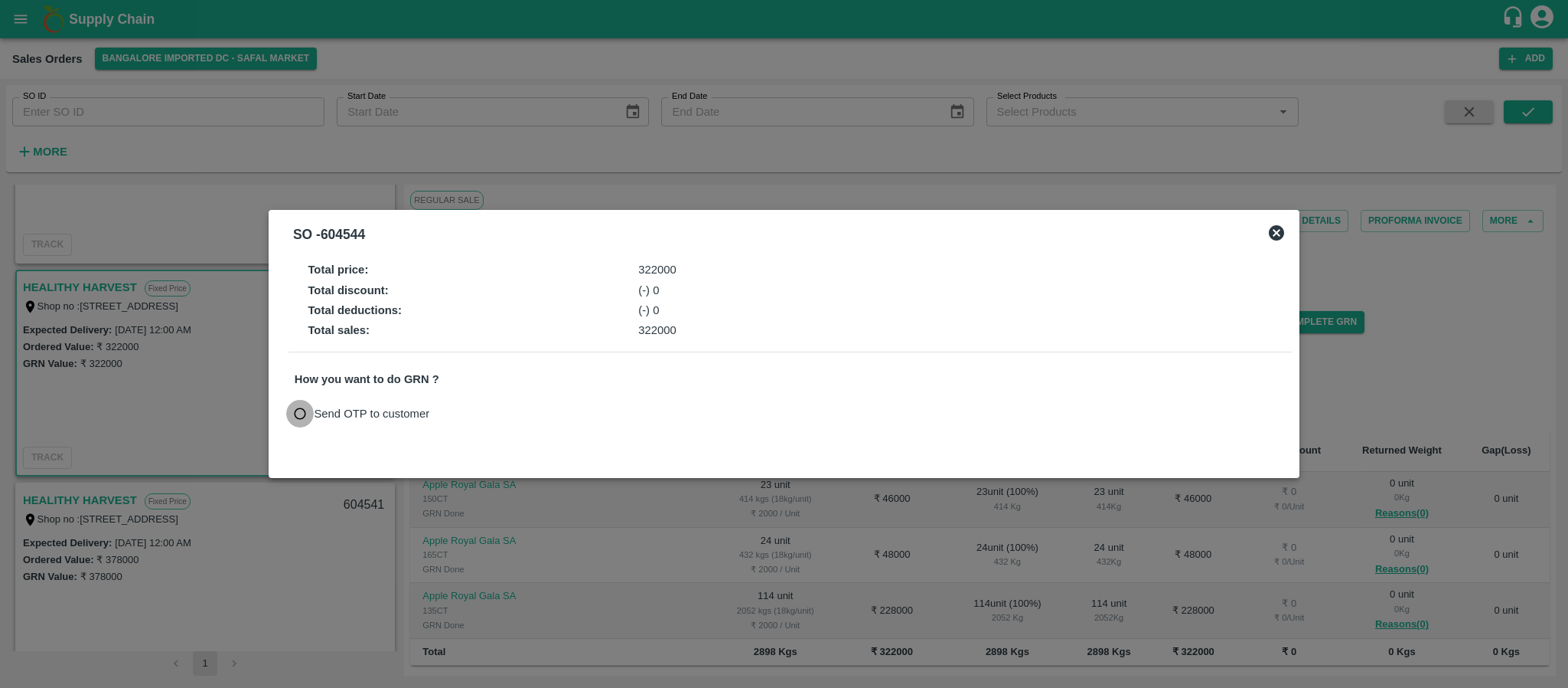
click at [306, 410] on input "Send OTP to customer" at bounding box center [300, 414] width 28 height 28
radio input "true"
click at [482, 410] on button "Send OTP" at bounding box center [473, 412] width 63 height 22
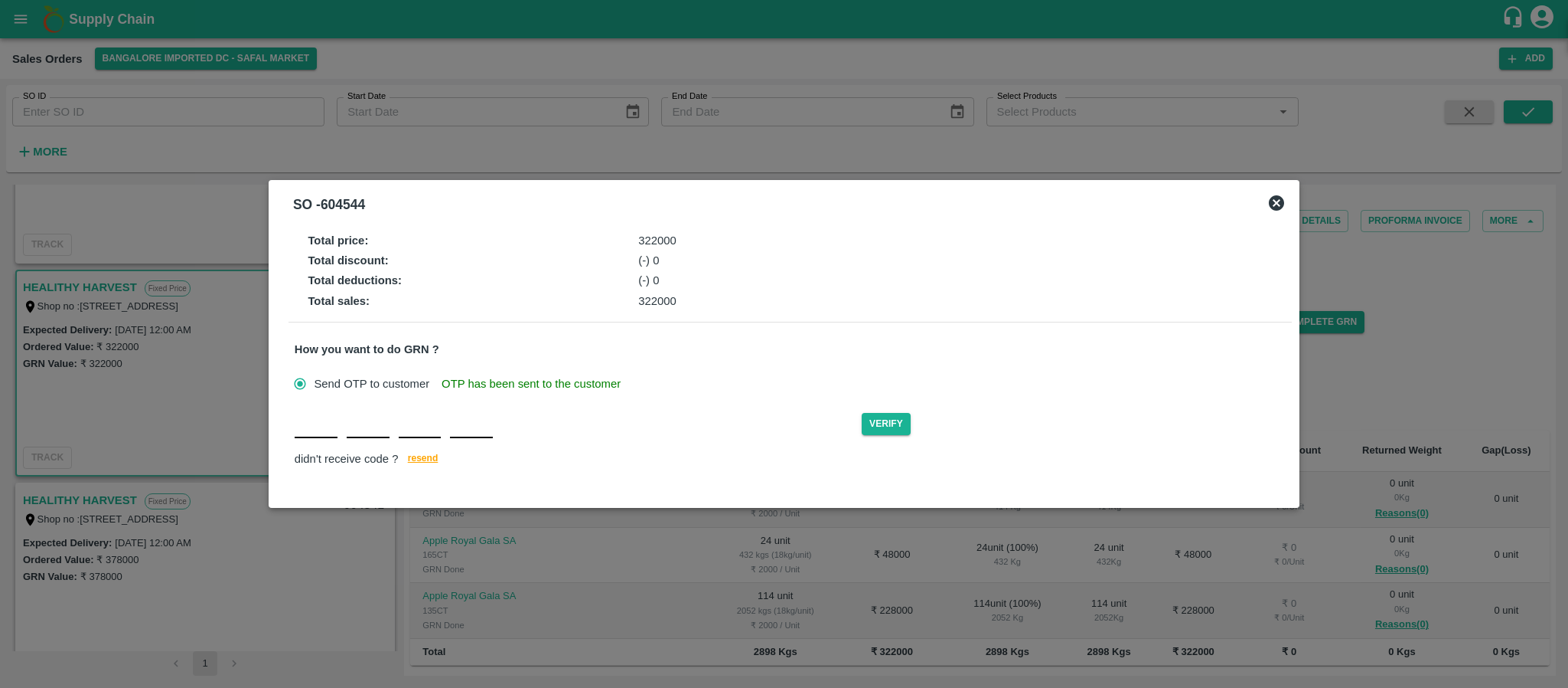
click at [326, 433] on input "text" at bounding box center [316, 424] width 43 height 28
type input "E"
type input "V"
type input "Z"
type input "T"
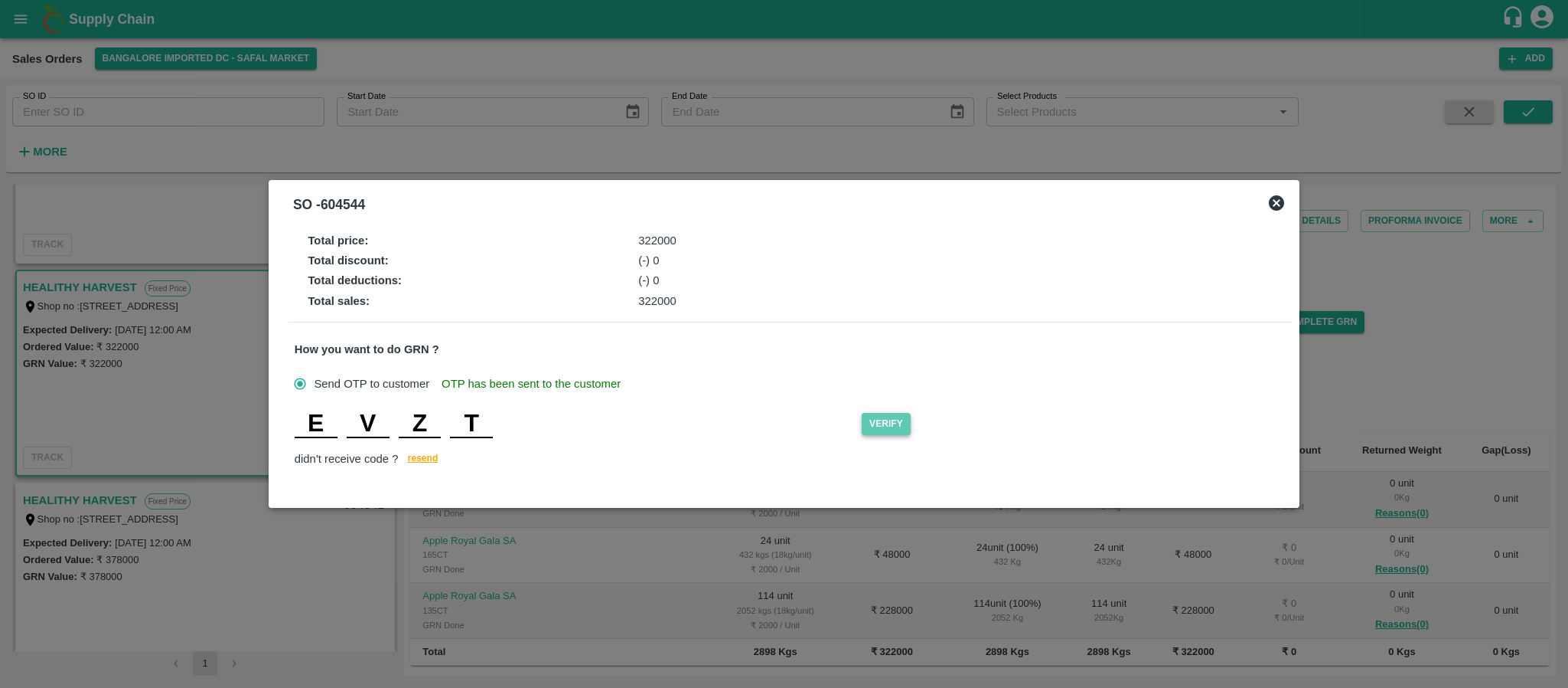
click at [885, 418] on button "Verify" at bounding box center [886, 423] width 49 height 22
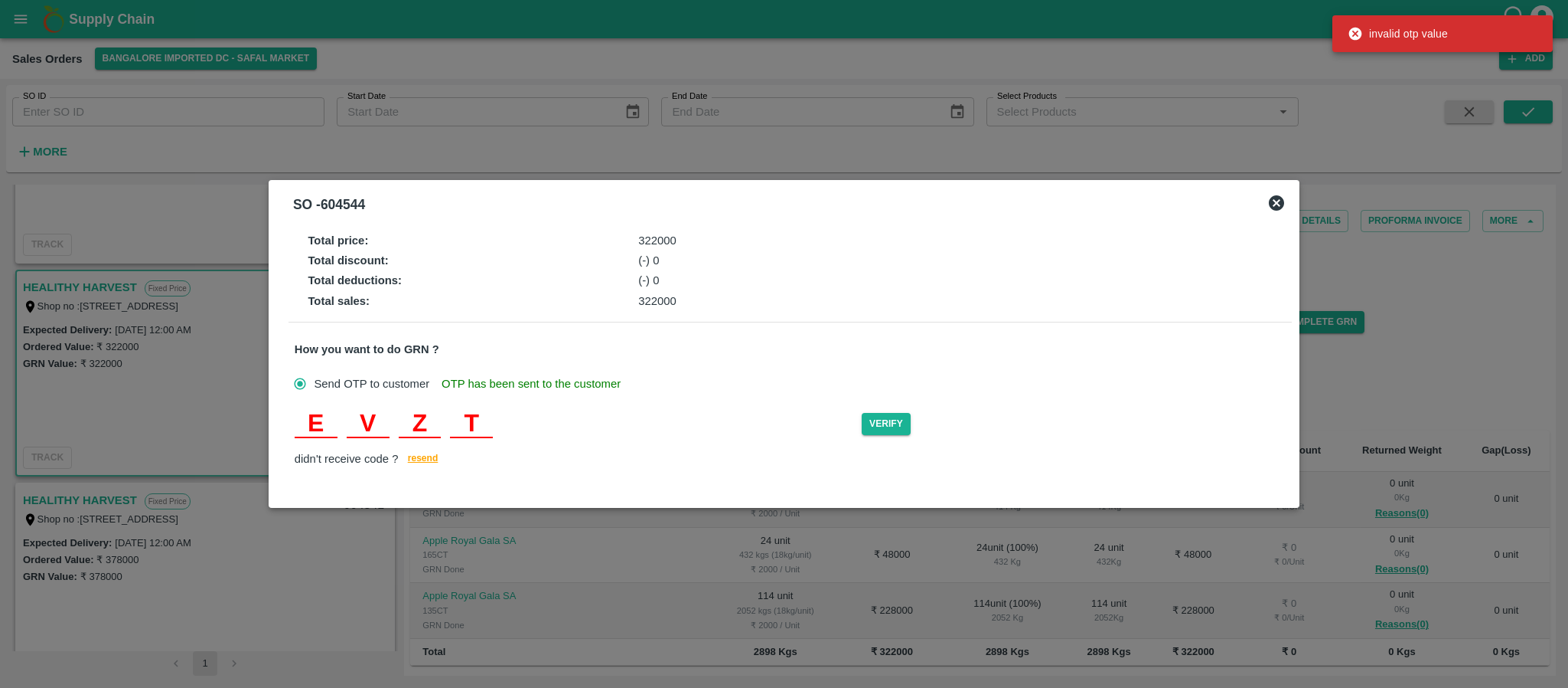
click at [327, 416] on input "E" at bounding box center [316, 424] width 43 height 28
type input "D"
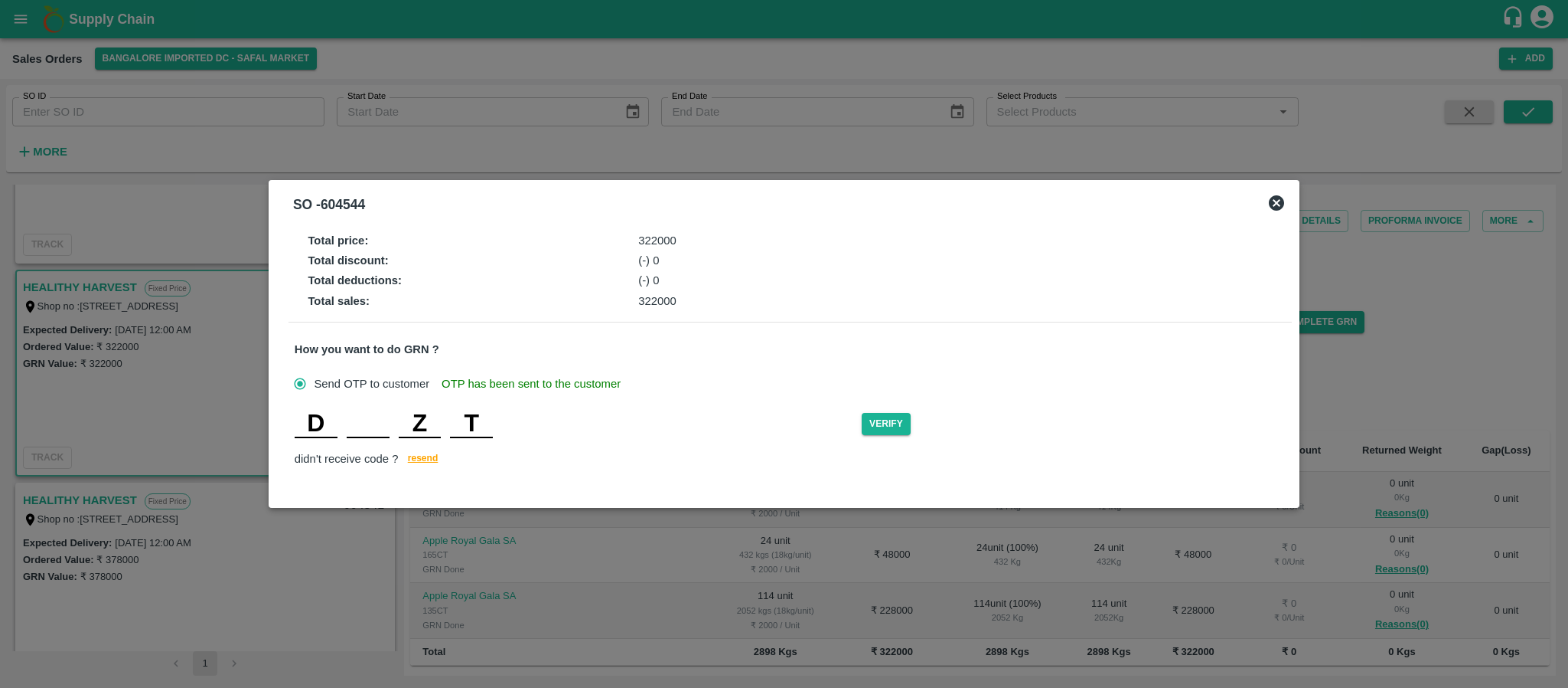
click at [327, 416] on input "D" at bounding box center [316, 424] width 43 height 28
type input "T"
type input "V"
click at [488, 423] on input "T" at bounding box center [472, 424] width 43 height 28
type input "P"
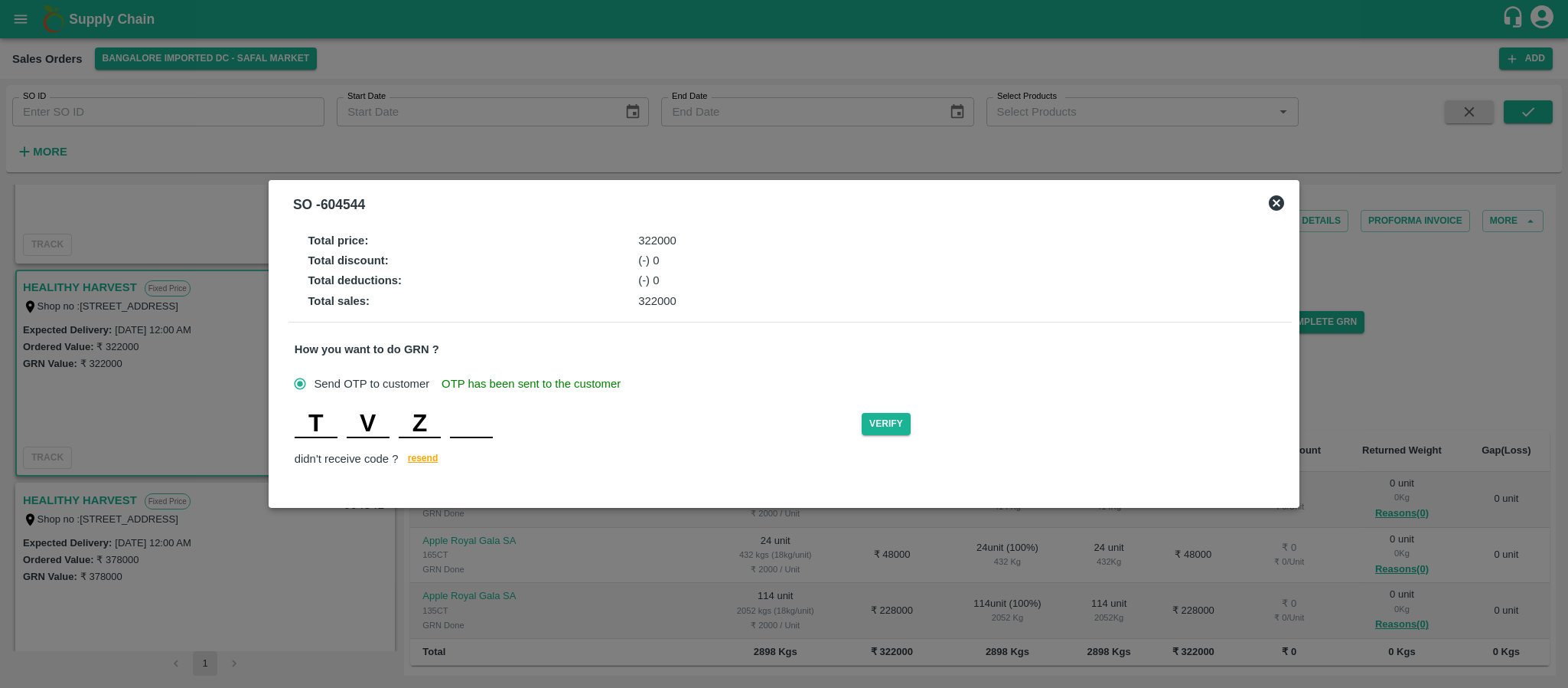
type input "T"
click at [892, 428] on button "Verify" at bounding box center [886, 423] width 49 height 22
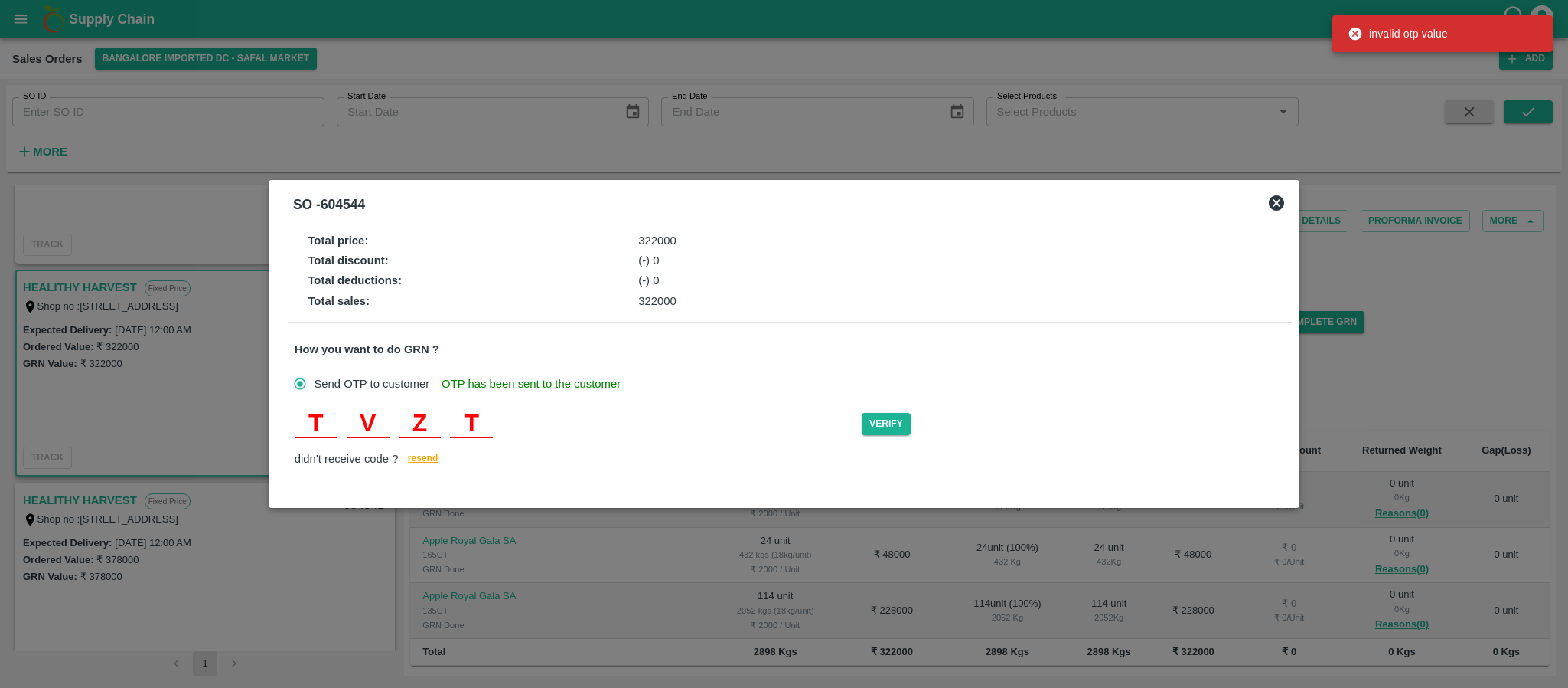
click at [497, 417] on div "T V Z T" at bounding box center [578, 424] width 567 height 28
click at [483, 417] on input "T" at bounding box center [472, 424] width 43 height 28
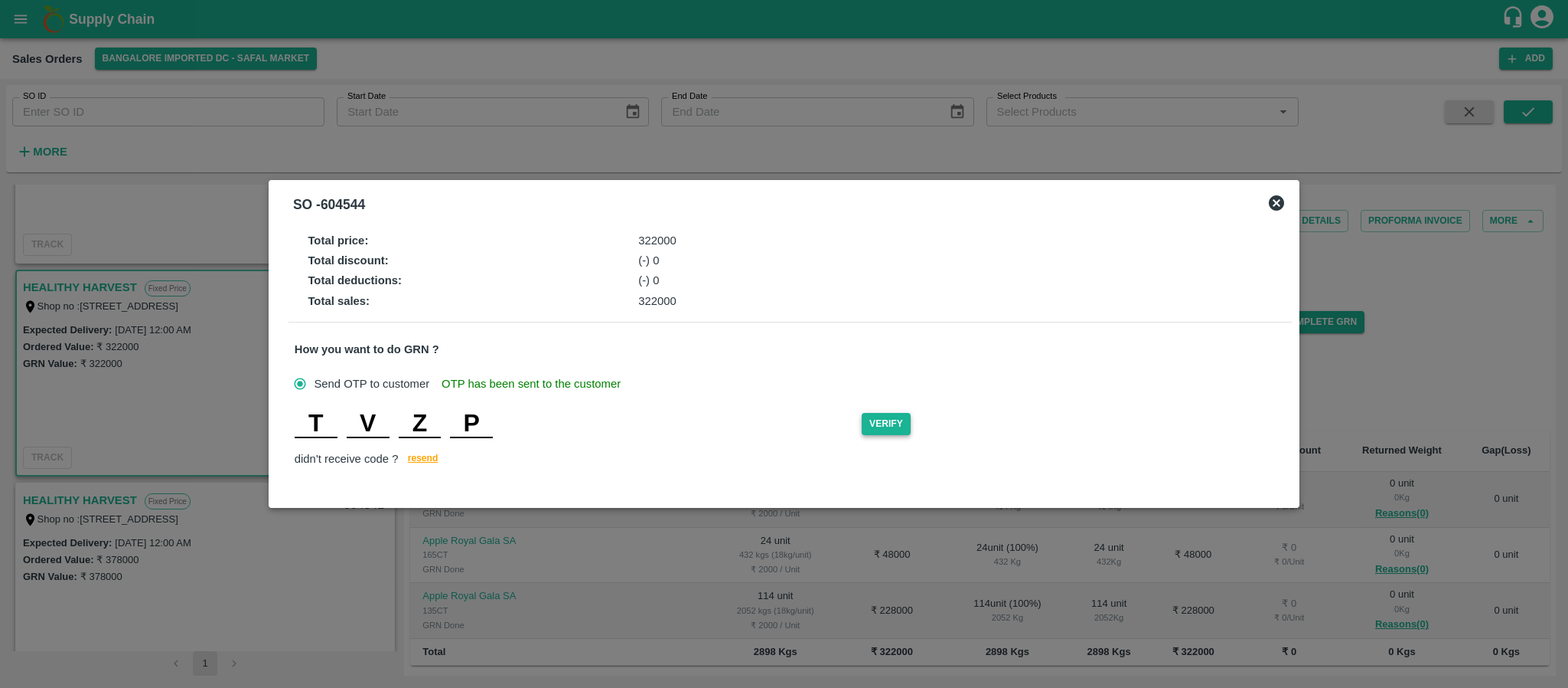
type input "P"
click at [896, 421] on button "Verify" at bounding box center [886, 423] width 49 height 22
click at [487, 423] on input "P" at bounding box center [472, 424] width 43 height 28
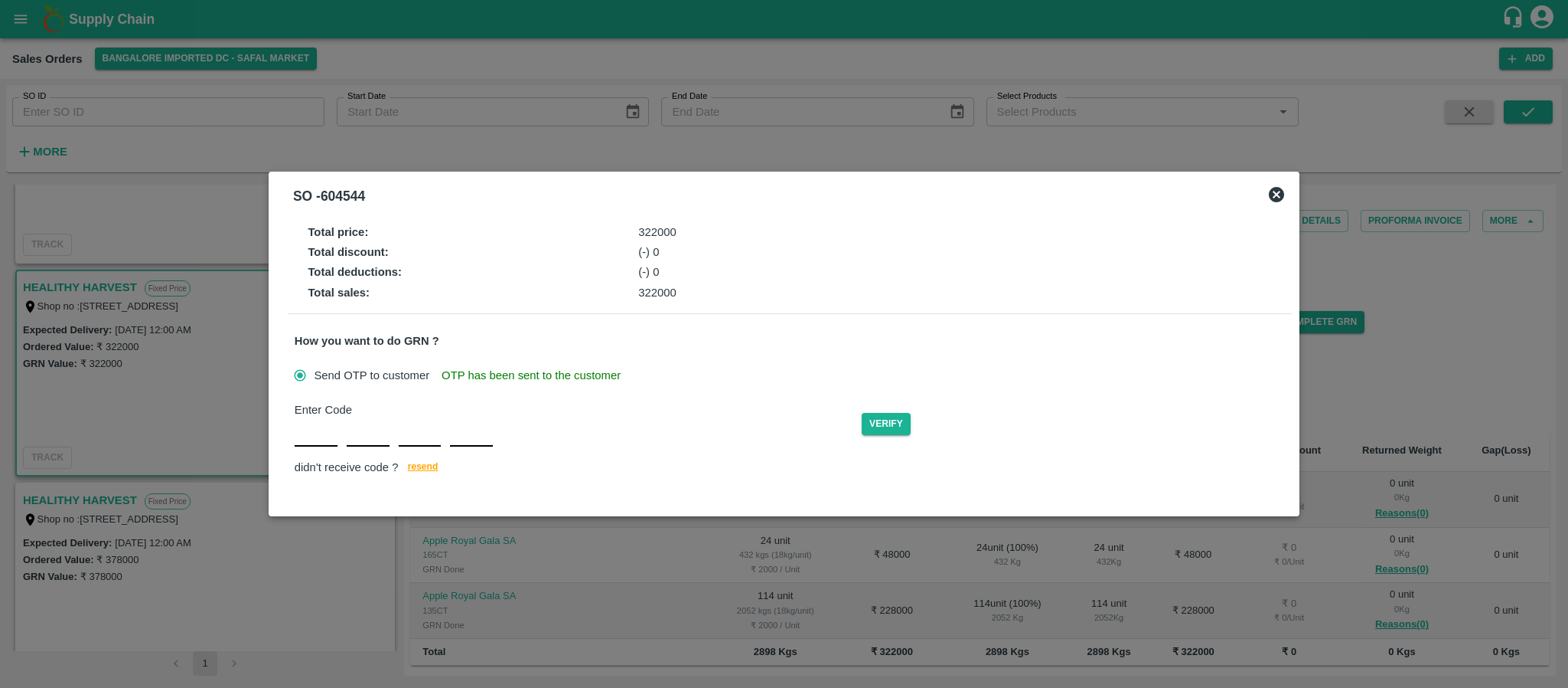
click at [303, 432] on input "text" at bounding box center [316, 432] width 43 height 28
type input "N"
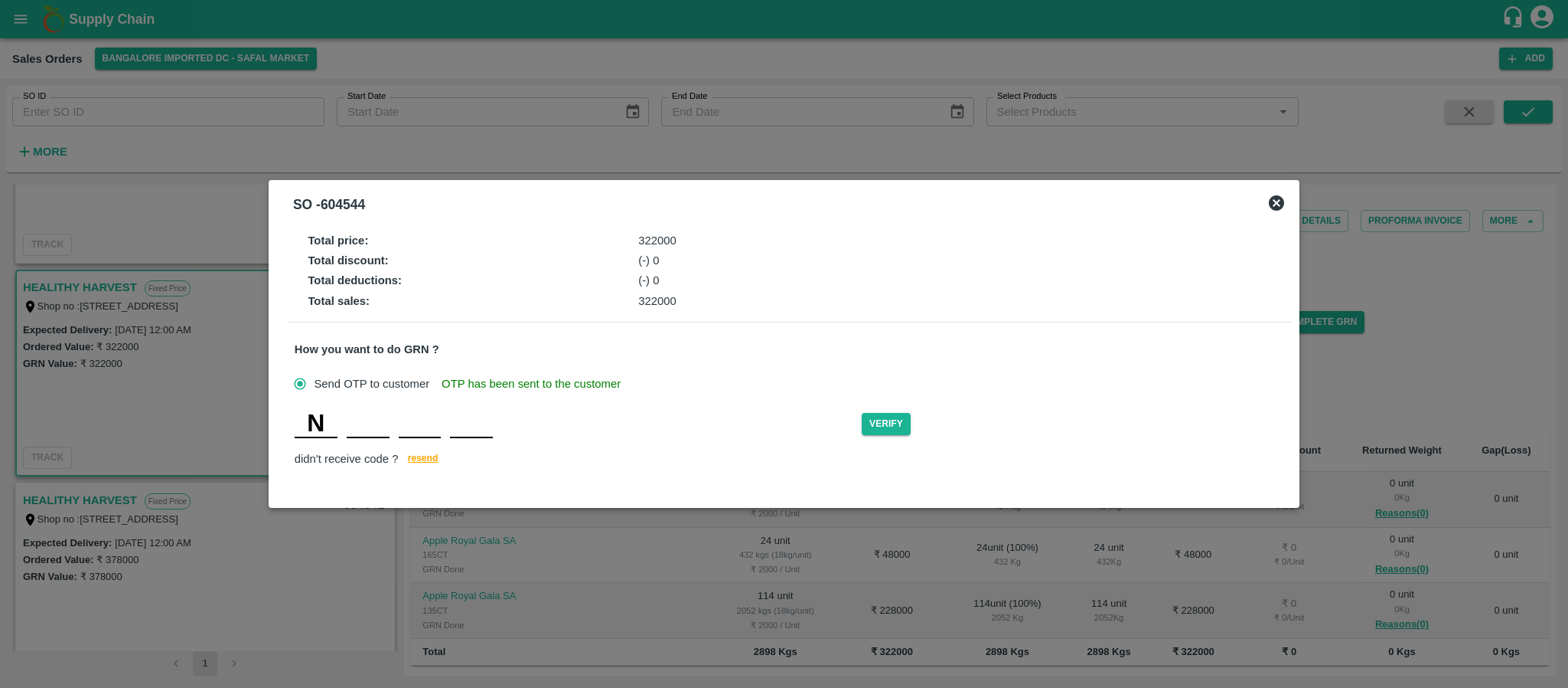
type input "K"
type input "L"
type input "E"
click at [884, 418] on button "Verify" at bounding box center [886, 423] width 49 height 22
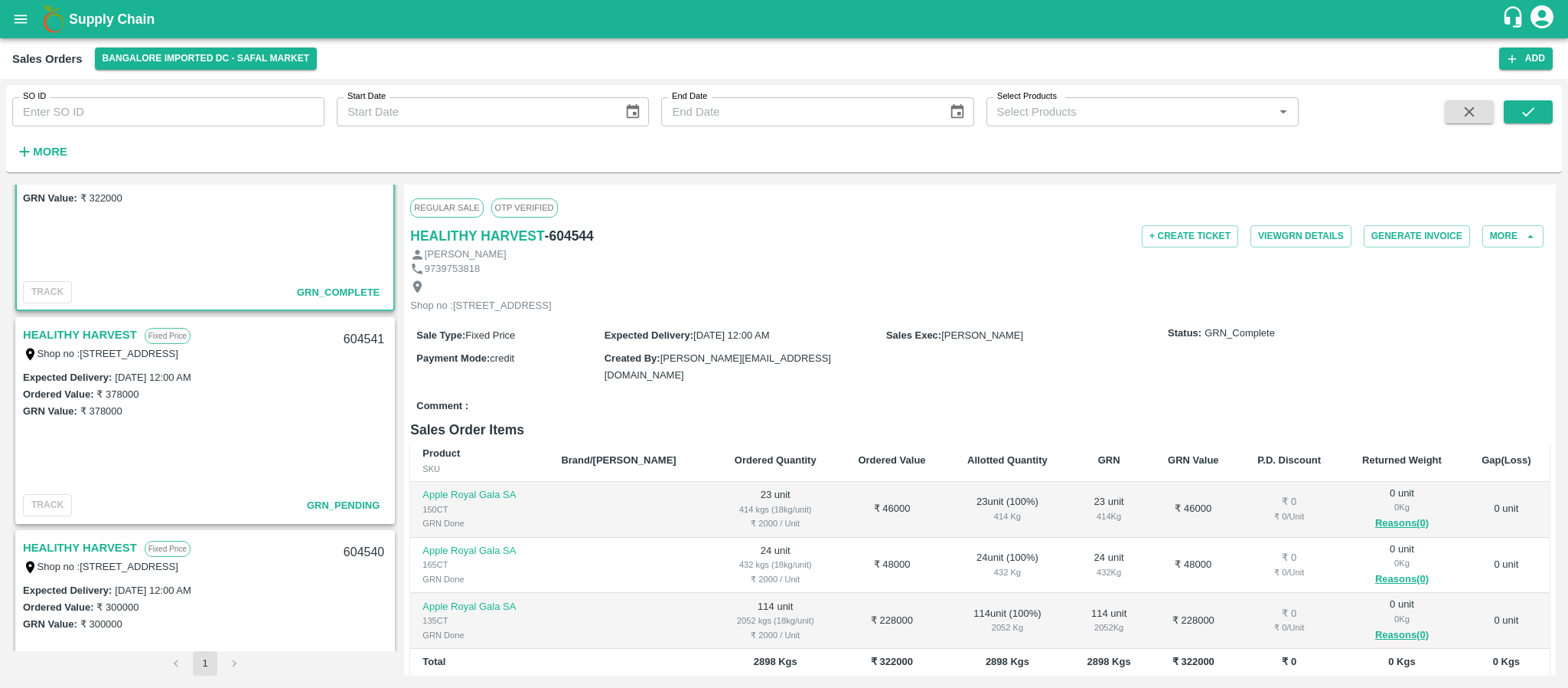
scroll to position [1368, 0]
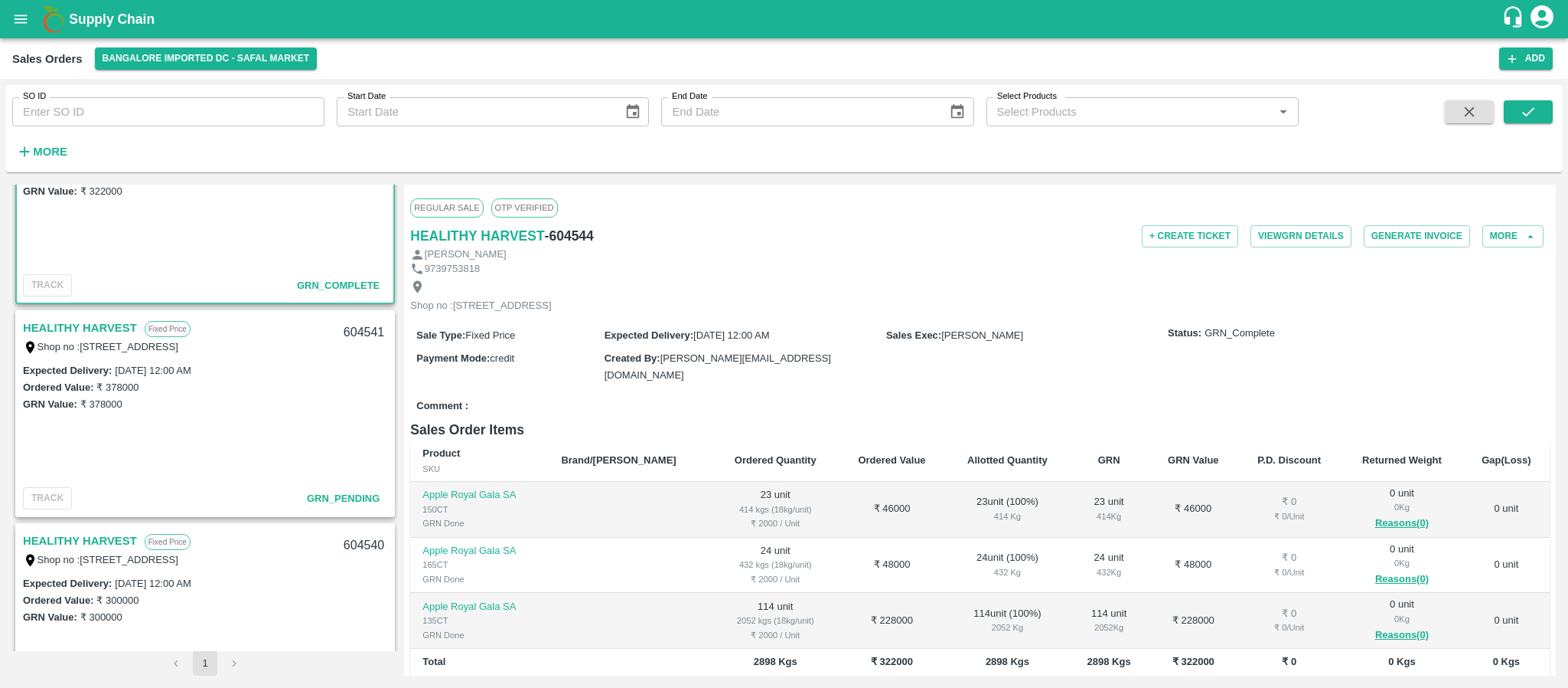
click at [115, 326] on link "HEALITHY HARVEST" at bounding box center [80, 328] width 114 height 20
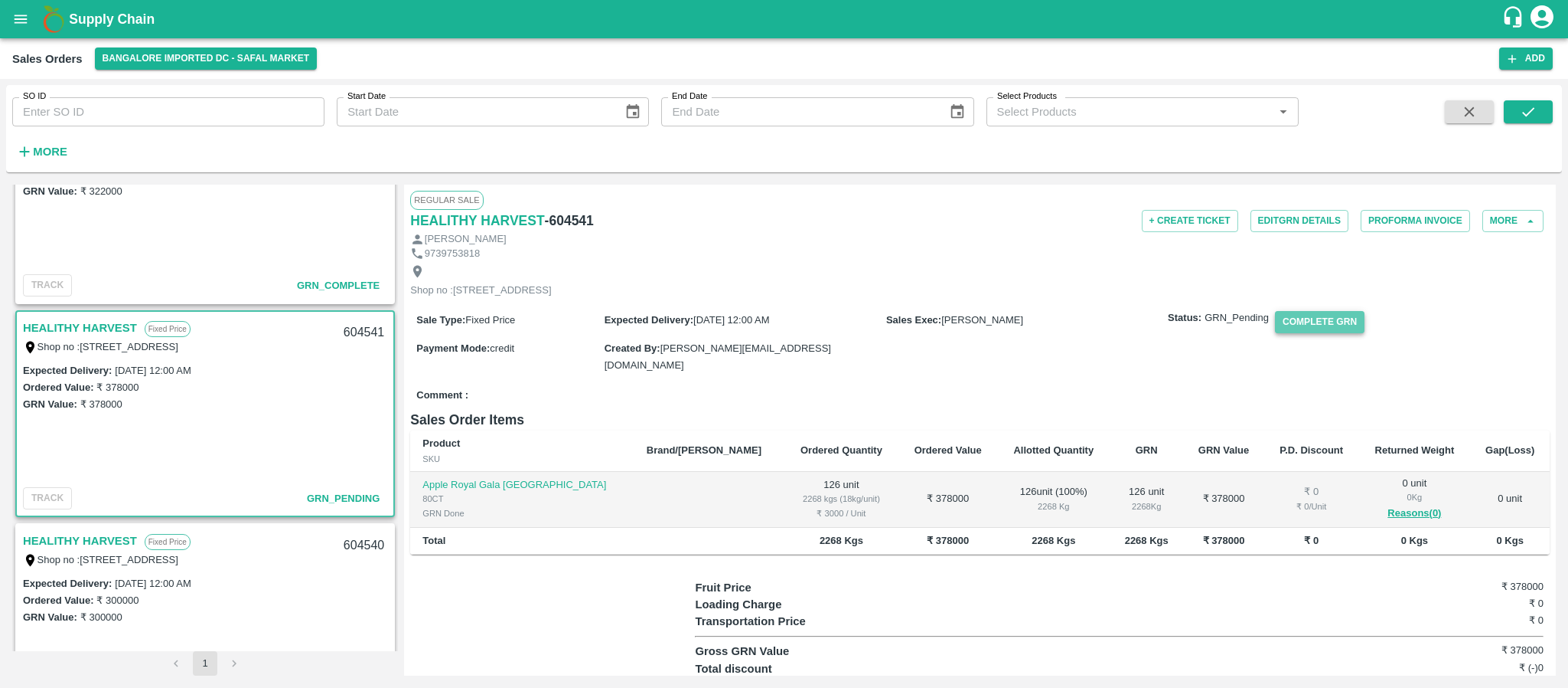
click at [1317, 333] on button "Complete GRN" at bounding box center [1319, 322] width 90 height 22
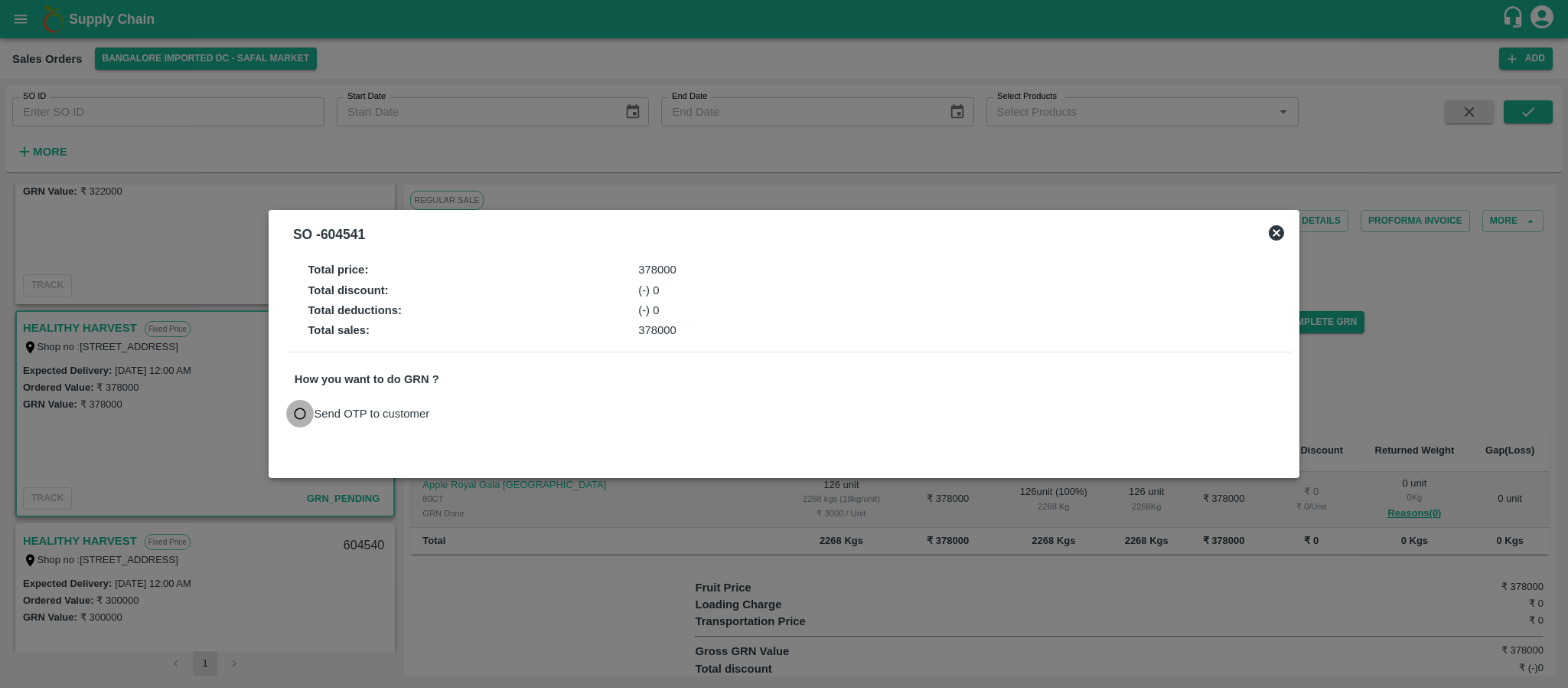
click at [304, 417] on input "Send OTP to customer" at bounding box center [300, 414] width 28 height 28
radio input "true"
click at [474, 419] on button "Send OTP" at bounding box center [473, 412] width 63 height 22
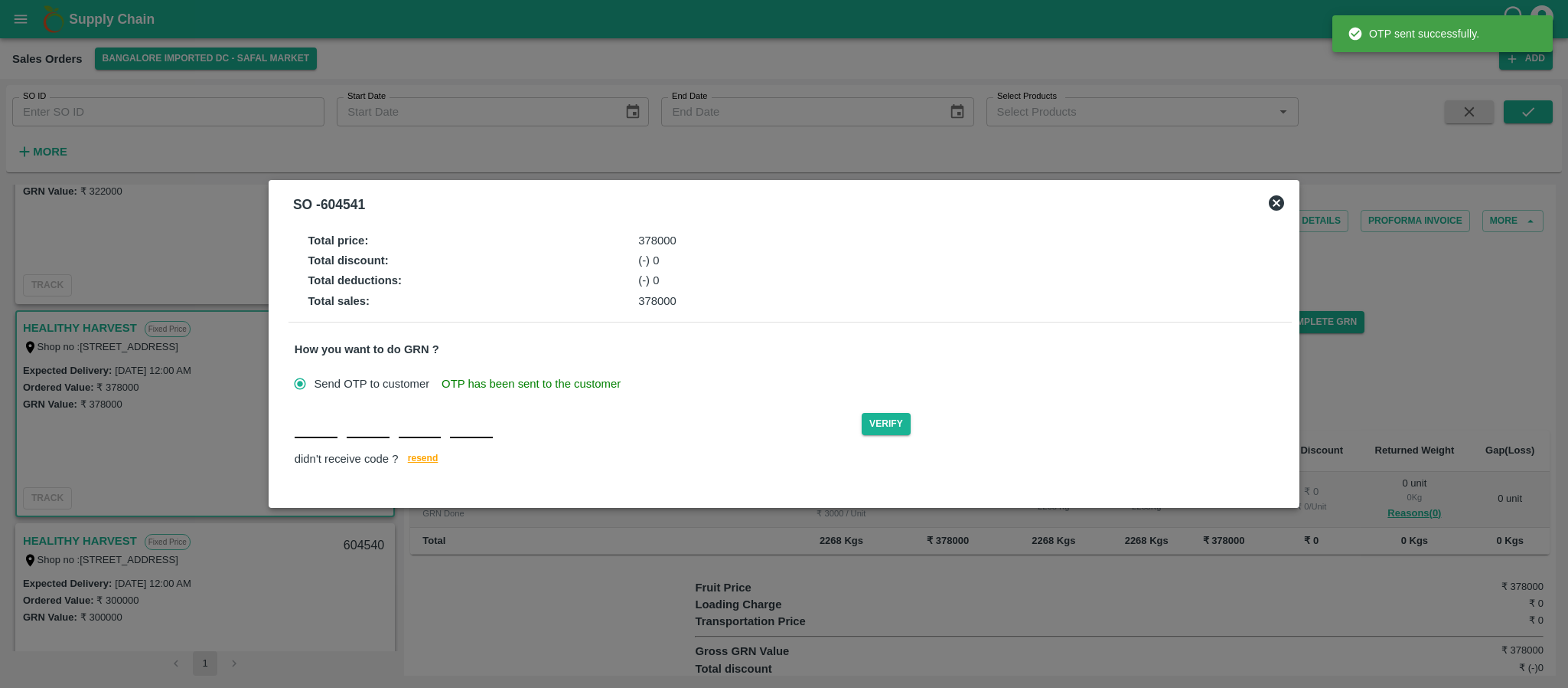
click at [311, 435] on input "text" at bounding box center [316, 424] width 43 height 28
type input "I"
type input "R"
type input "G"
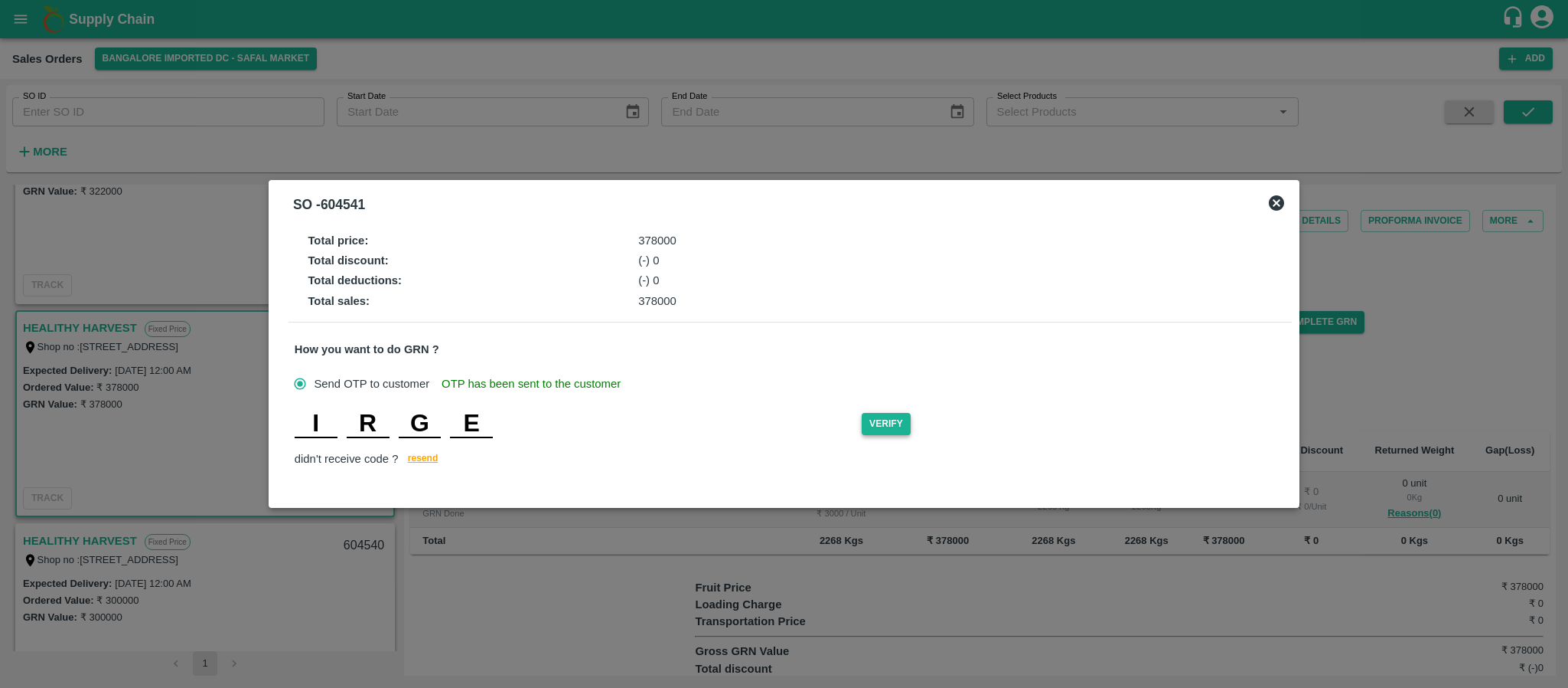
type input "E"
click at [894, 426] on button "Verify" at bounding box center [886, 423] width 49 height 22
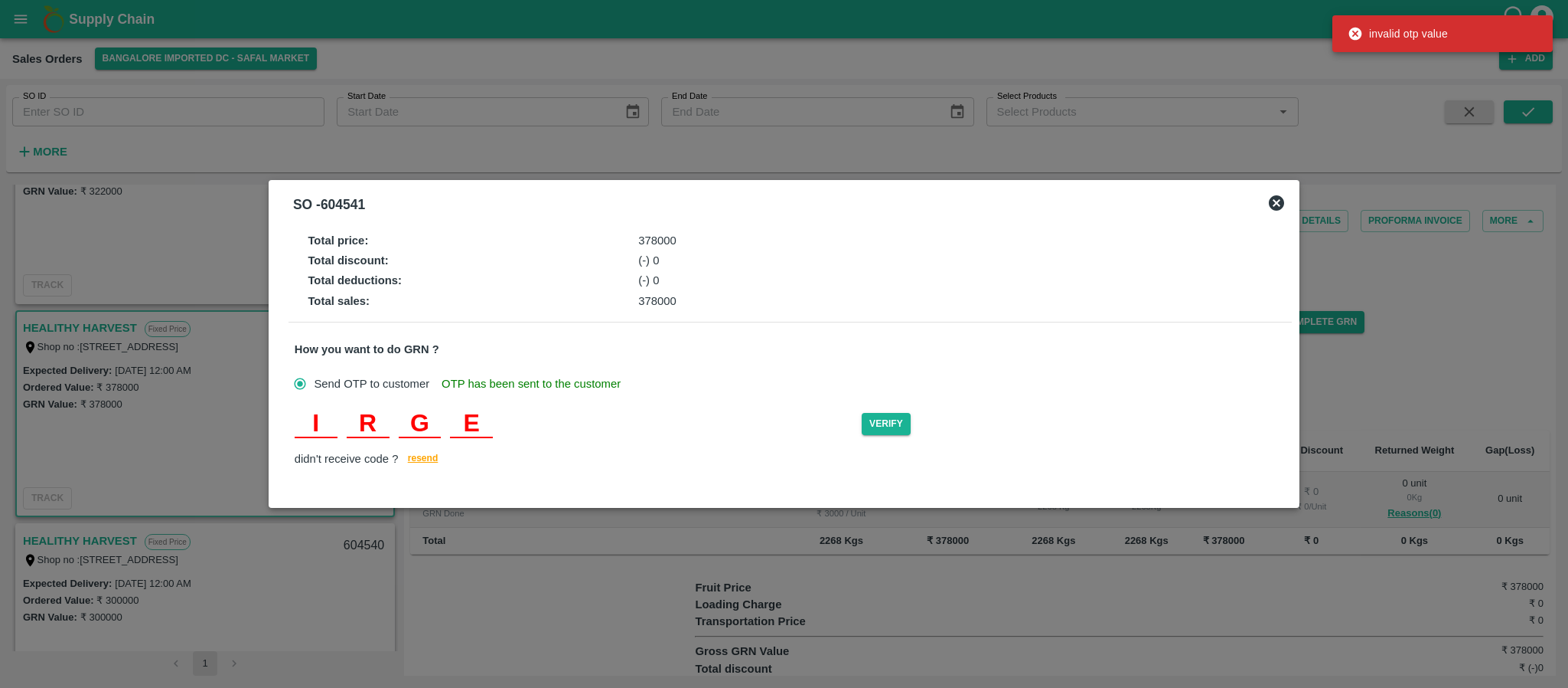
click at [490, 423] on input "E" at bounding box center [472, 424] width 43 height 28
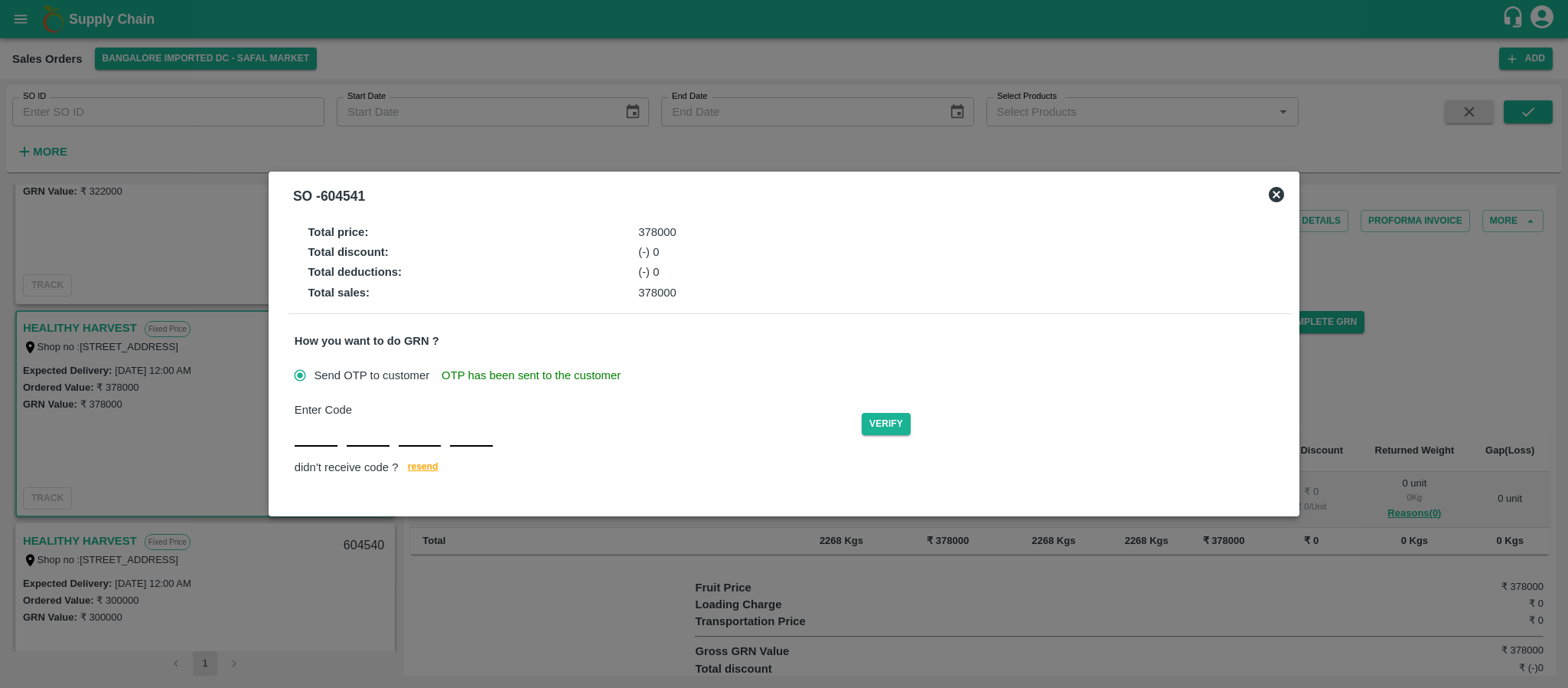
type input "K"
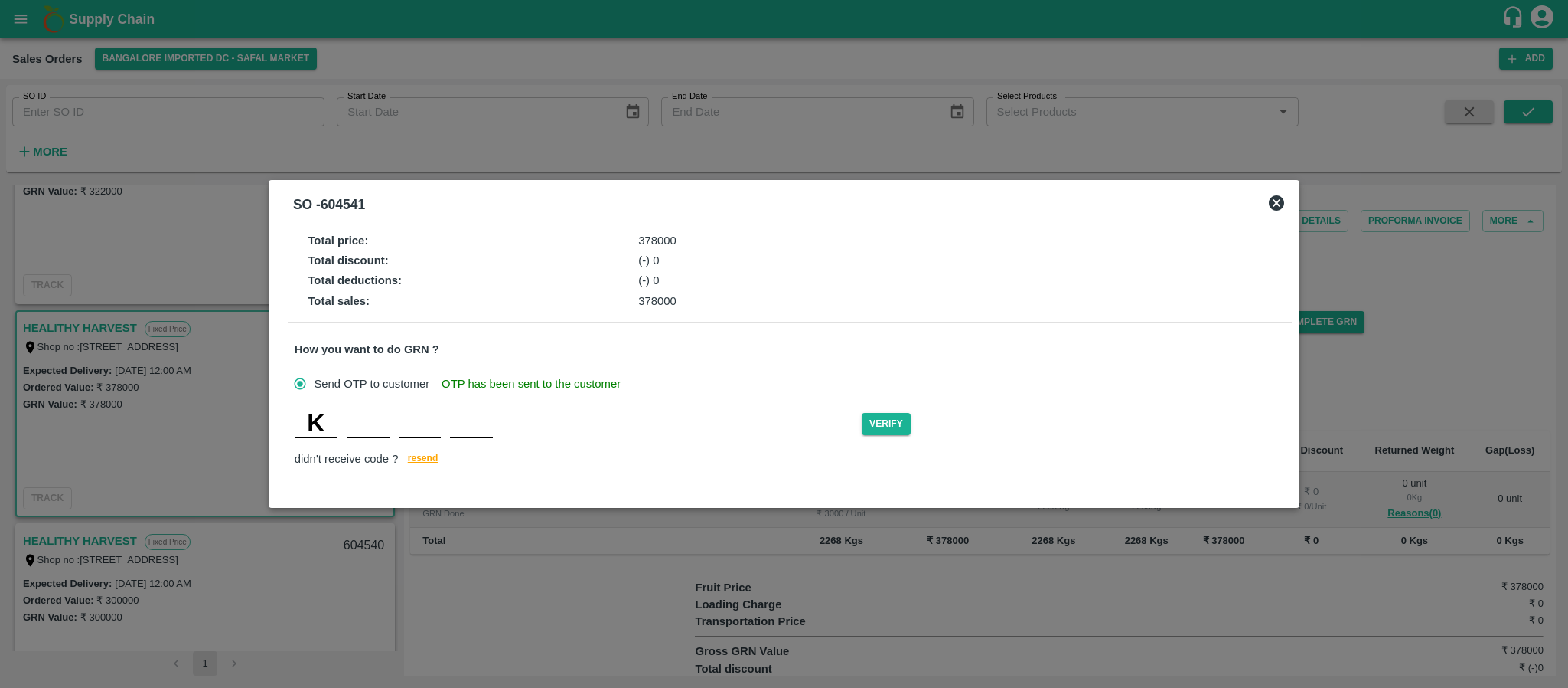
type input "D"
type input "P"
type input "J"
click at [884, 417] on button "Verify" at bounding box center [886, 423] width 49 height 22
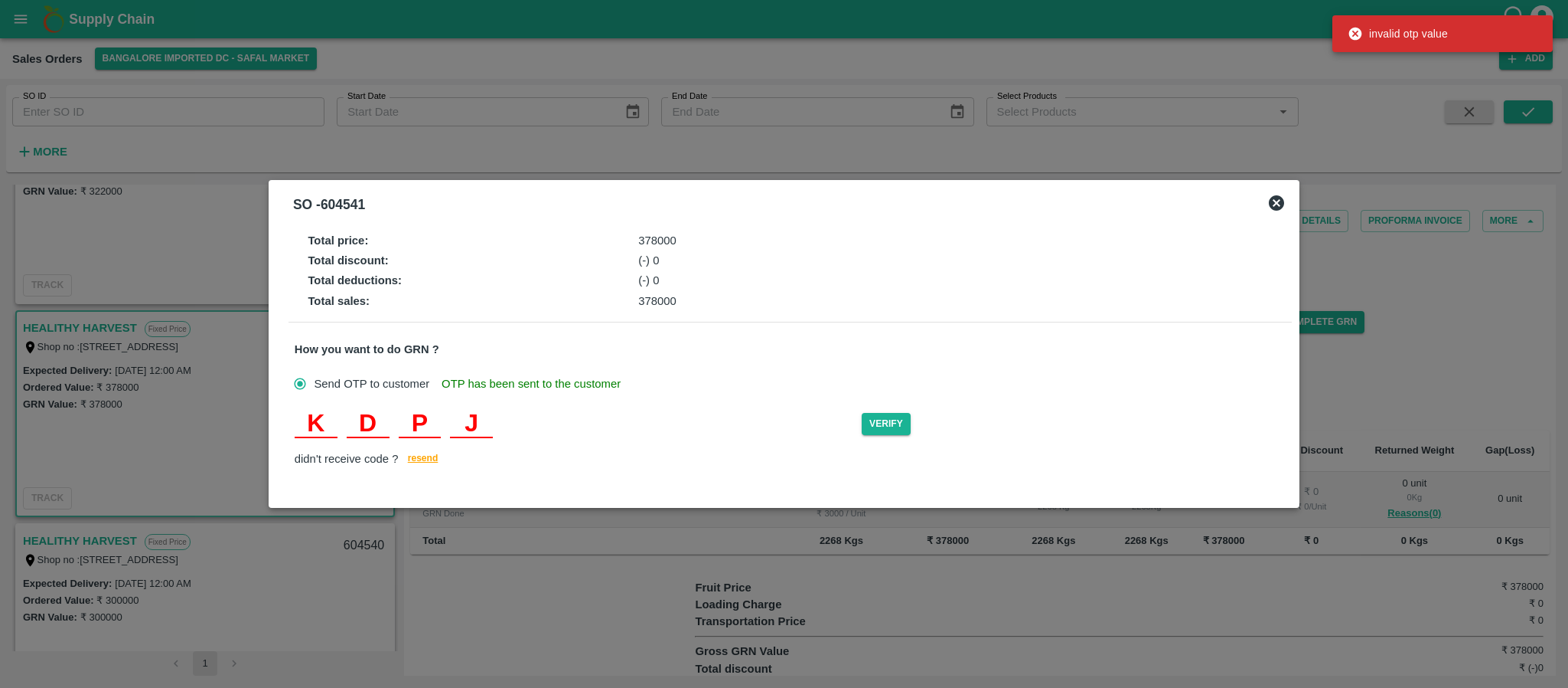
click at [493, 414] on input "J" at bounding box center [472, 424] width 43 height 28
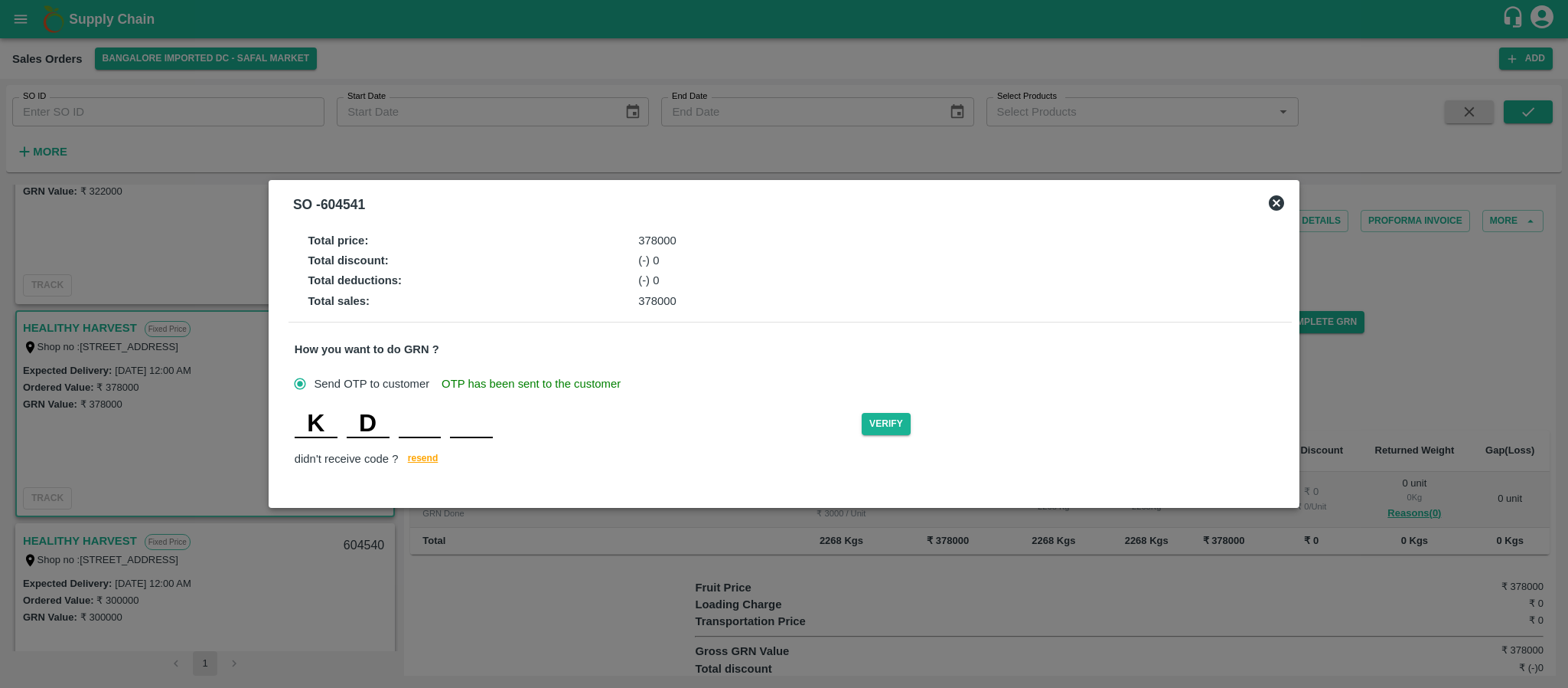
type input "P"
type input "J"
click at [901, 423] on button "Verify" at bounding box center [886, 423] width 49 height 22
click at [345, 412] on div "K D P J" at bounding box center [394, 424] width 198 height 28
click at [334, 423] on input "K" at bounding box center [316, 424] width 43 height 28
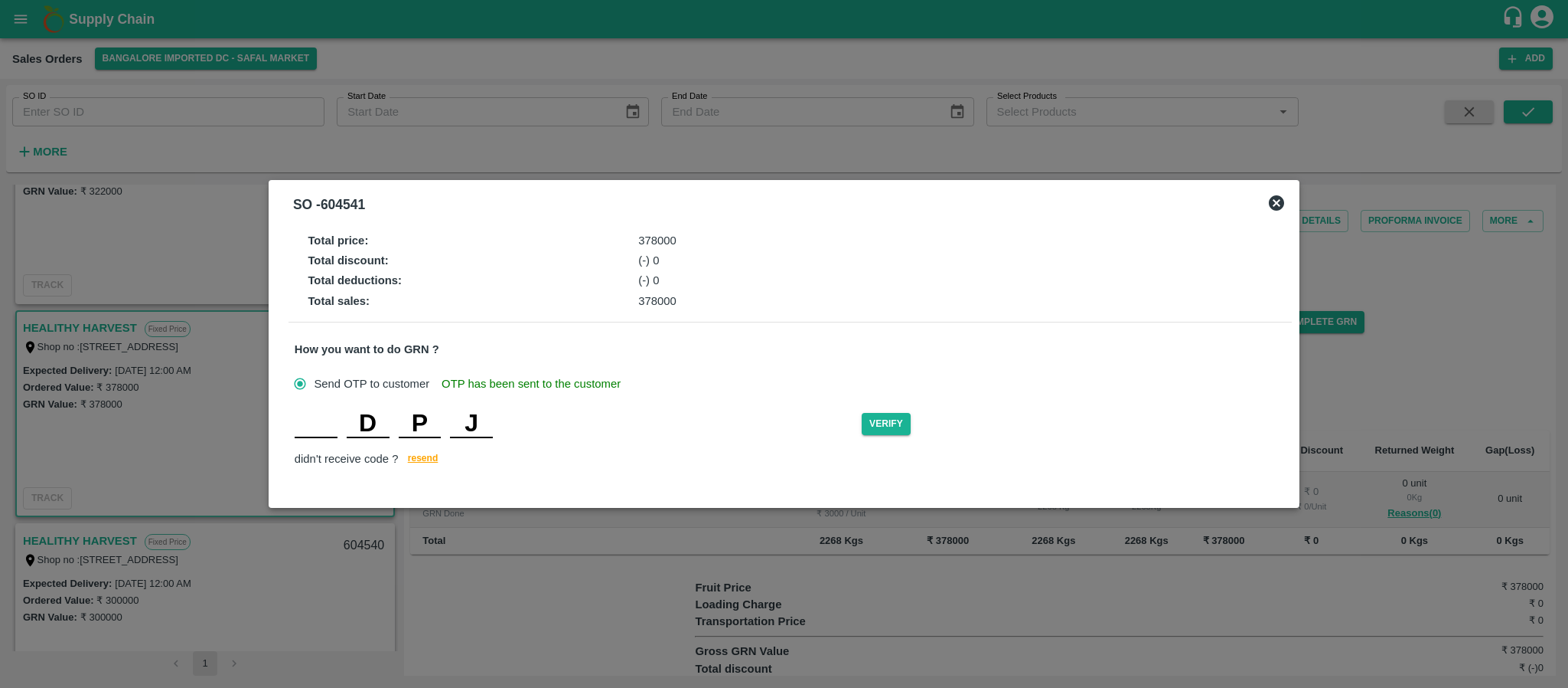
type input "K"
type input "D"
type input "C"
click at [889, 418] on button "Verify" at bounding box center [886, 423] width 49 height 22
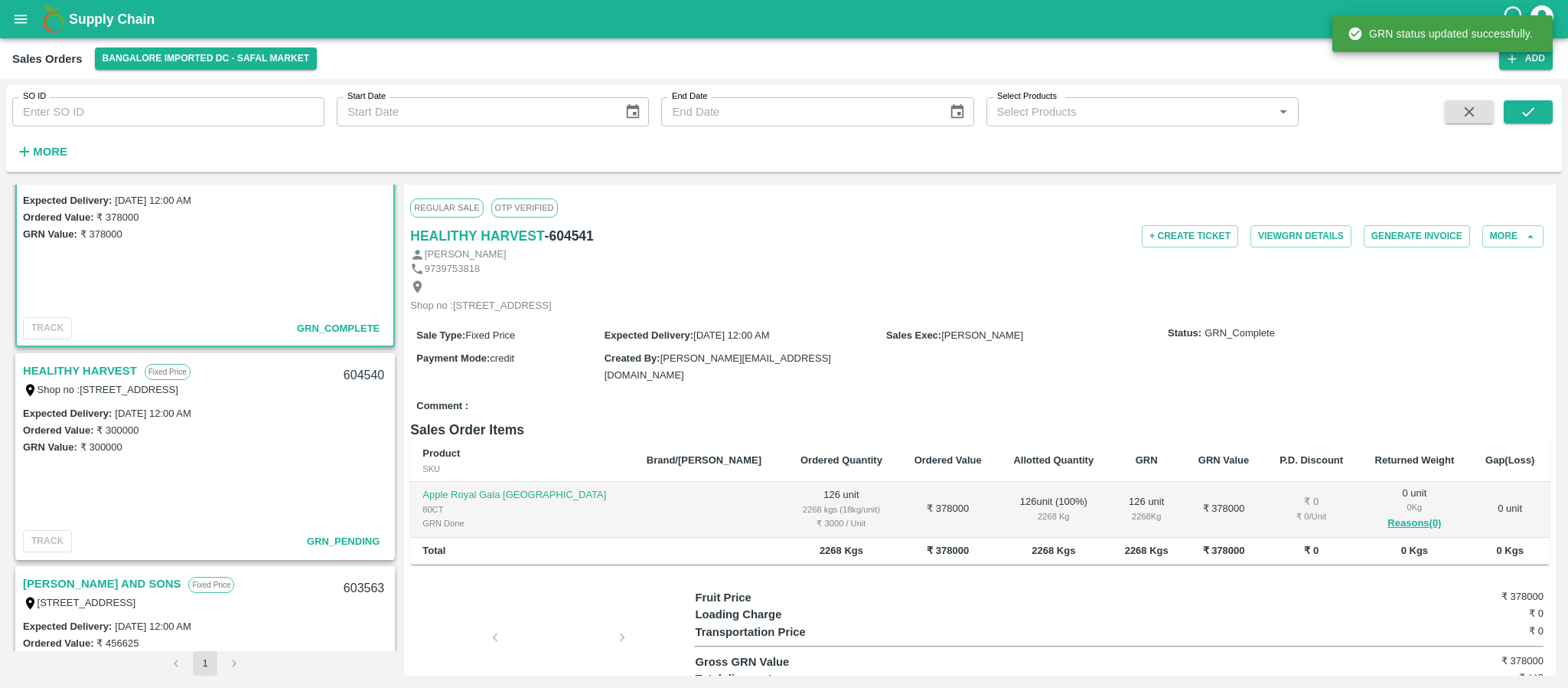
scroll to position [1560, 0]
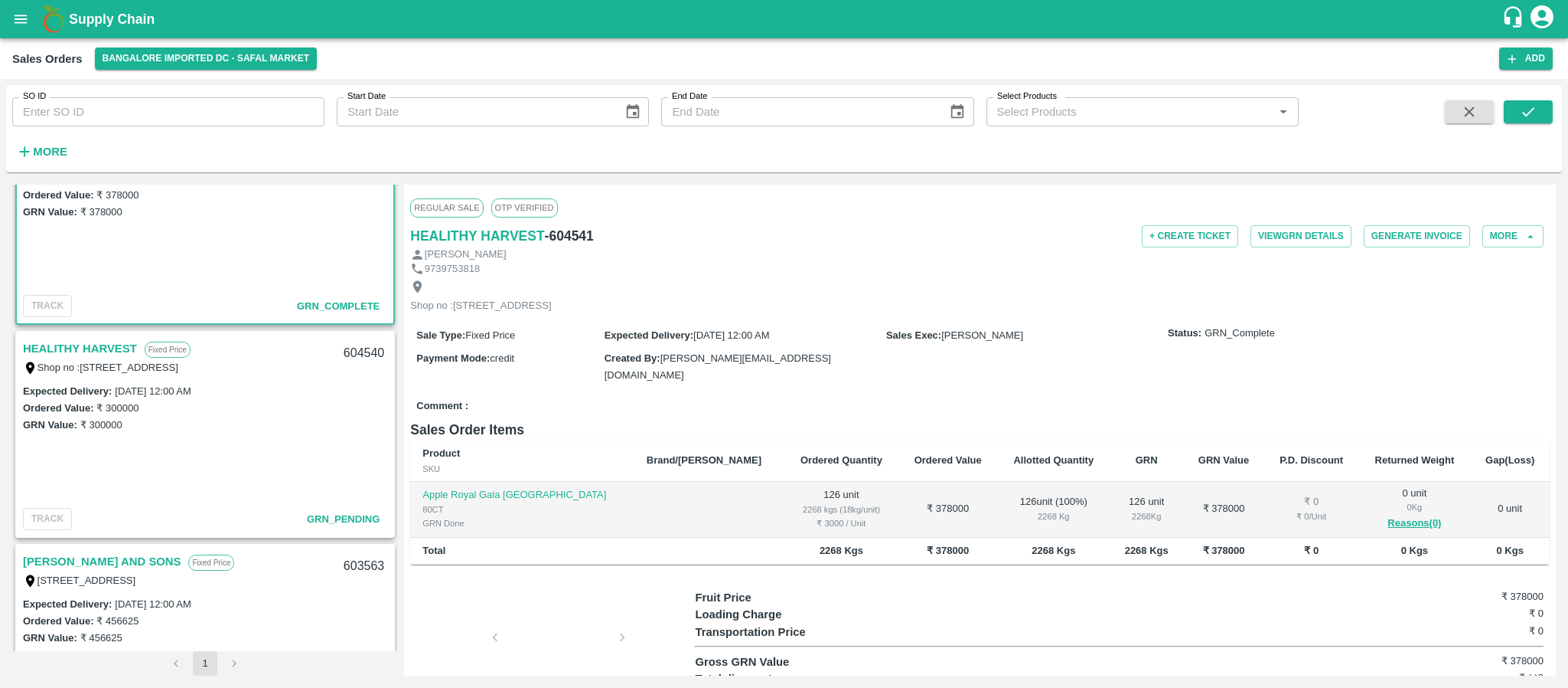
click at [88, 342] on link "HEALITHY HARVEST" at bounding box center [80, 348] width 114 height 20
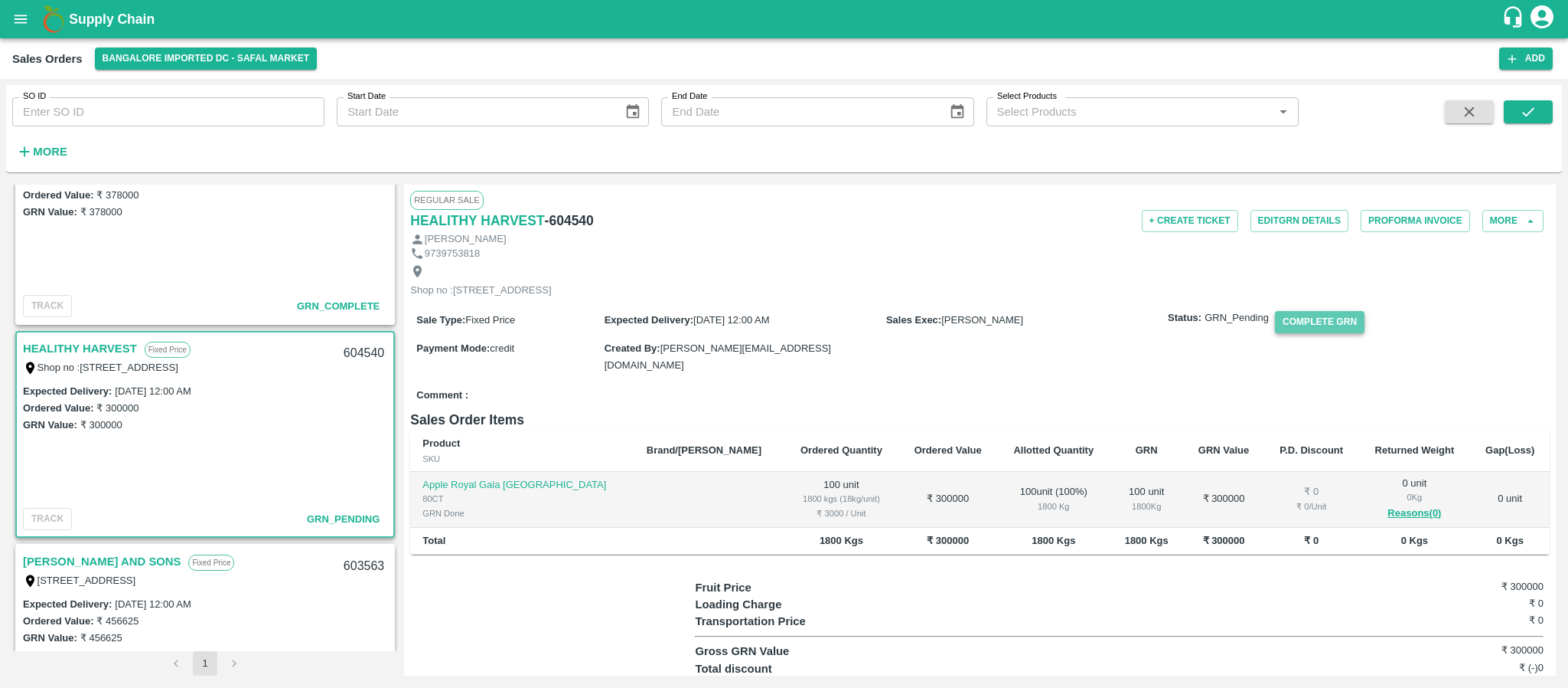
click at [1324, 333] on button "Complete GRN" at bounding box center [1319, 322] width 90 height 22
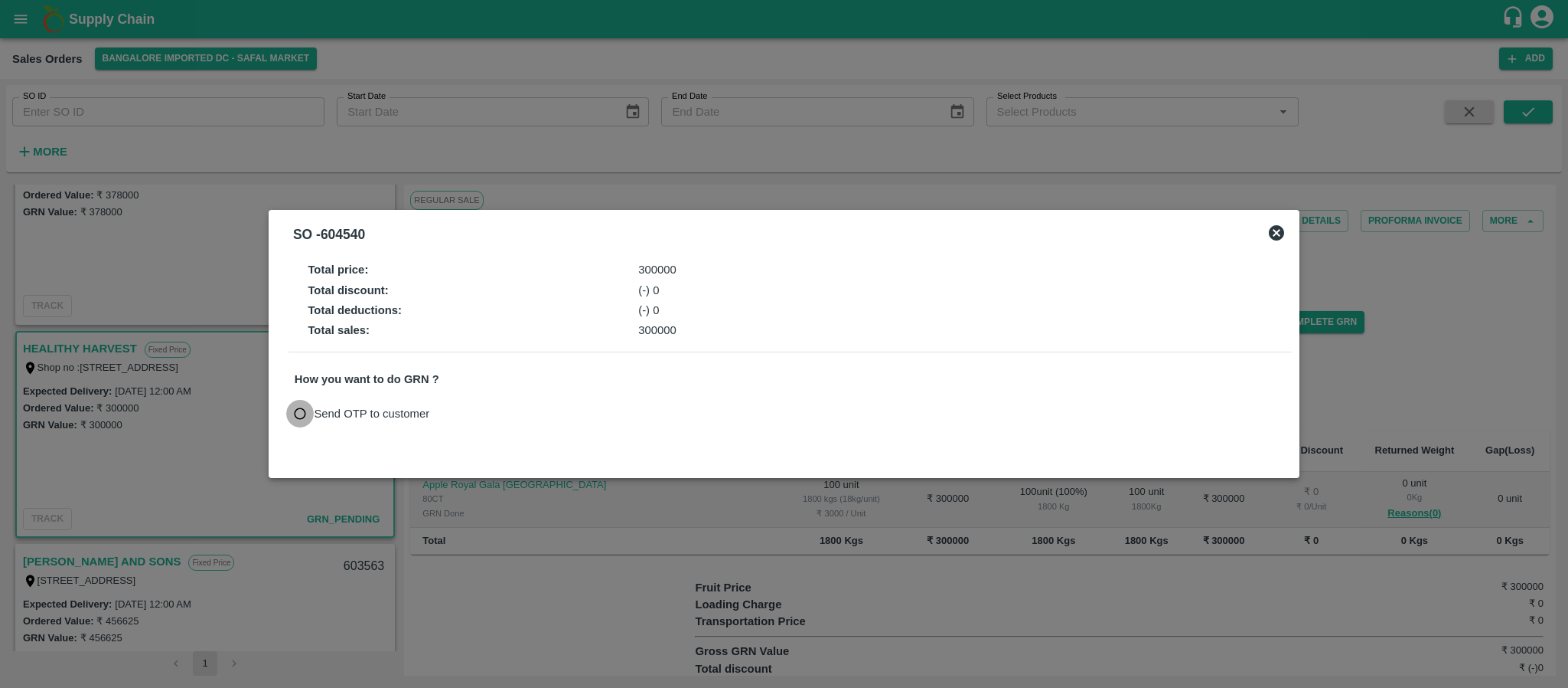
click at [301, 410] on input "Send OTP to customer" at bounding box center [300, 414] width 28 height 28
radio input "true"
click at [468, 412] on button "Send OTP" at bounding box center [473, 412] width 63 height 22
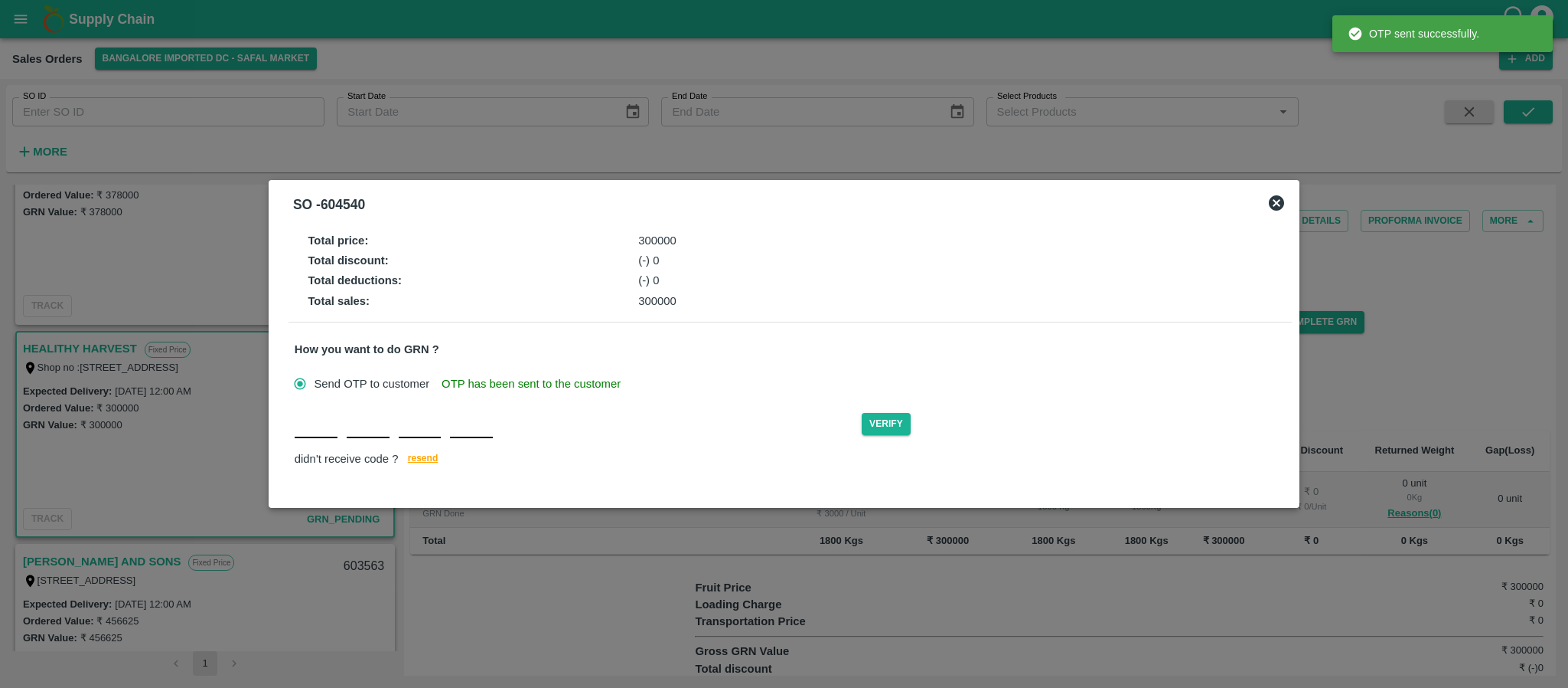
click at [306, 434] on input "text" at bounding box center [316, 424] width 43 height 28
type input "J"
type input "Y"
type input "I"
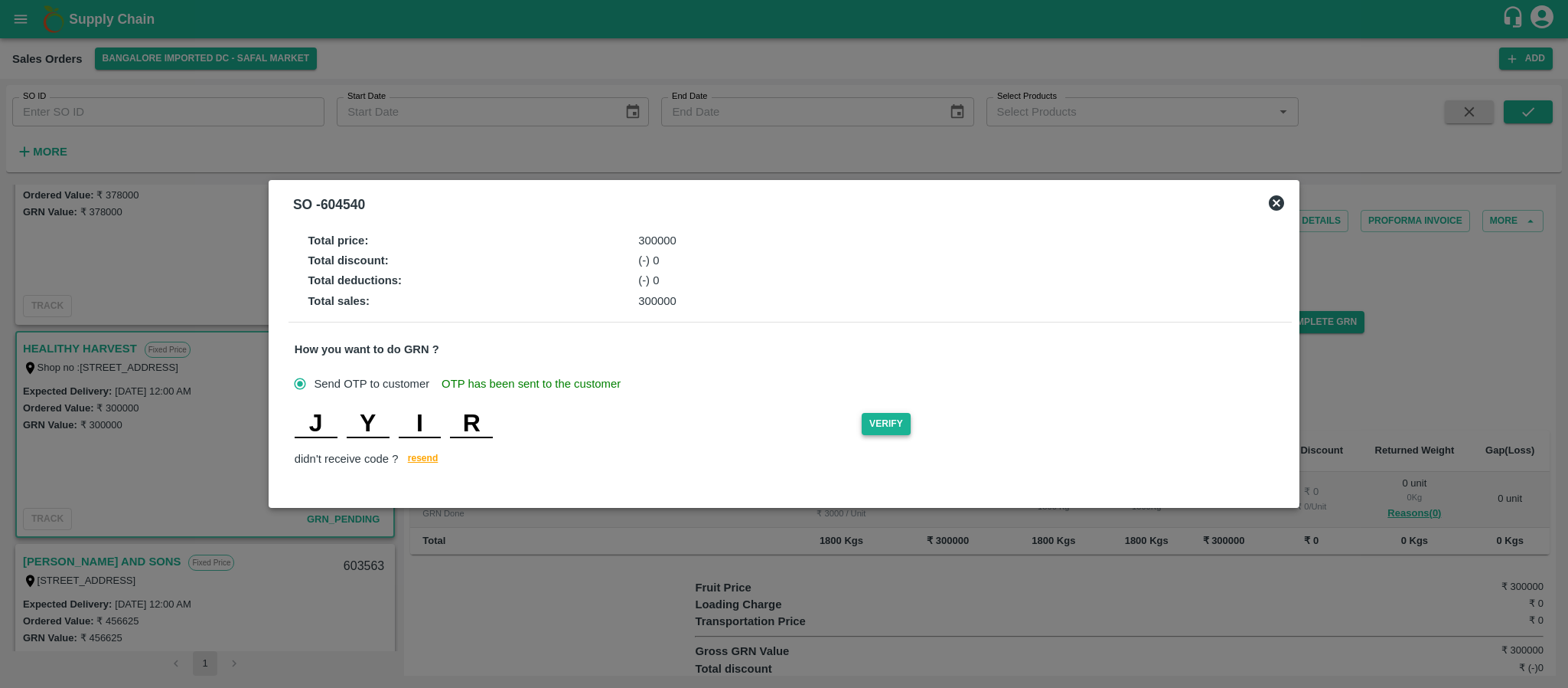
type input "R"
click at [881, 432] on button "Verify" at bounding box center [886, 423] width 49 height 22
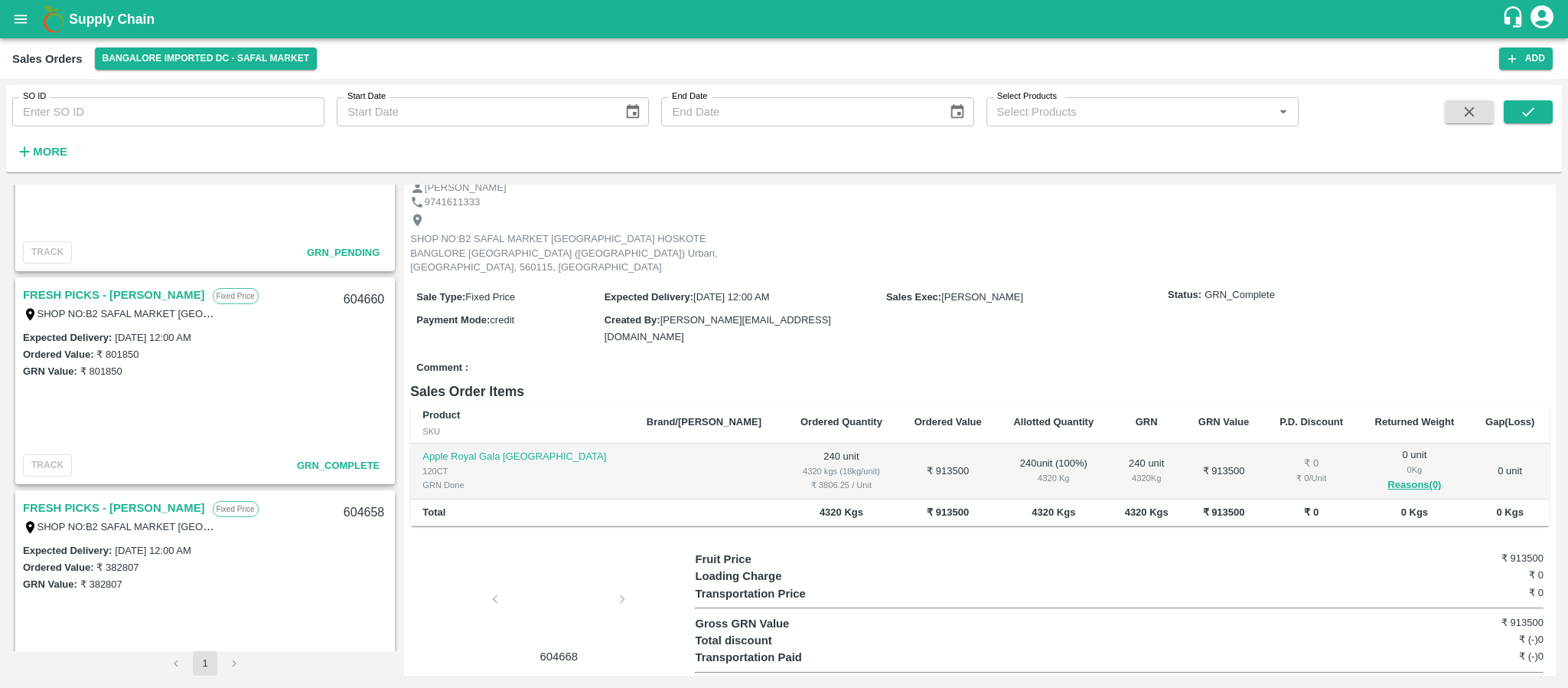
scroll to position [338, 0]
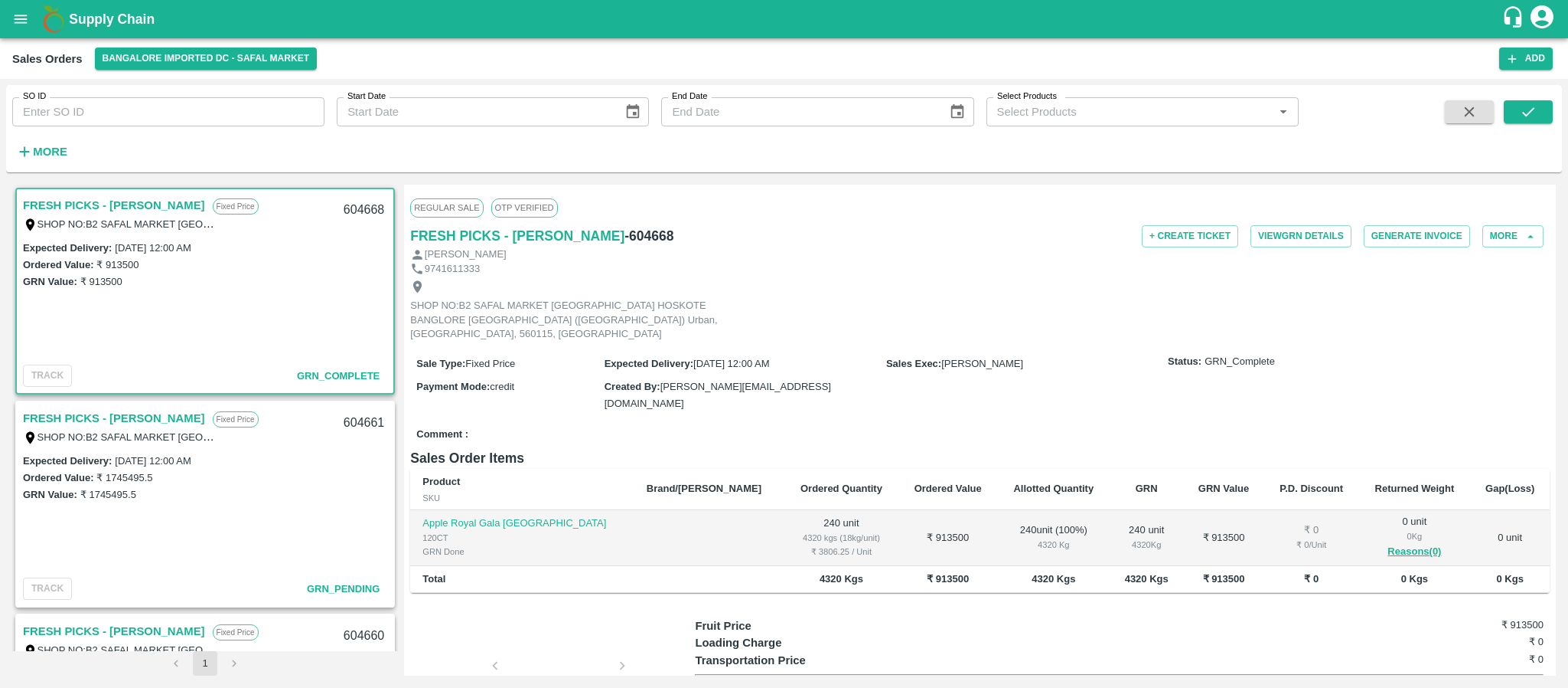
click at [140, 417] on link "FRESH PICKS - [PERSON_NAME]" at bounding box center [114, 418] width 182 height 20
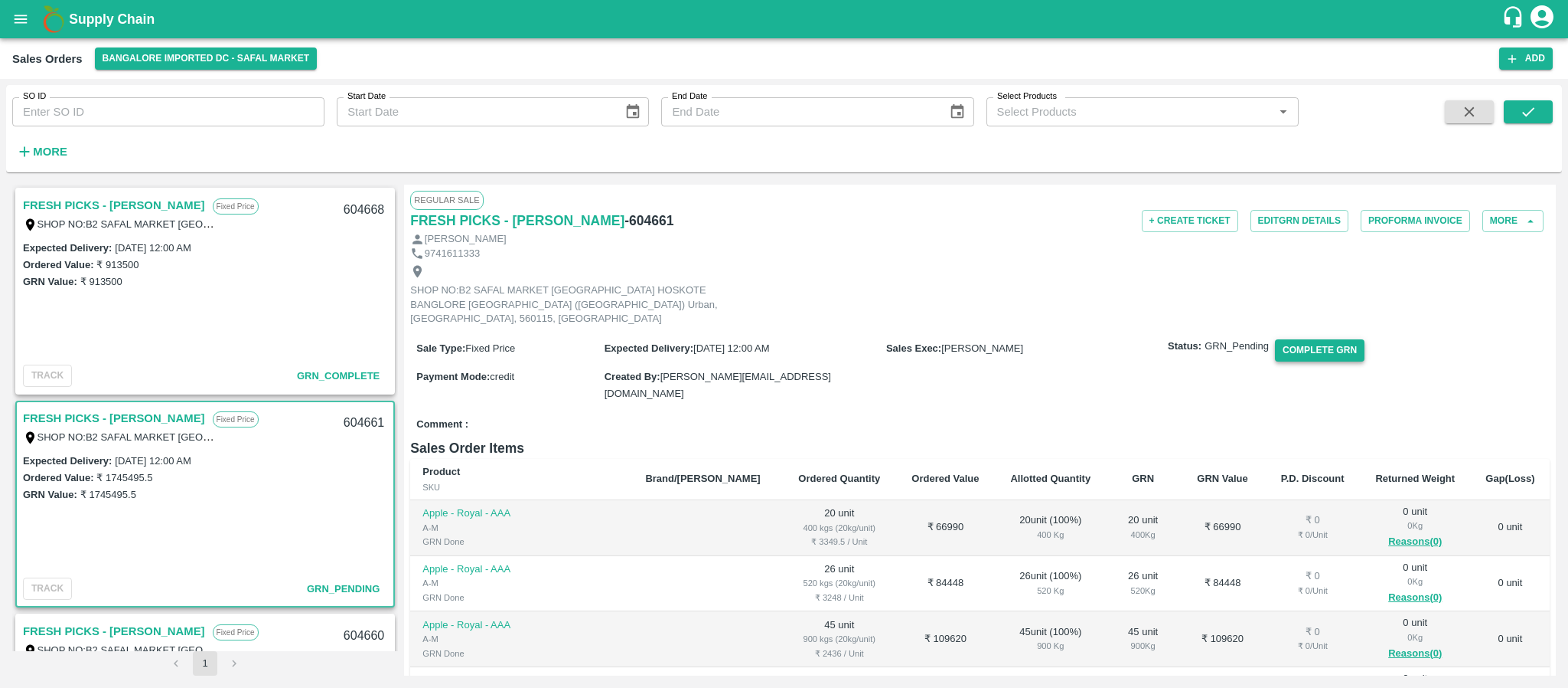
click at [1316, 340] on button "Complete GRN" at bounding box center [1319, 350] width 90 height 22
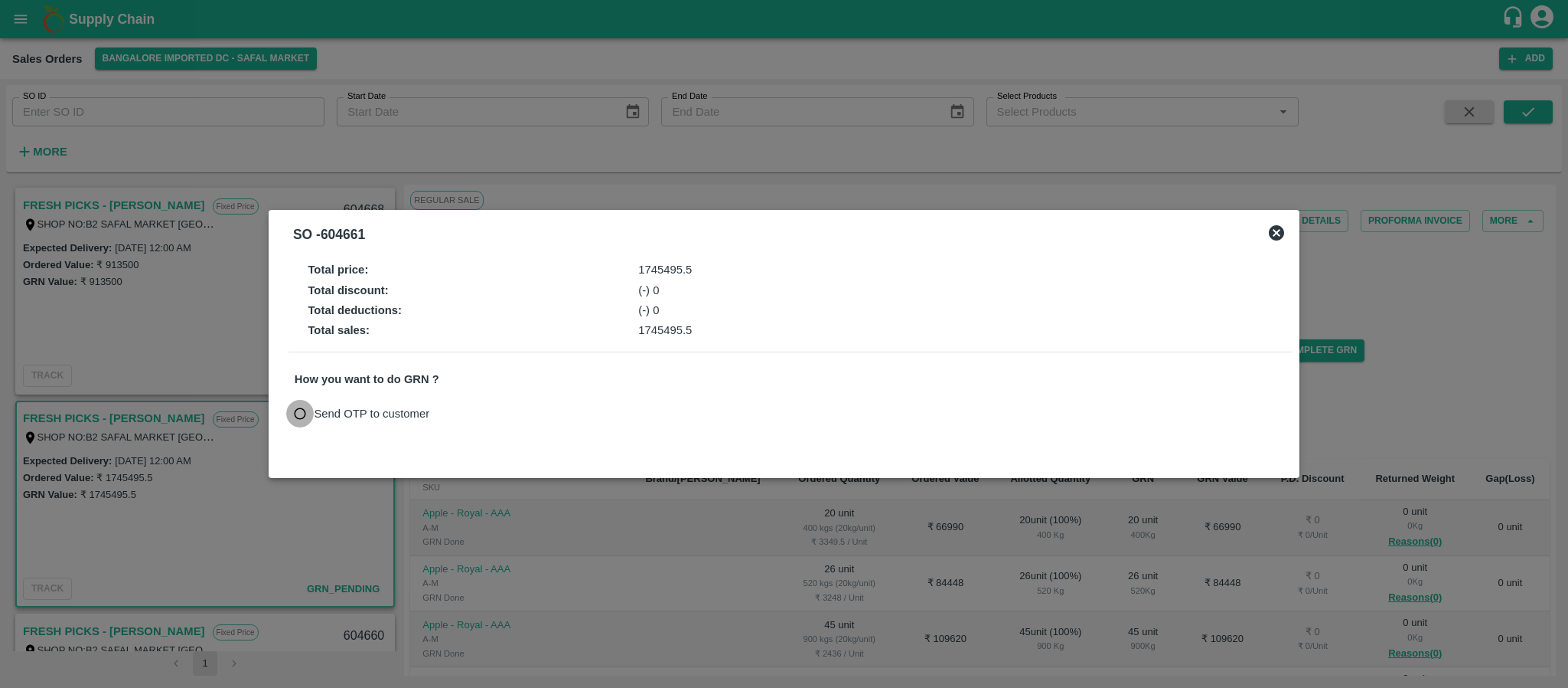
click at [297, 416] on input "Send OTP to customer" at bounding box center [300, 414] width 28 height 28
radio input "true"
click at [462, 412] on button "Send OTP" at bounding box center [473, 412] width 63 height 22
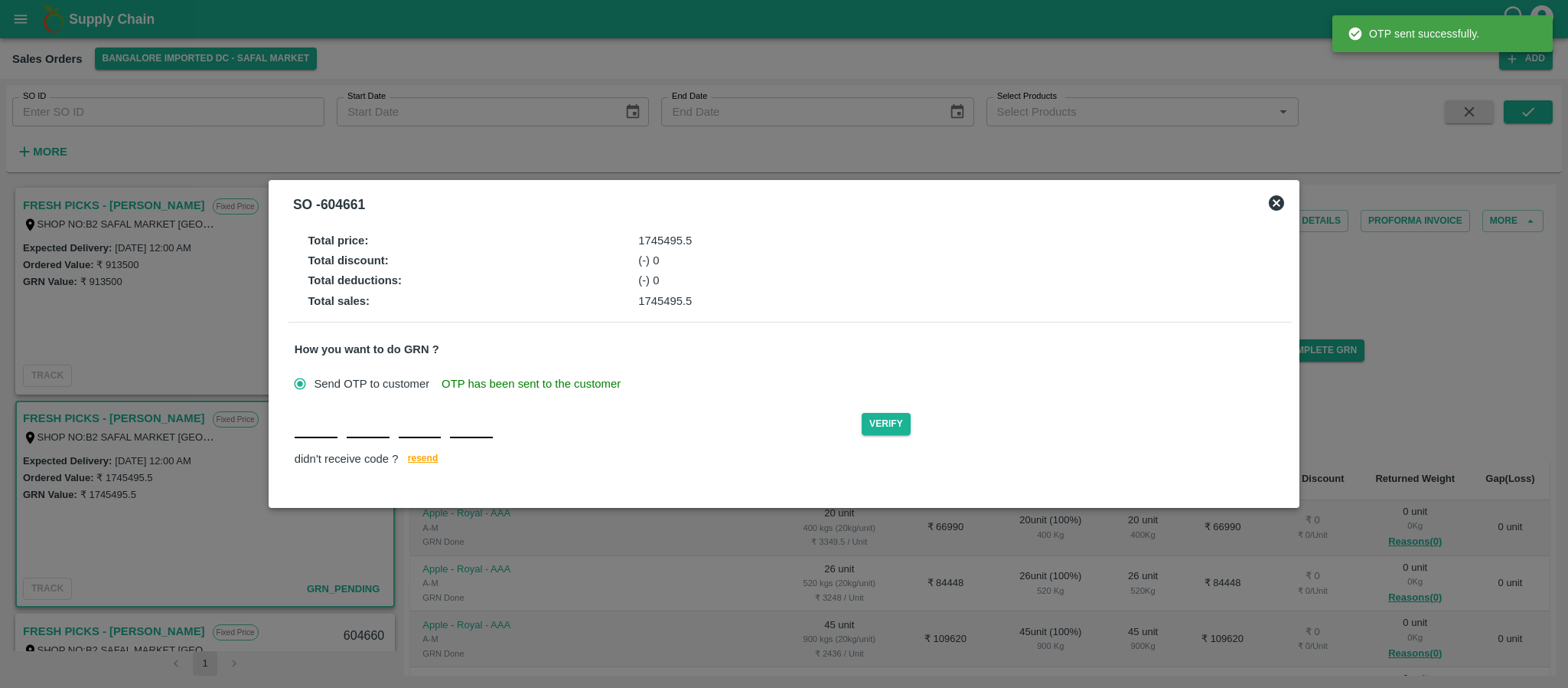
click at [308, 428] on input "text" at bounding box center [316, 424] width 43 height 28
type input "D"
type input "M"
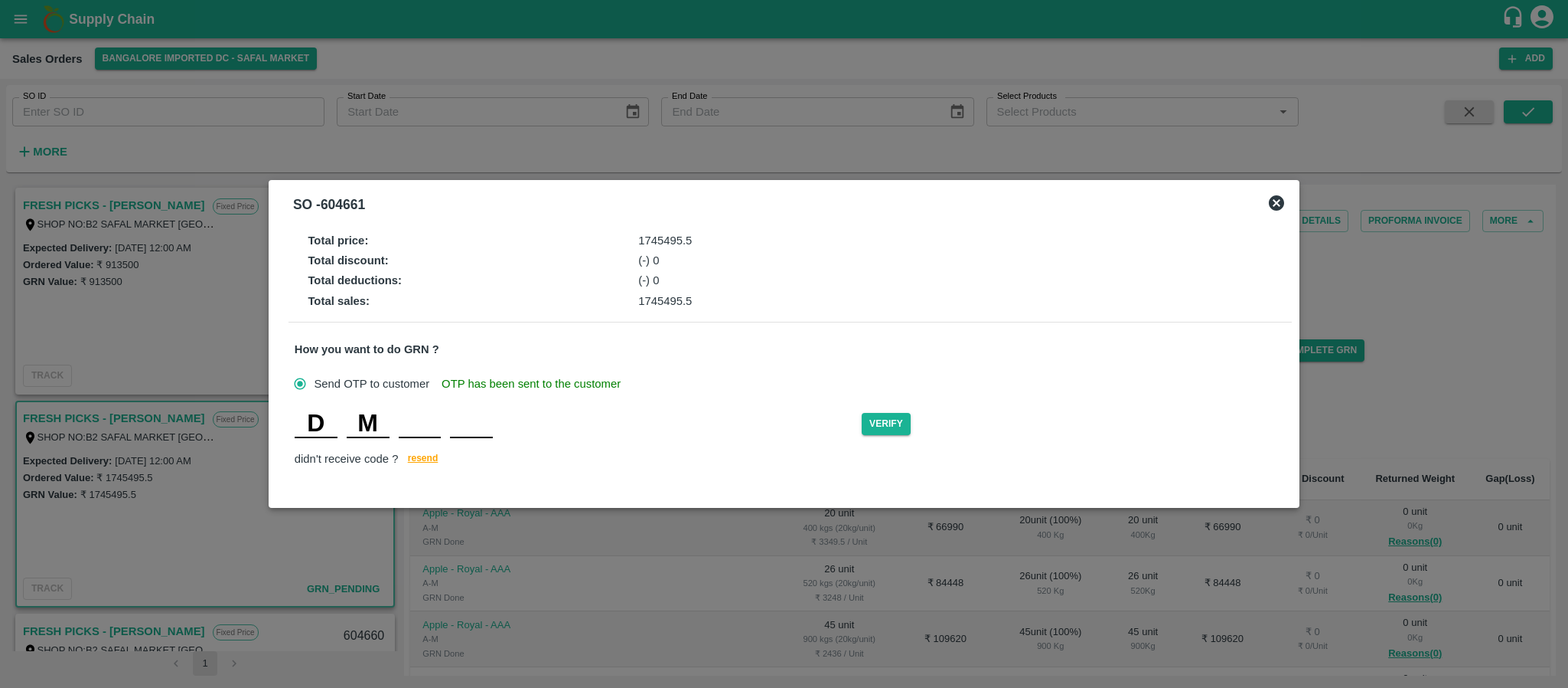
type input "I"
type input "N"
click at [876, 430] on button "Verify" at bounding box center [886, 423] width 49 height 22
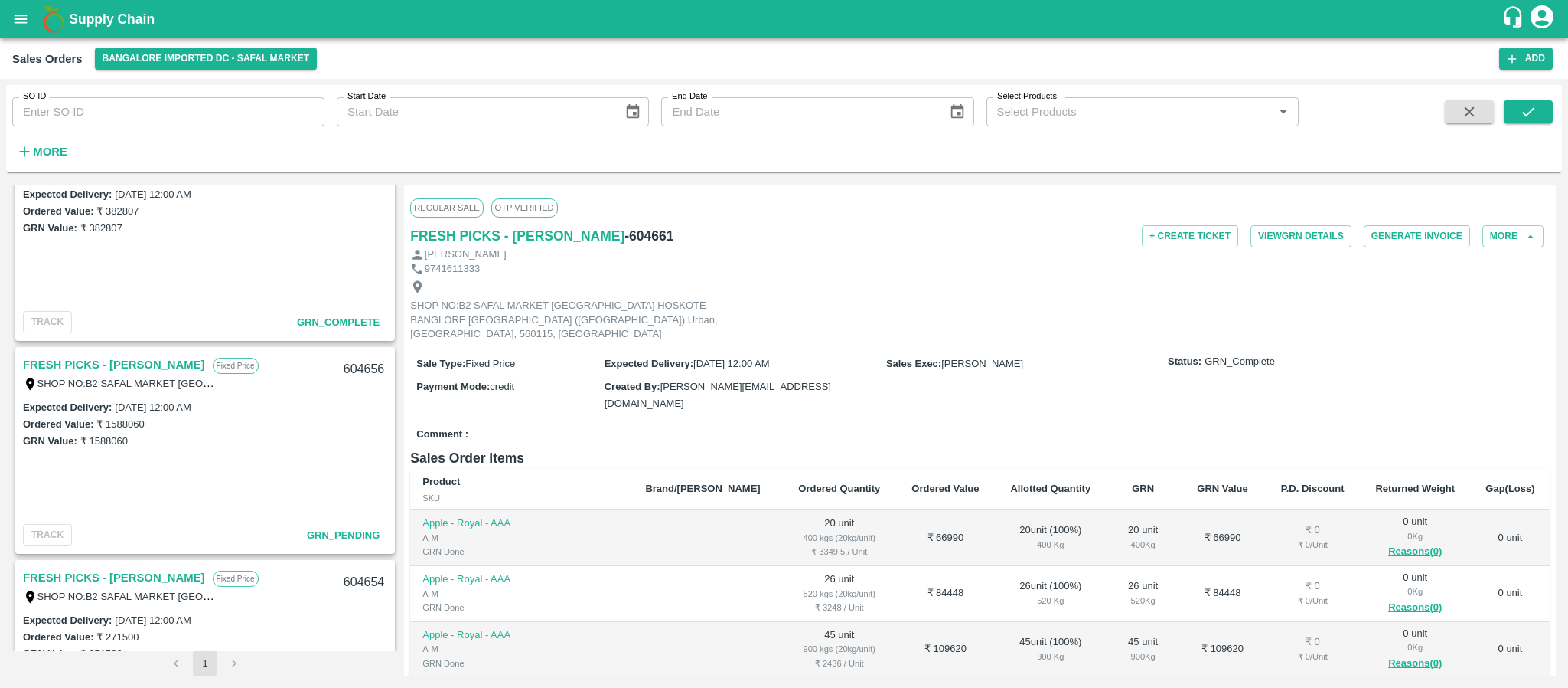
scroll to position [694, 0]
click at [140, 361] on link "FRESH PICKS - [PERSON_NAME]" at bounding box center [114, 363] width 182 height 20
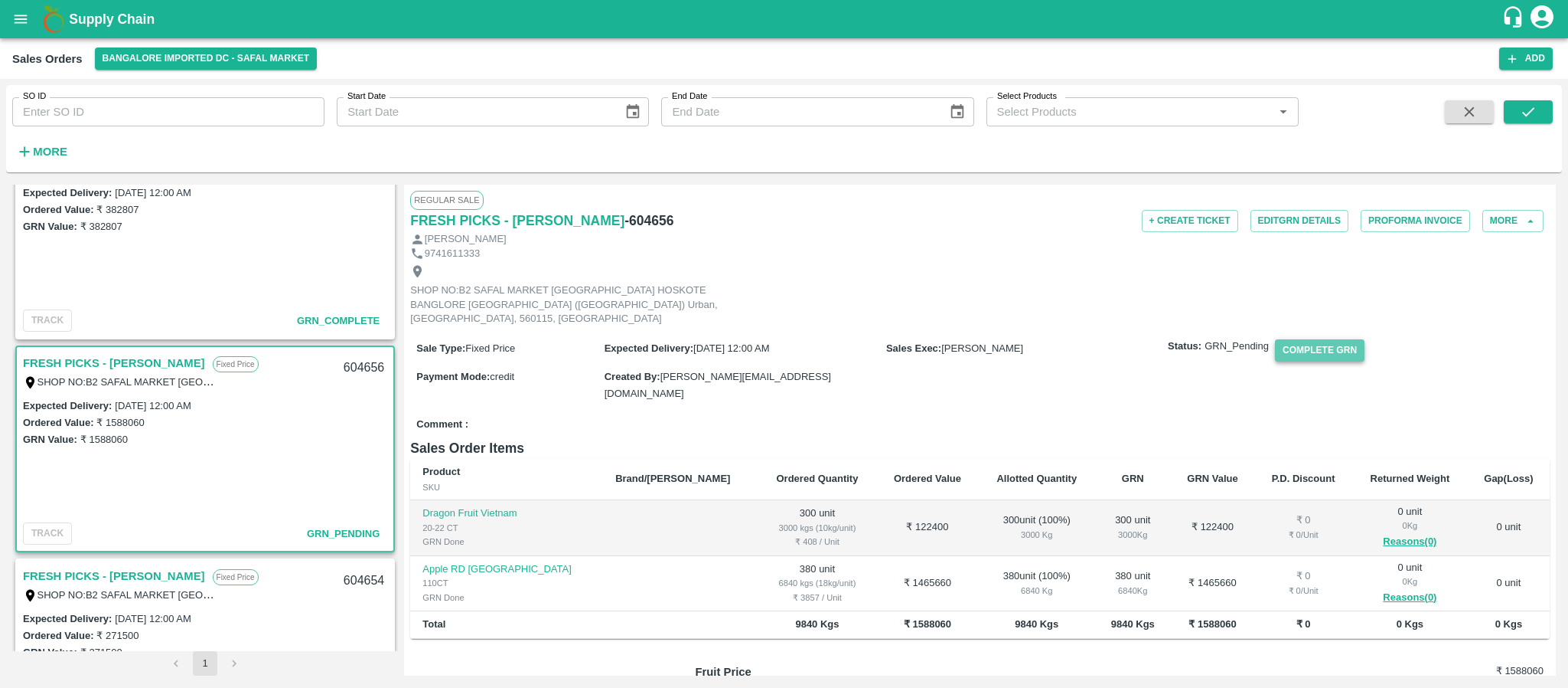
click at [1327, 340] on button "Complete GRN" at bounding box center [1319, 350] width 90 height 22
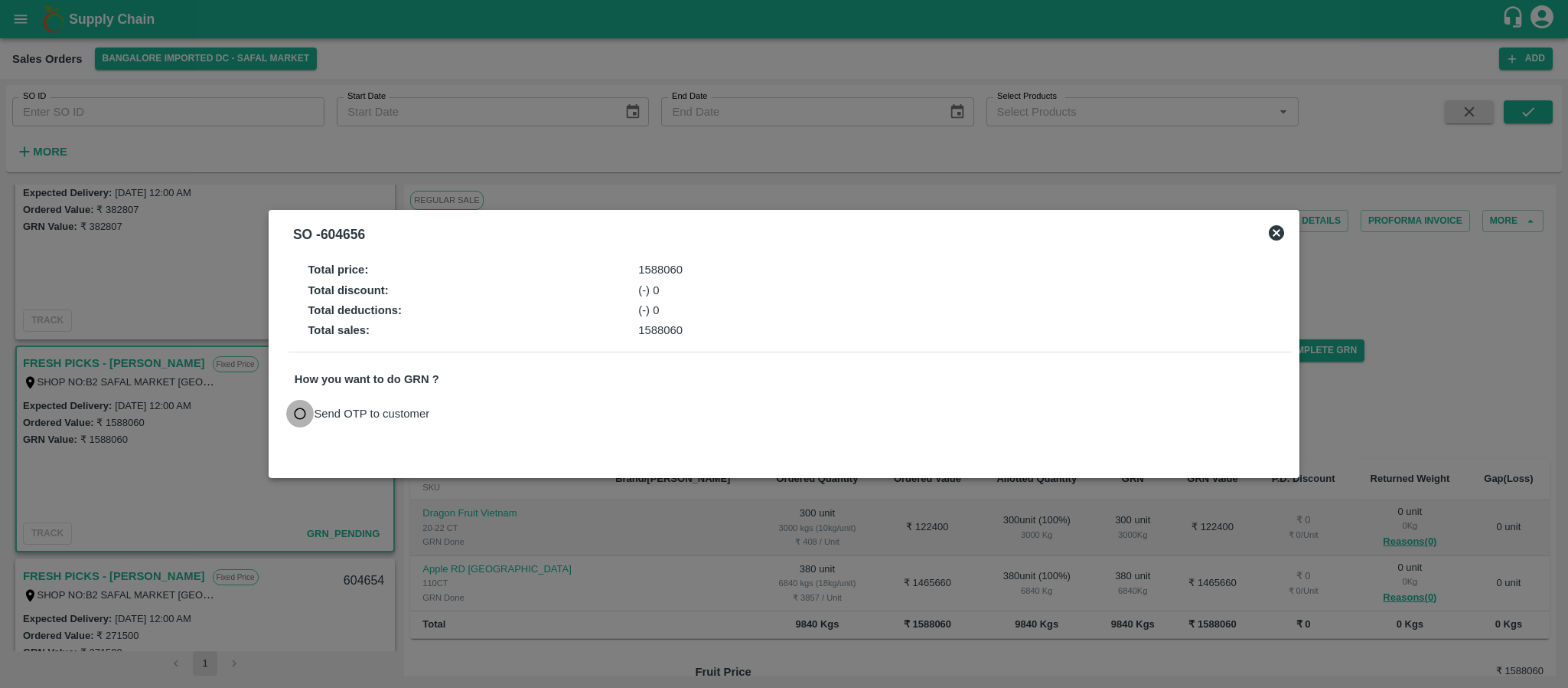
click at [308, 414] on input "Send OTP to customer" at bounding box center [300, 414] width 28 height 28
radio input "true"
click at [474, 412] on button "Send OTP" at bounding box center [473, 412] width 63 height 22
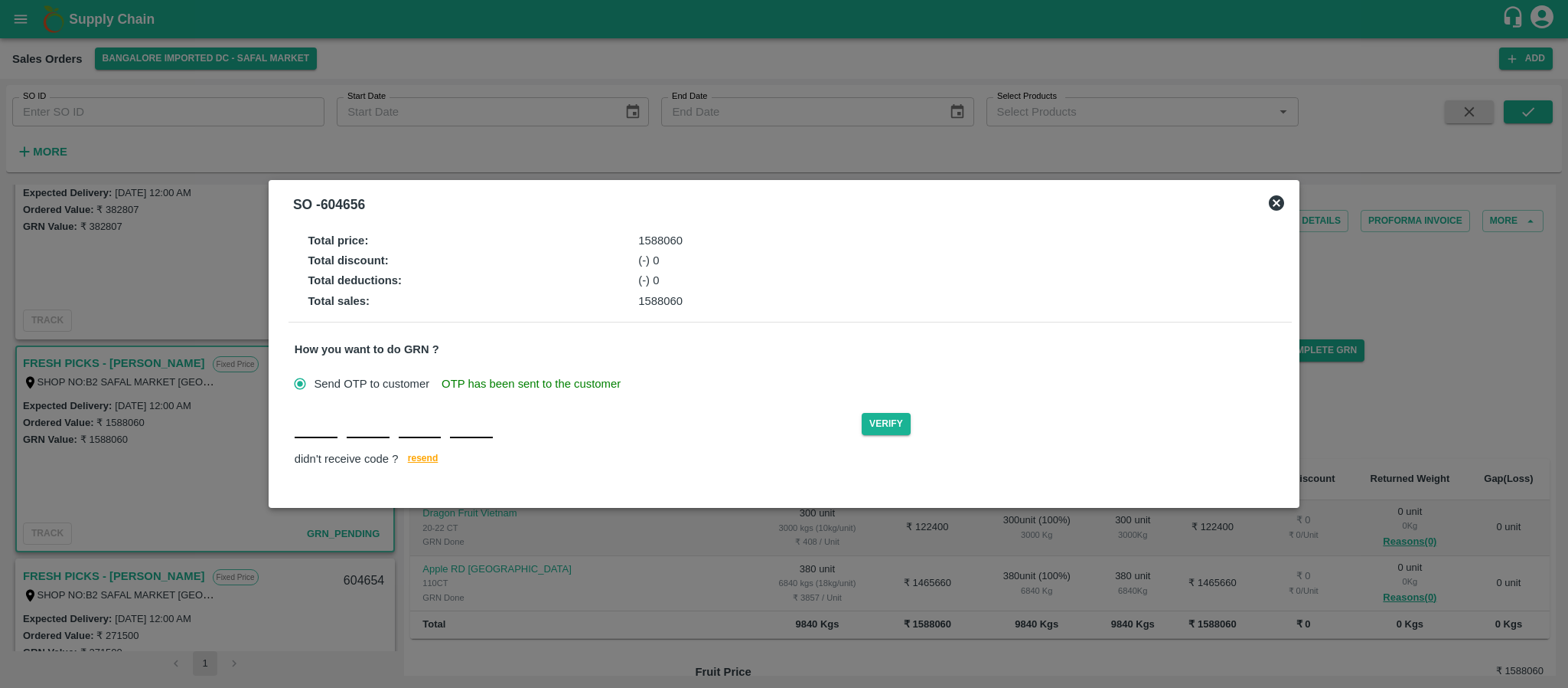
click at [311, 441] on div "Verify didn't receive code ? [GEOGRAPHIC_DATA]" at bounding box center [791, 440] width 991 height 59
type input "N"
type input "H"
type input "O"
type input "P"
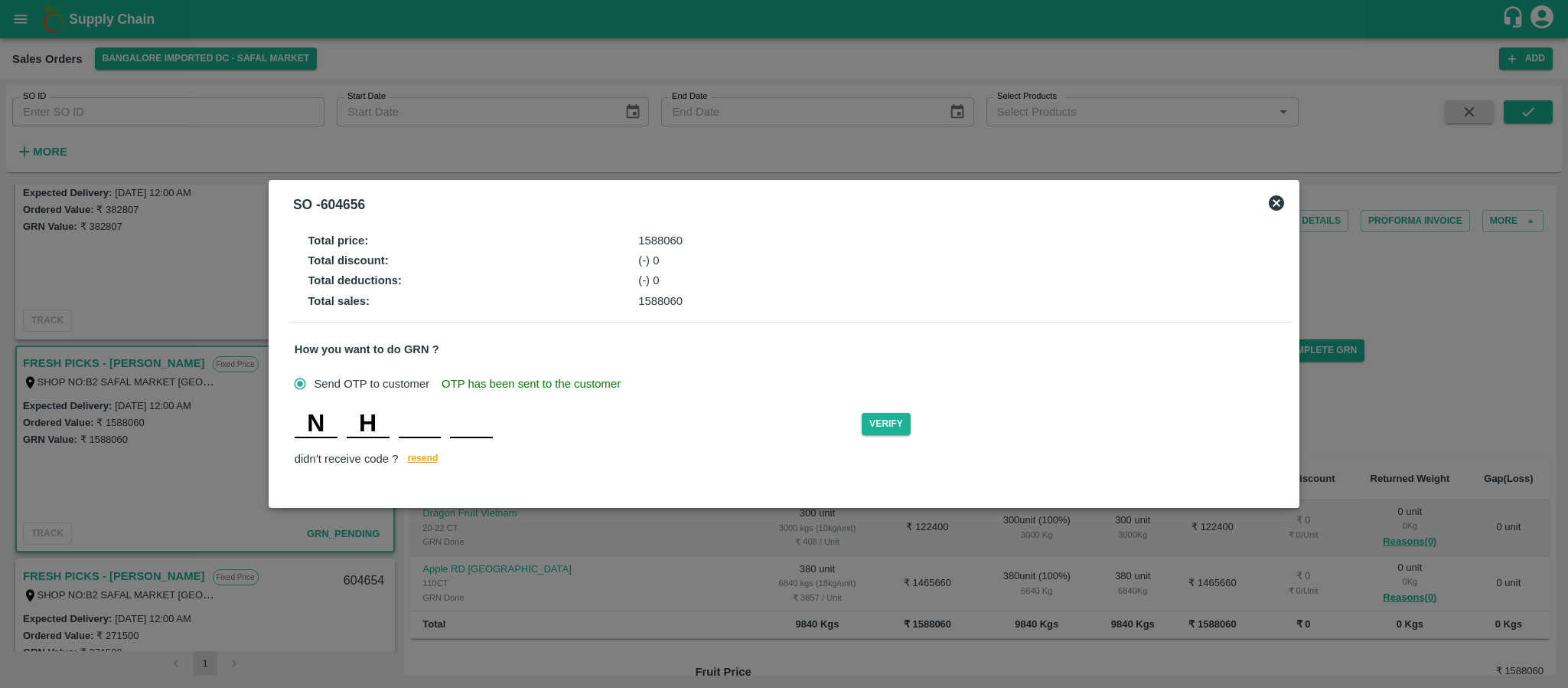
type input "P"
type input "O"
click at [876, 420] on button "Verify" at bounding box center [886, 423] width 49 height 22
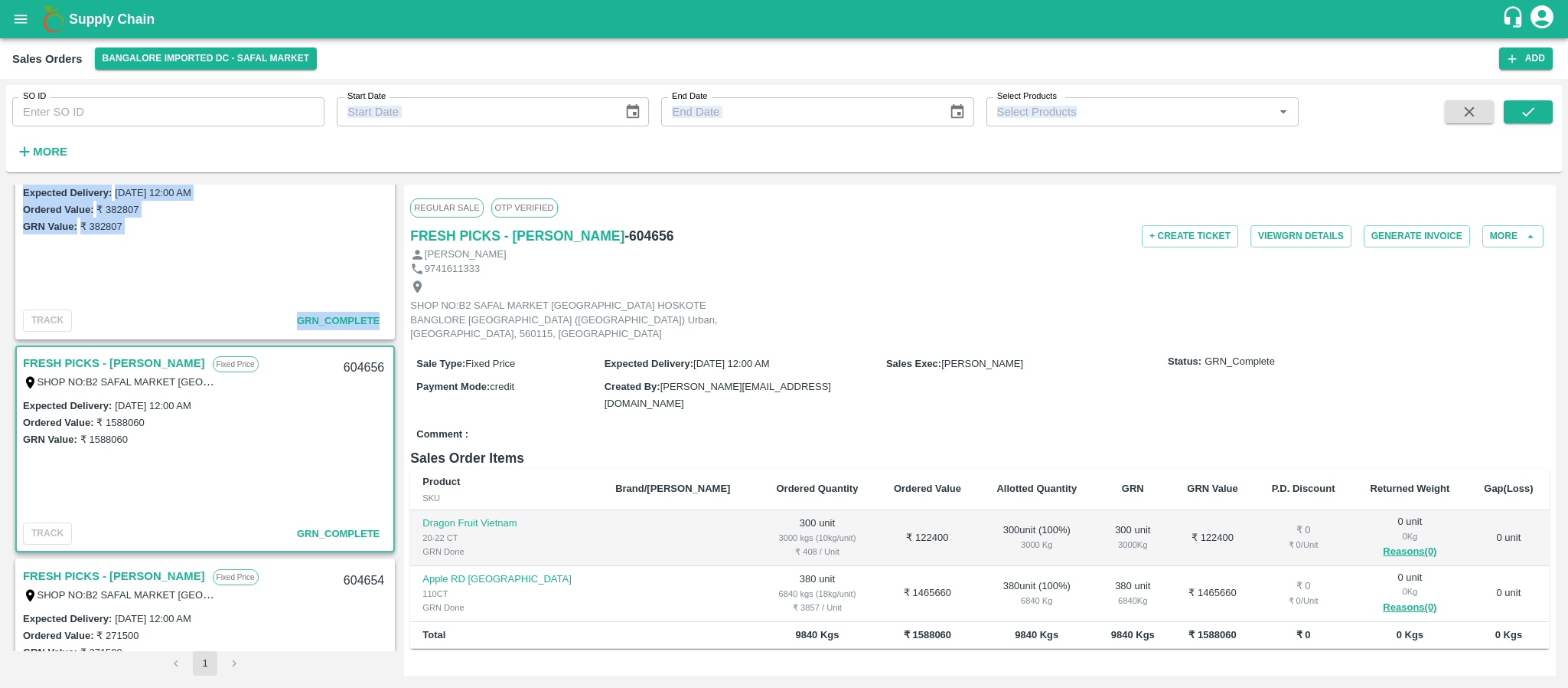
drag, startPoint x: 398, startPoint y: 327, endPoint x: 352, endPoint y: 60, distance: 270.9
click at [352, 60] on main "Sales Orders [GEOGRAPHIC_DATA] Imported DC - Safal Market Add SO ID SO ID Start…" at bounding box center [784, 363] width 1568 height 650
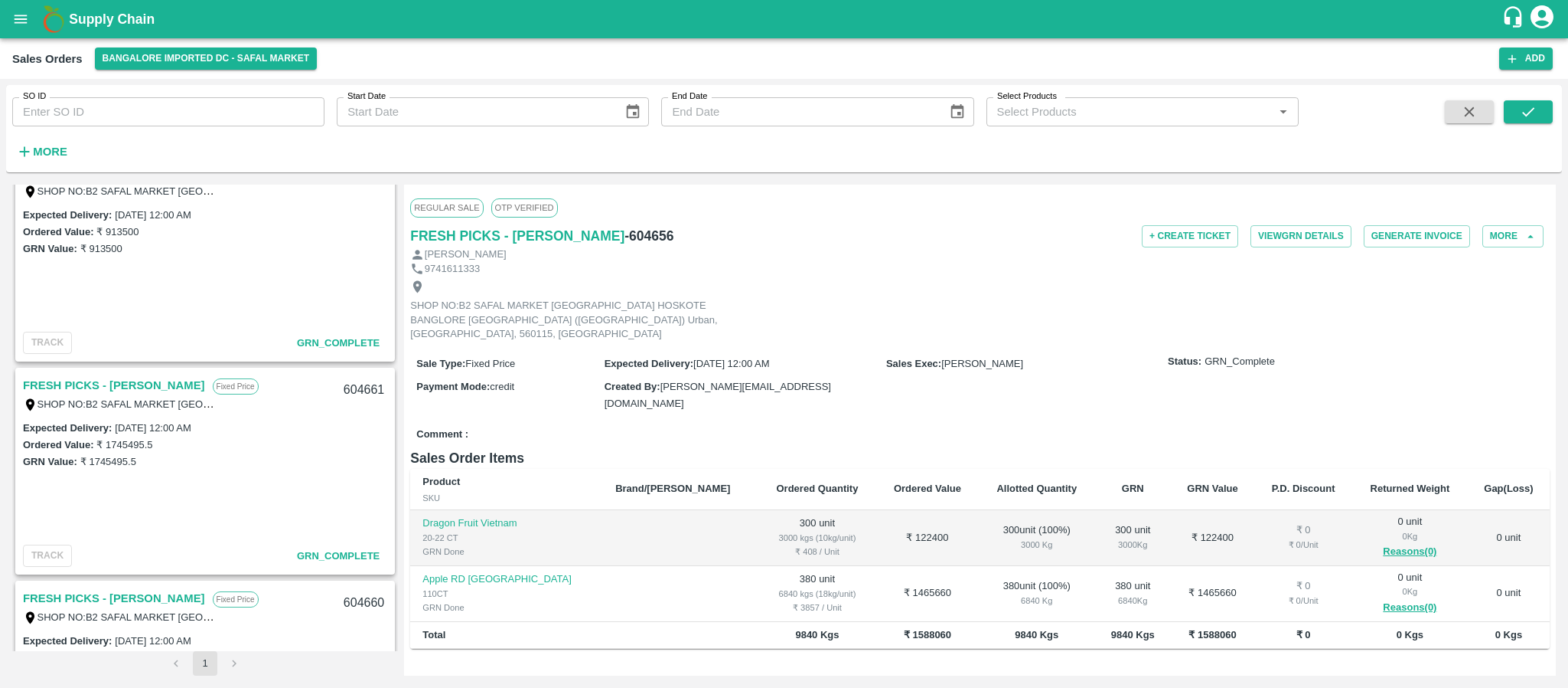
click at [682, 205] on div "Regular Sale OTP VERIFIED" at bounding box center [980, 208] width 1140 height 34
